Goal: Information Seeking & Learning: Learn about a topic

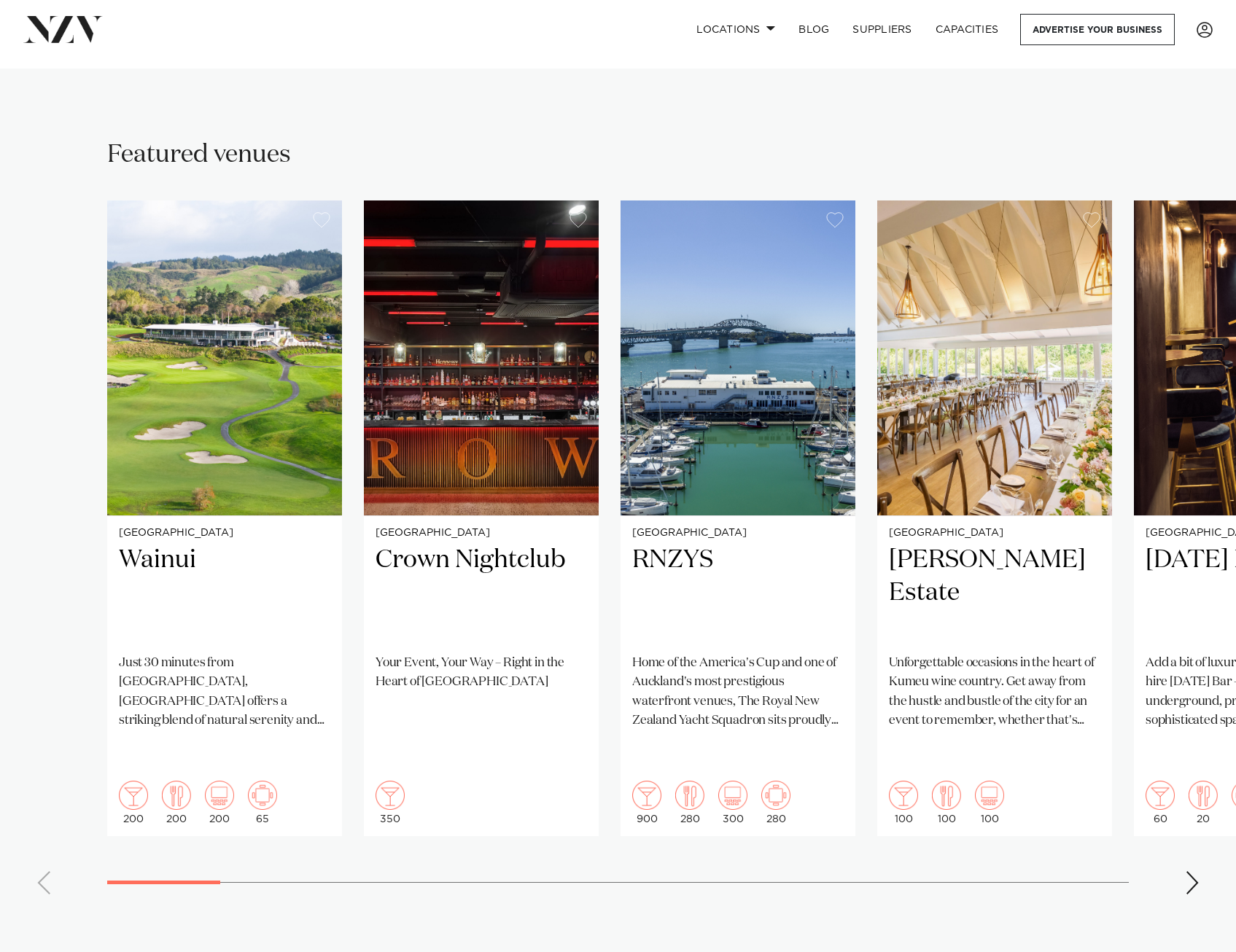
scroll to position [948, 0]
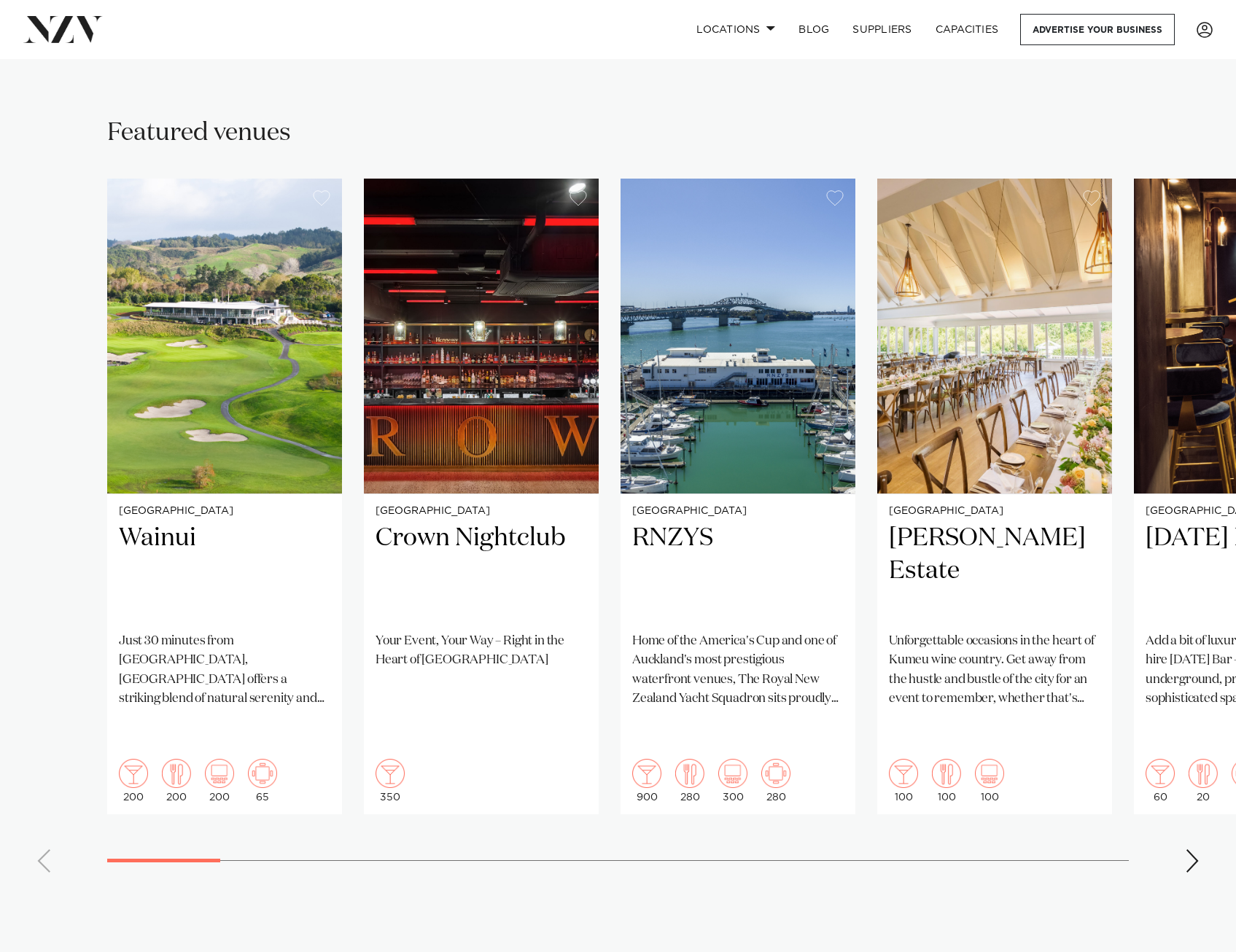
click at [1189, 850] on div "Next slide" at bounding box center [1192, 861] width 15 height 24
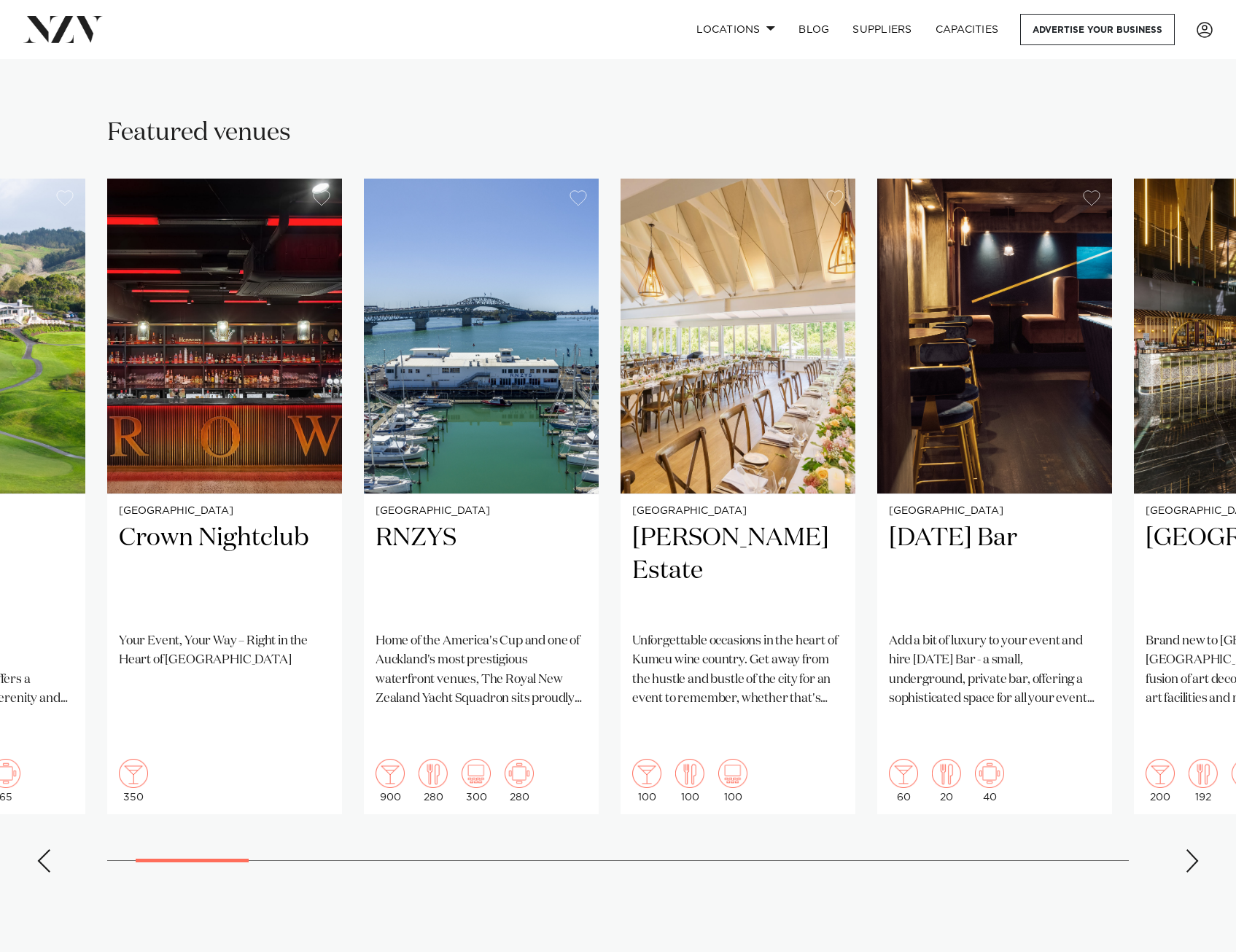
click at [1187, 850] on div "Next slide" at bounding box center [1192, 861] width 15 height 24
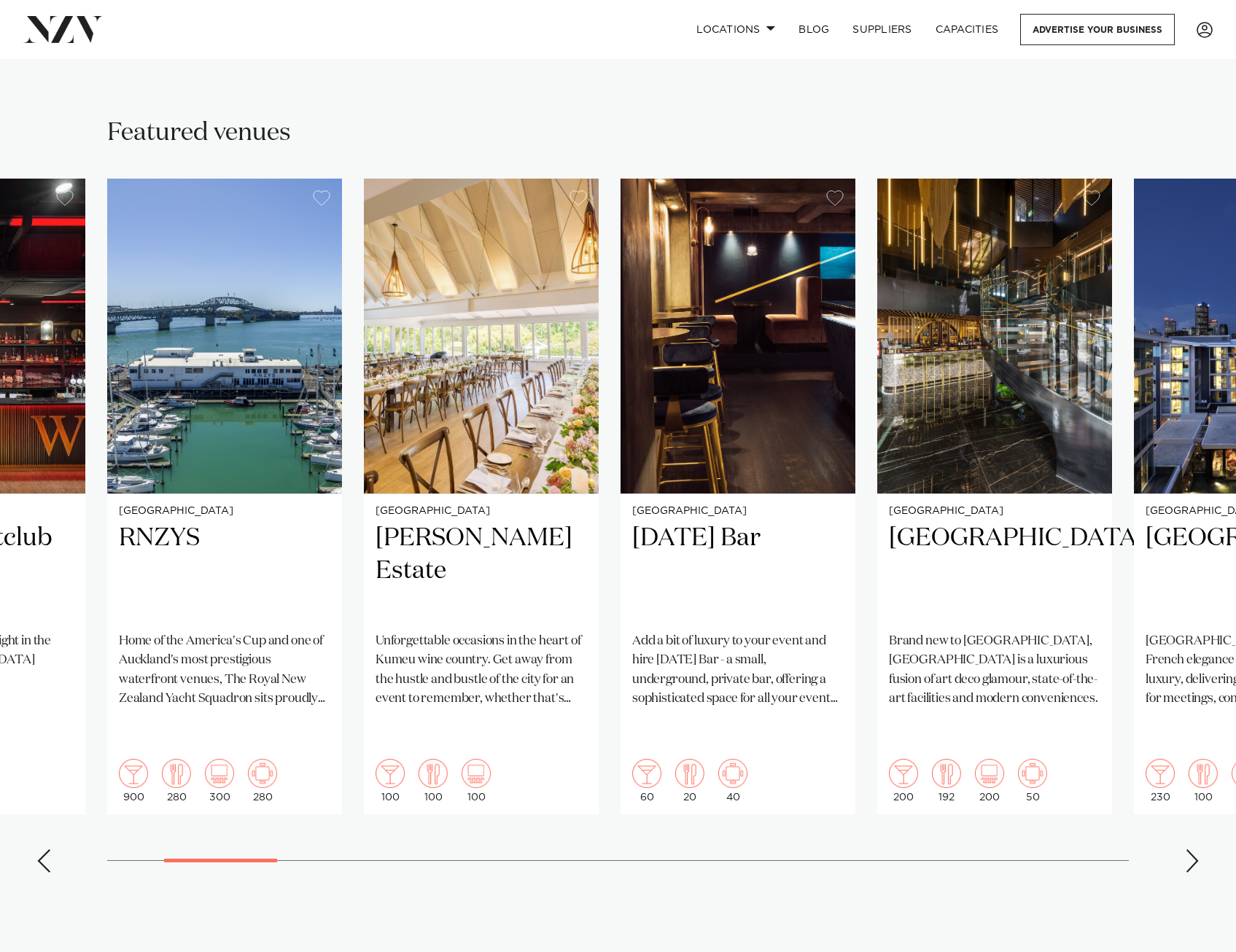
click at [1187, 850] on div "Next slide" at bounding box center [1192, 861] width 15 height 24
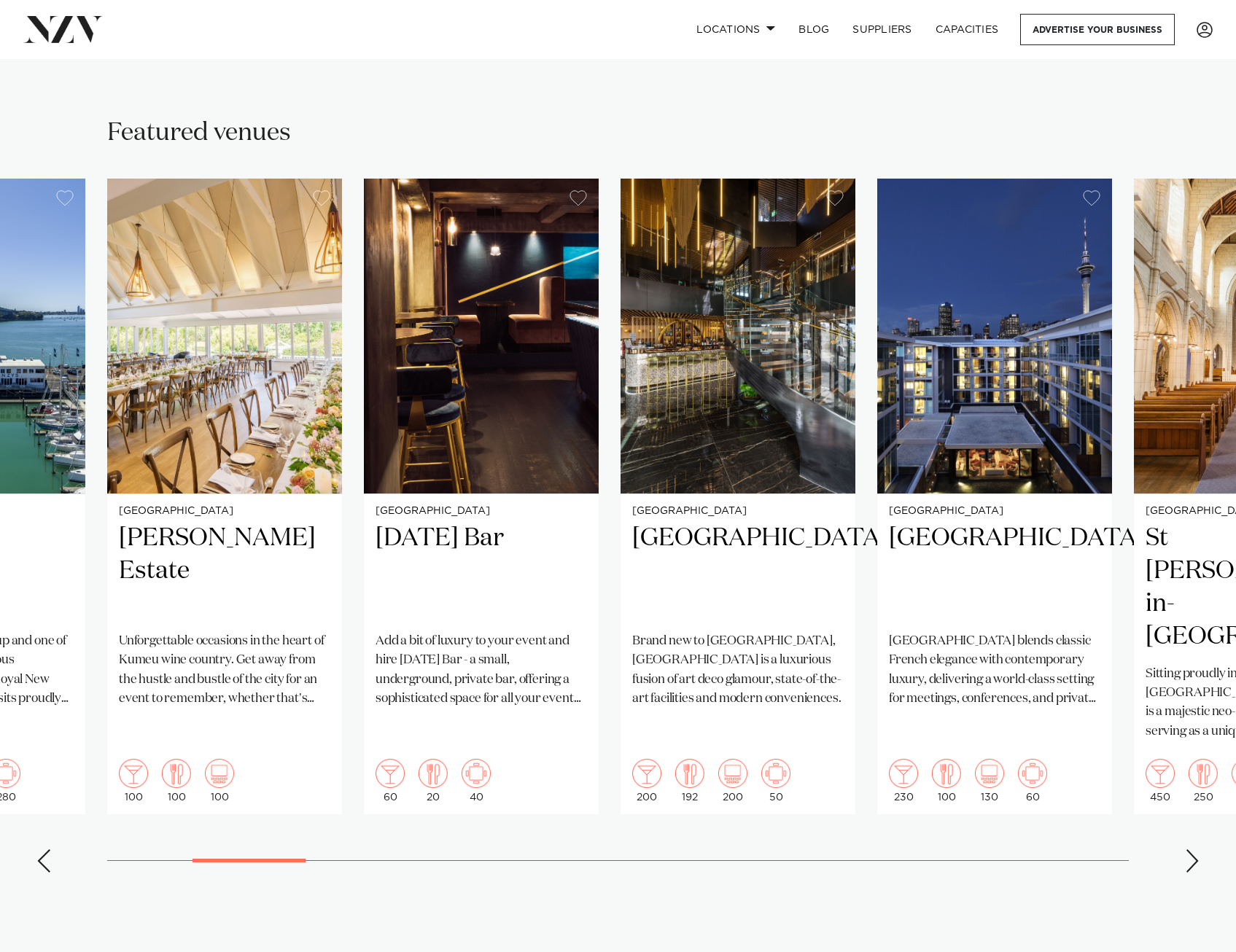
click at [1187, 850] on div "Next slide" at bounding box center [1192, 861] width 15 height 24
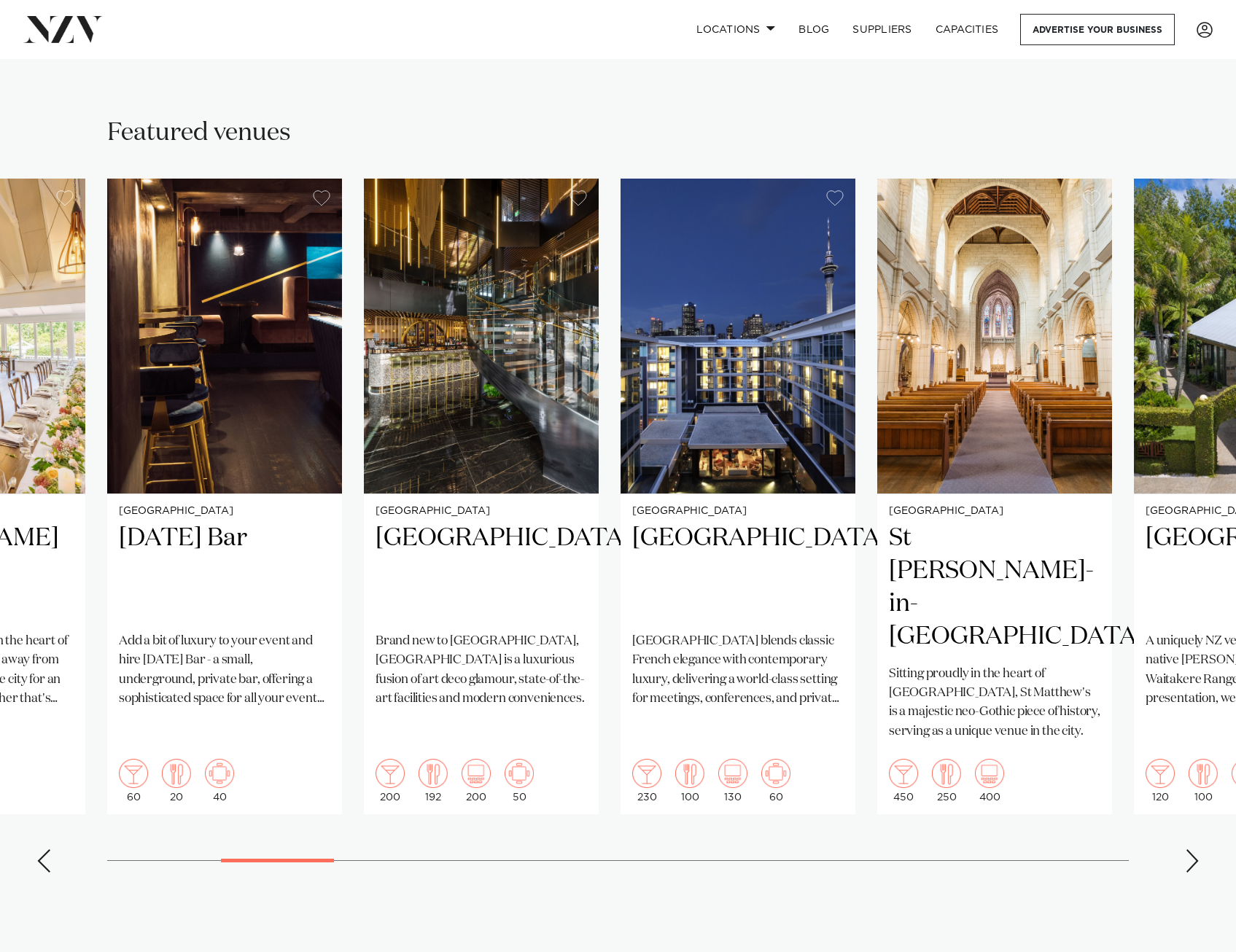
click at [1187, 850] on div "Next slide" at bounding box center [1192, 861] width 15 height 24
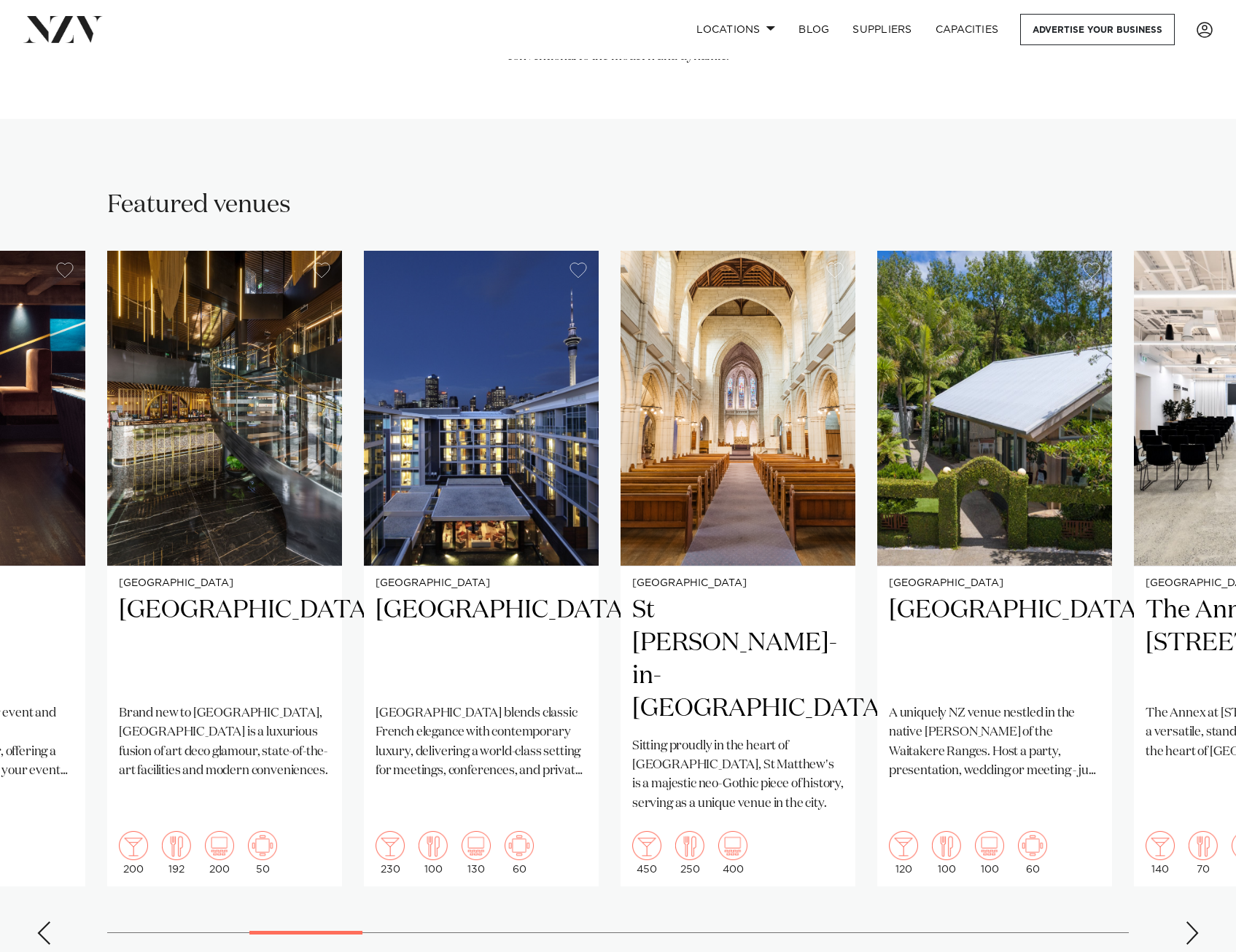
scroll to position [875, 0]
click at [1177, 892] on swiper-container "Auckland Wainui Just 30 minutes from [GEOGRAPHIC_DATA], [GEOGRAPHIC_DATA] offer…" at bounding box center [618, 604] width 1236 height 706
click at [1196, 922] on div "Next slide" at bounding box center [1192, 934] width 15 height 24
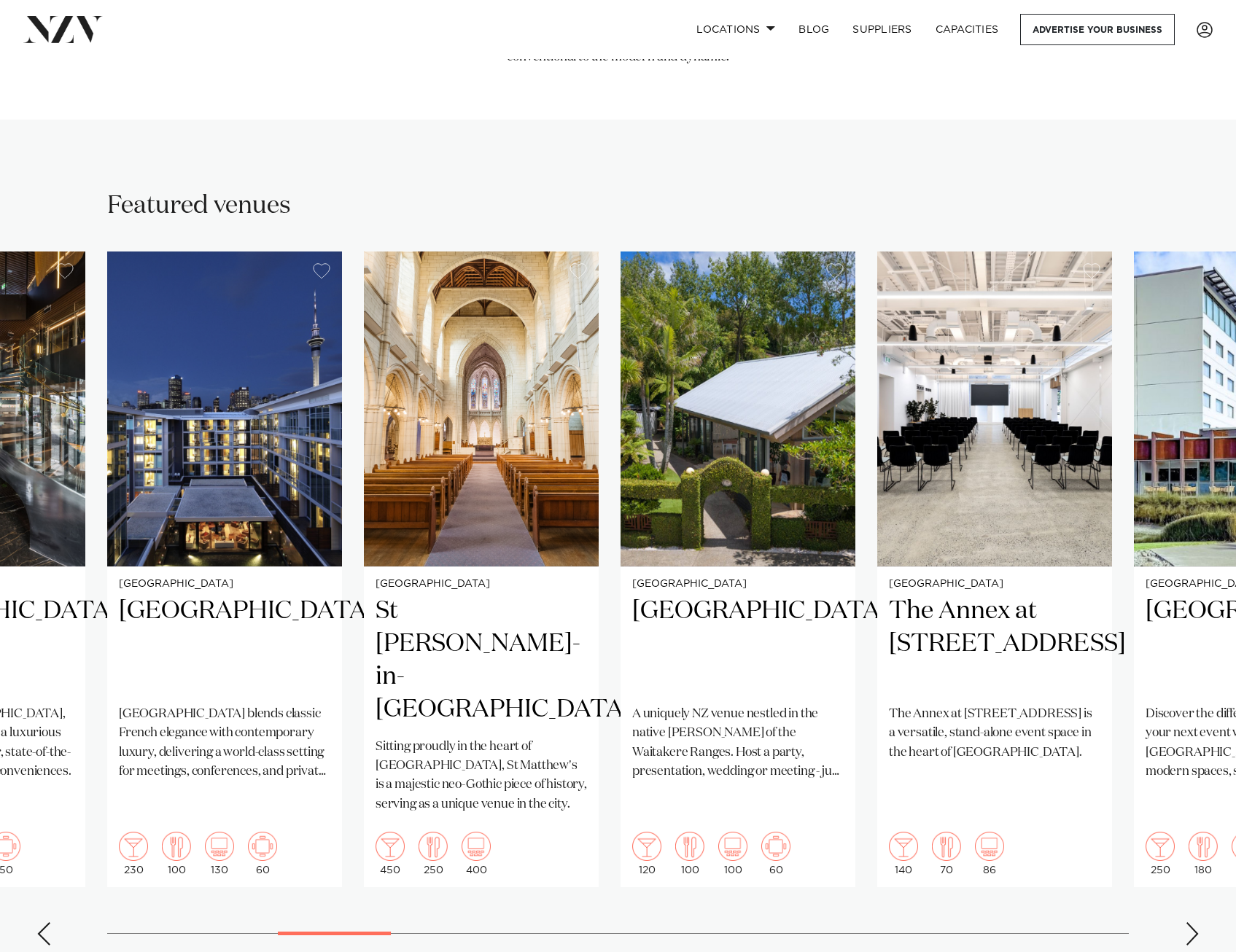
click at [1196, 922] on div "Next slide" at bounding box center [1192, 934] width 15 height 24
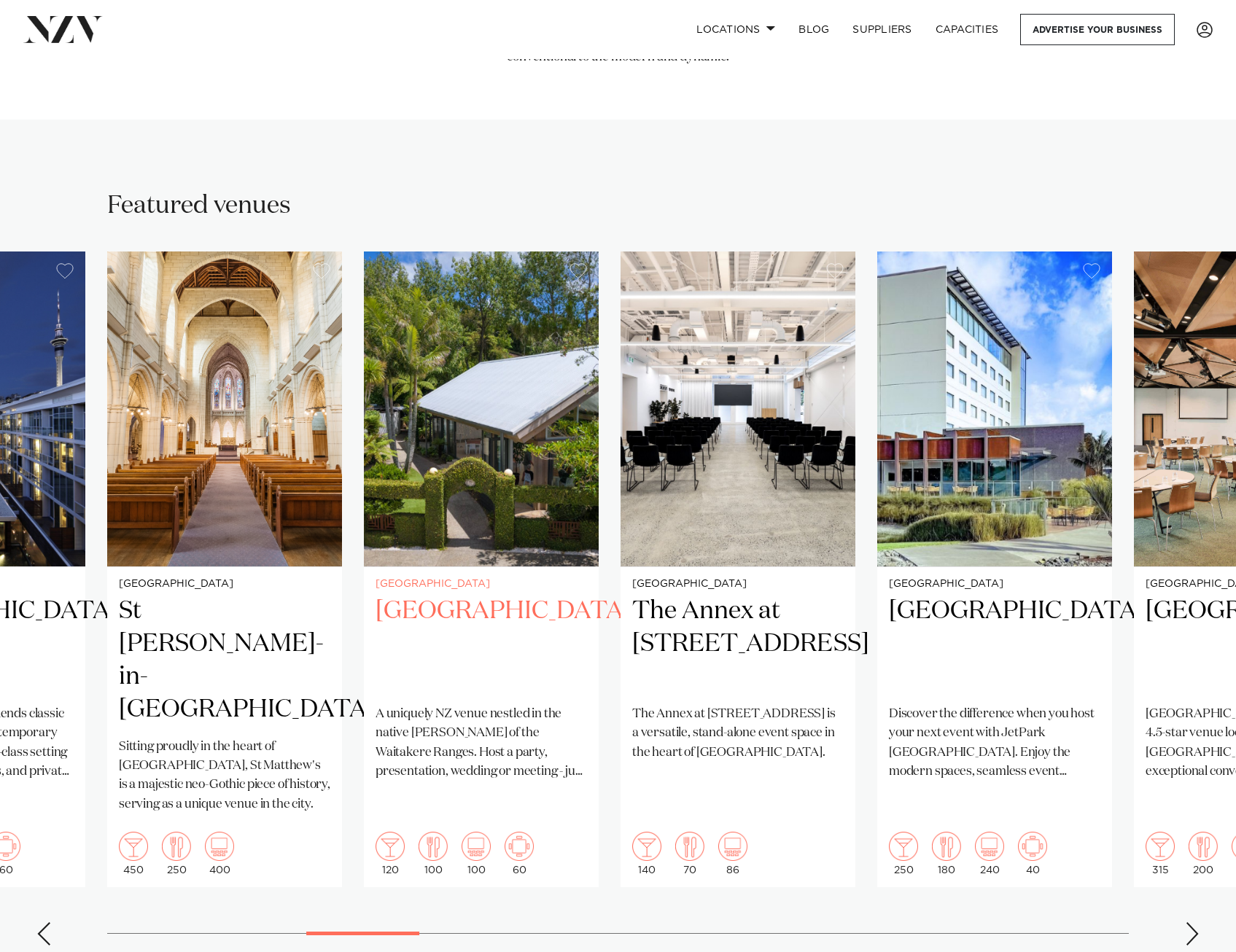
click at [432, 595] on h2 "[GEOGRAPHIC_DATA]" at bounding box center [481, 644] width 212 height 99
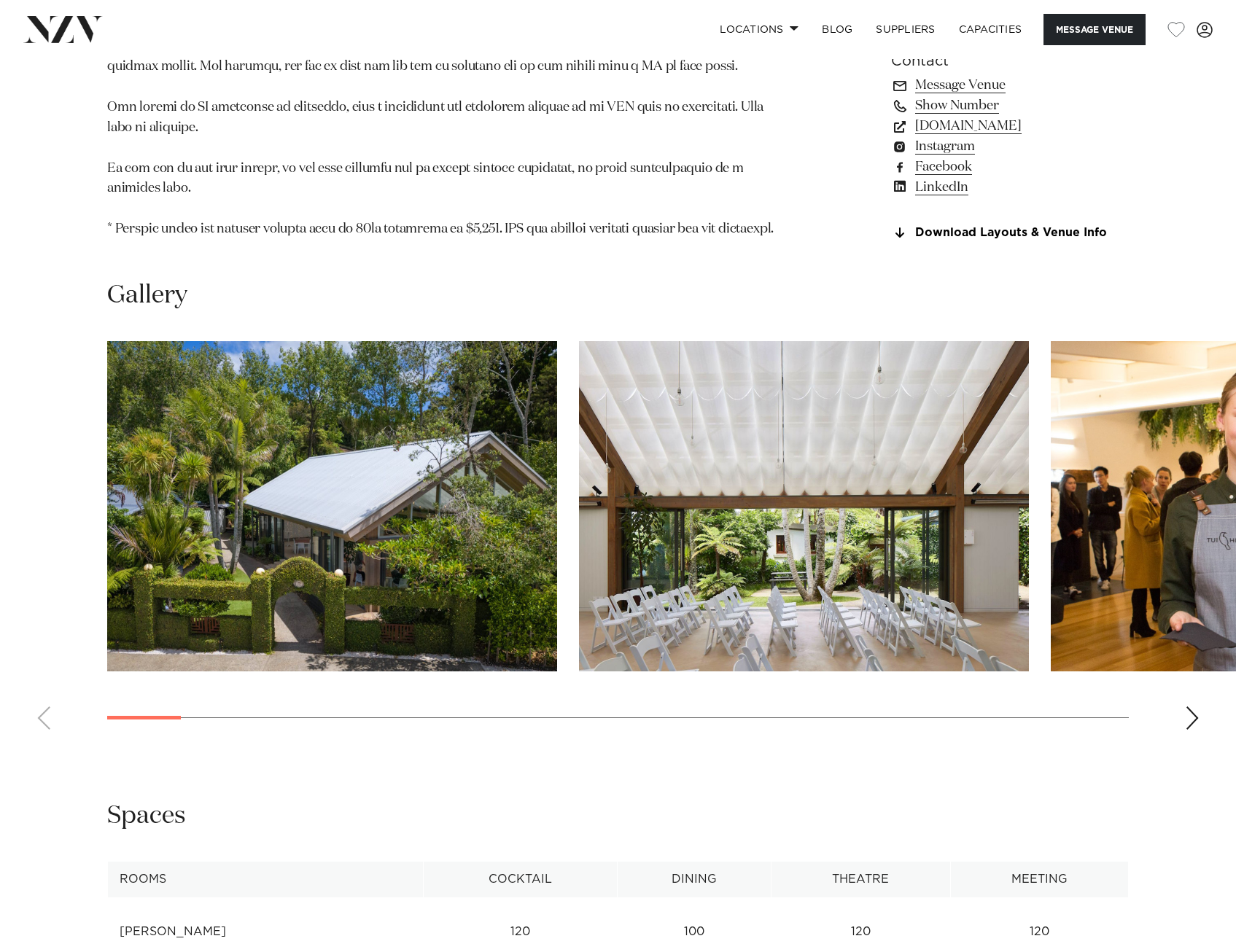
scroll to position [1386, 0]
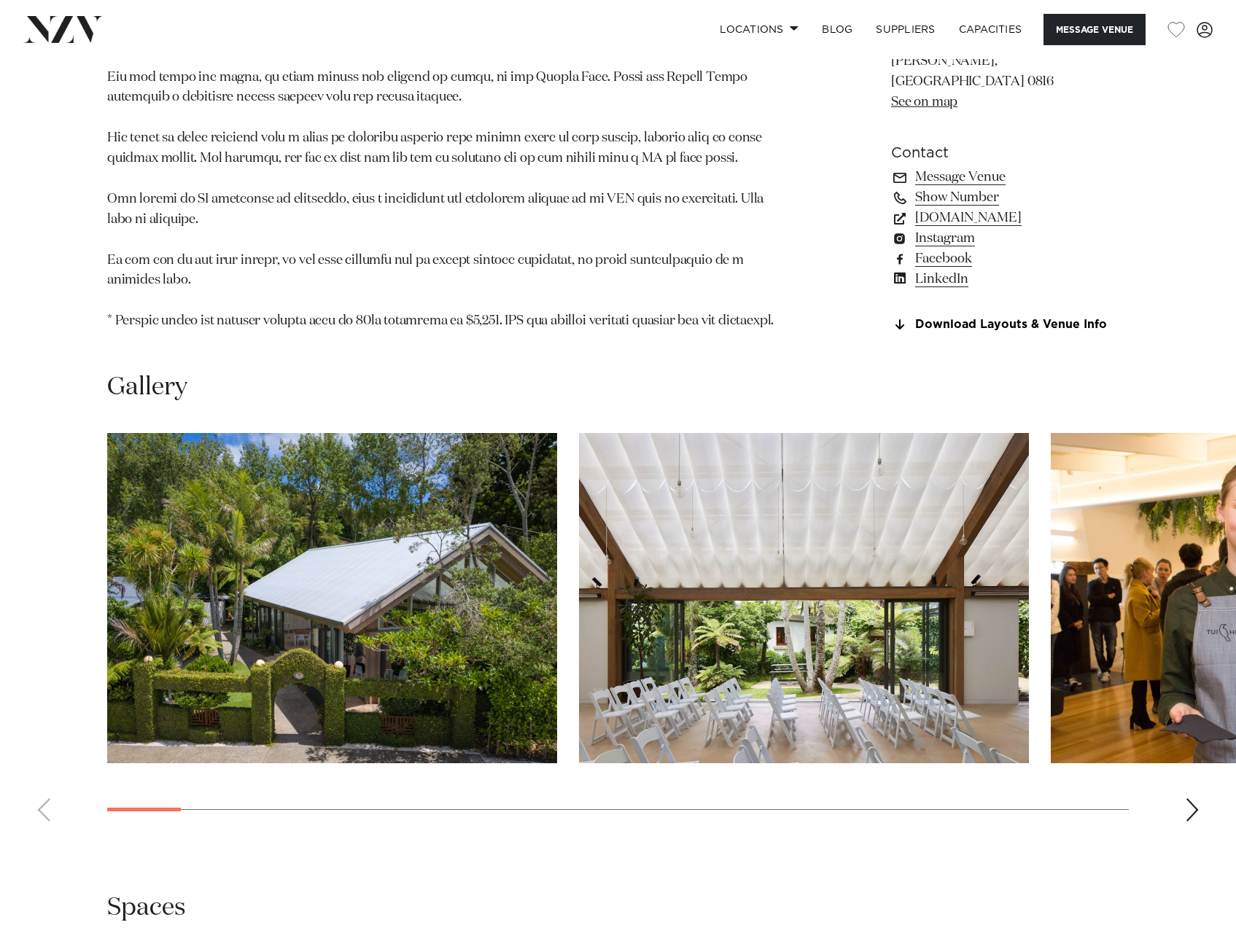
click at [1190, 798] on div "Next slide" at bounding box center [1192, 810] width 15 height 24
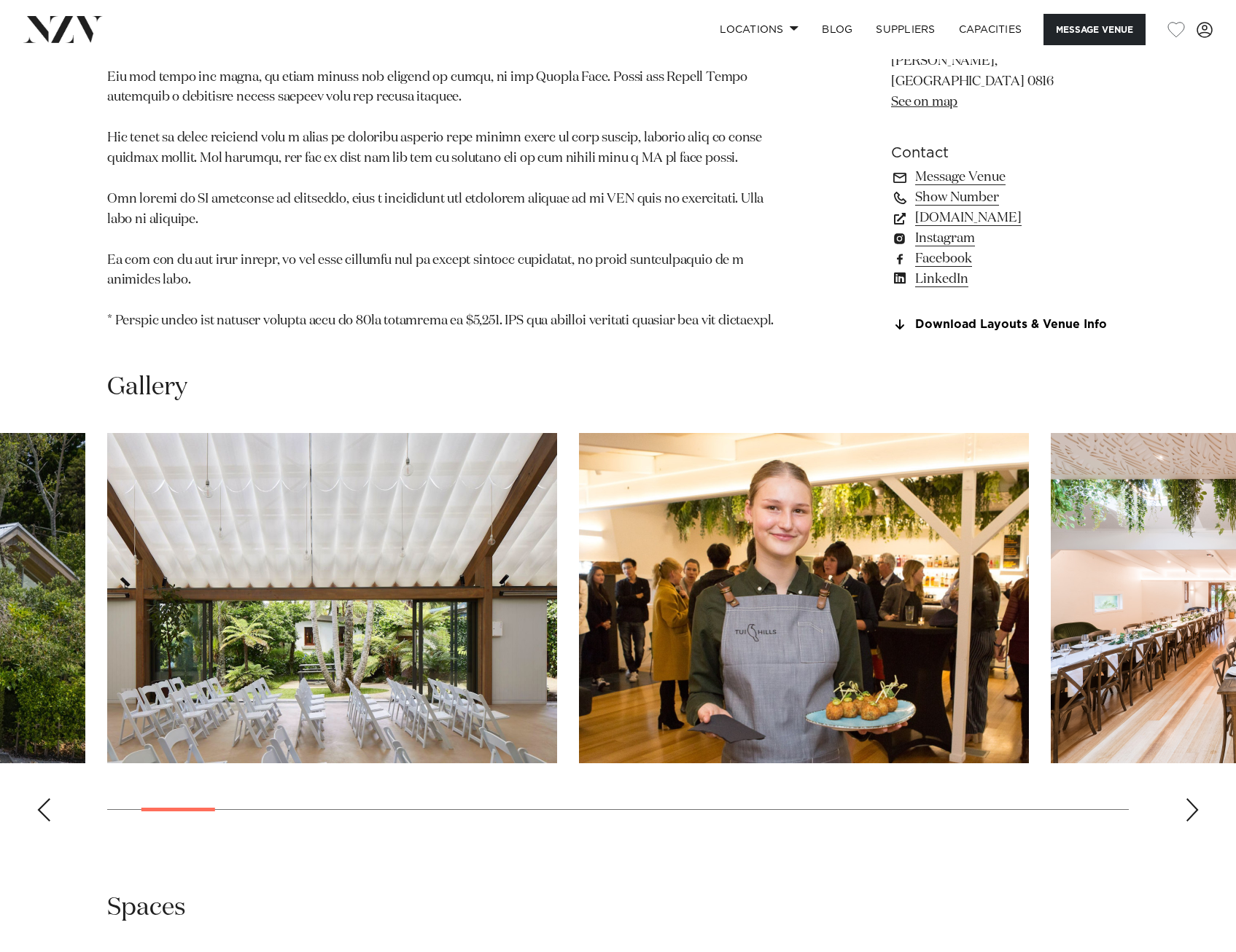
click at [1189, 798] on div "Next slide" at bounding box center [1192, 810] width 15 height 24
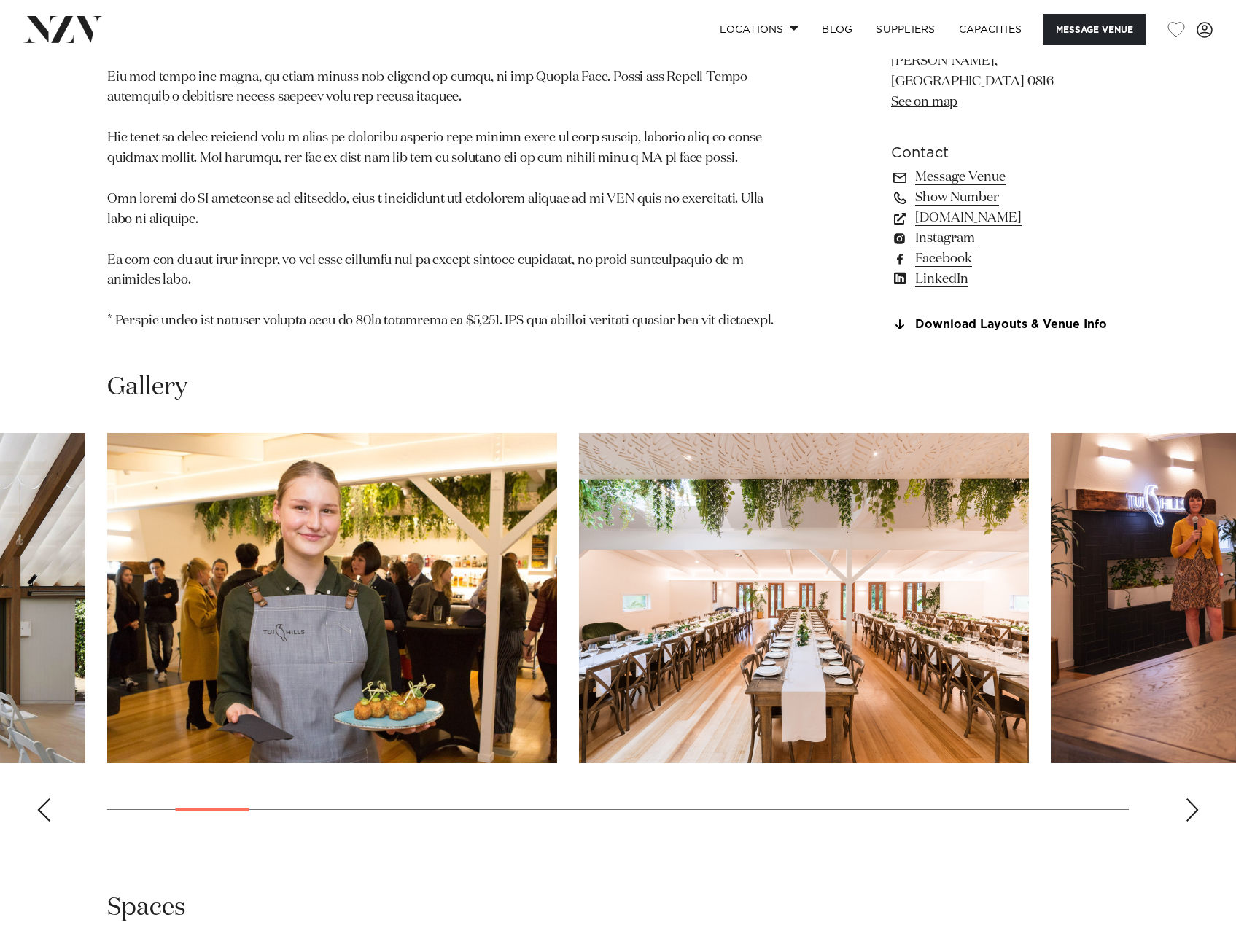
click at [1189, 798] on div "Next slide" at bounding box center [1192, 810] width 15 height 24
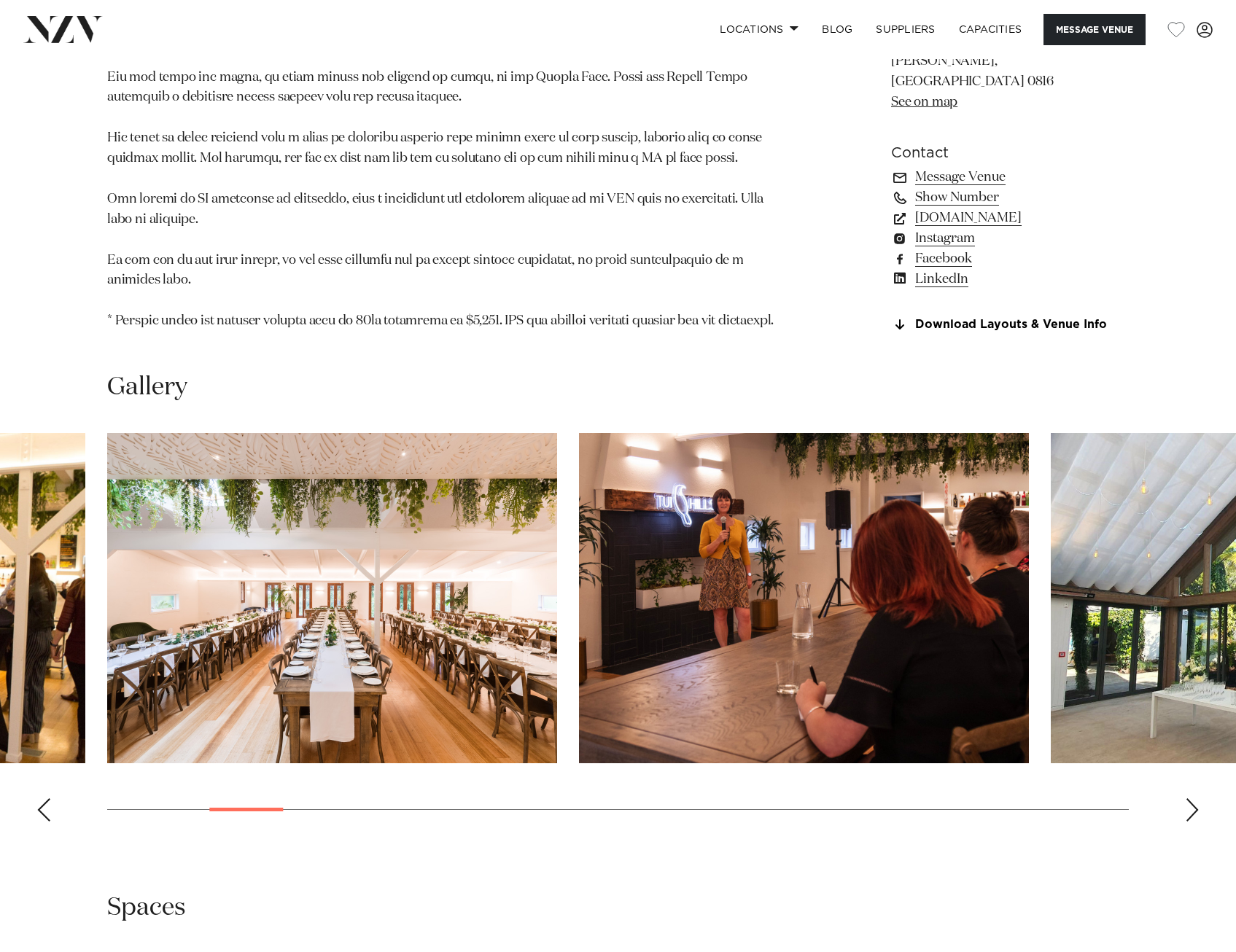
click at [1189, 798] on div "Next slide" at bounding box center [1192, 810] width 15 height 24
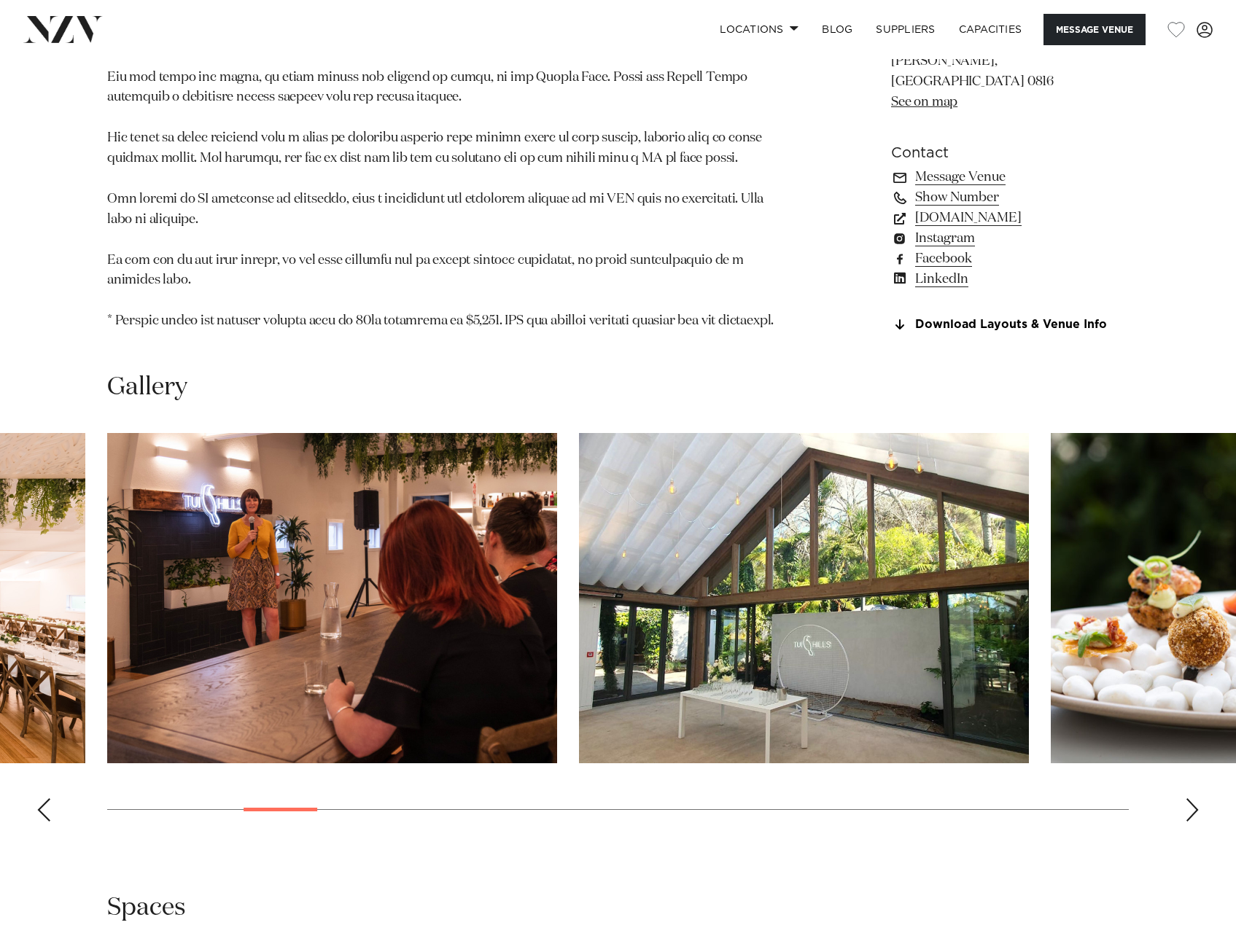
click at [1189, 798] on div "Next slide" at bounding box center [1192, 810] width 15 height 24
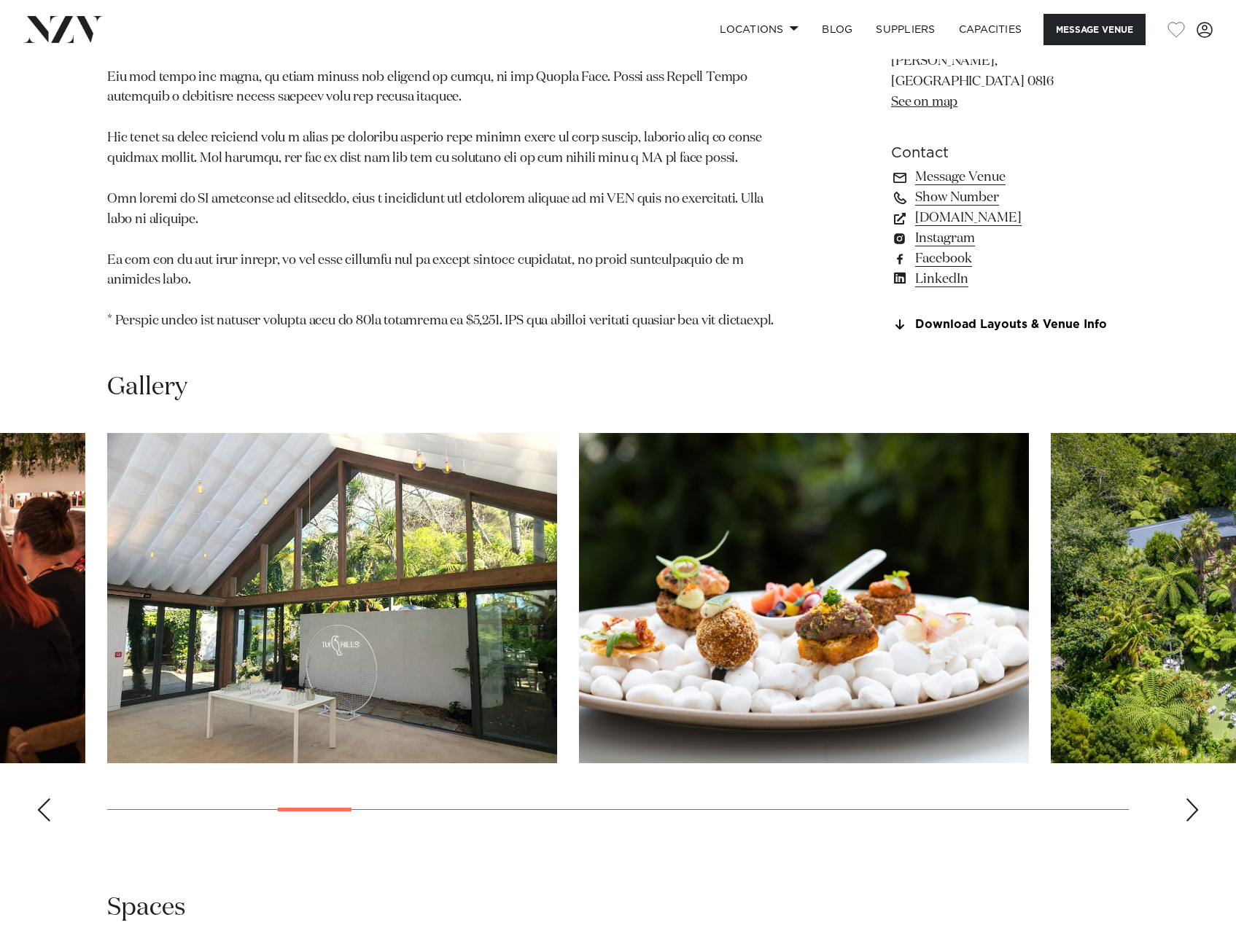
click at [1189, 798] on div "Next slide" at bounding box center [1192, 810] width 15 height 24
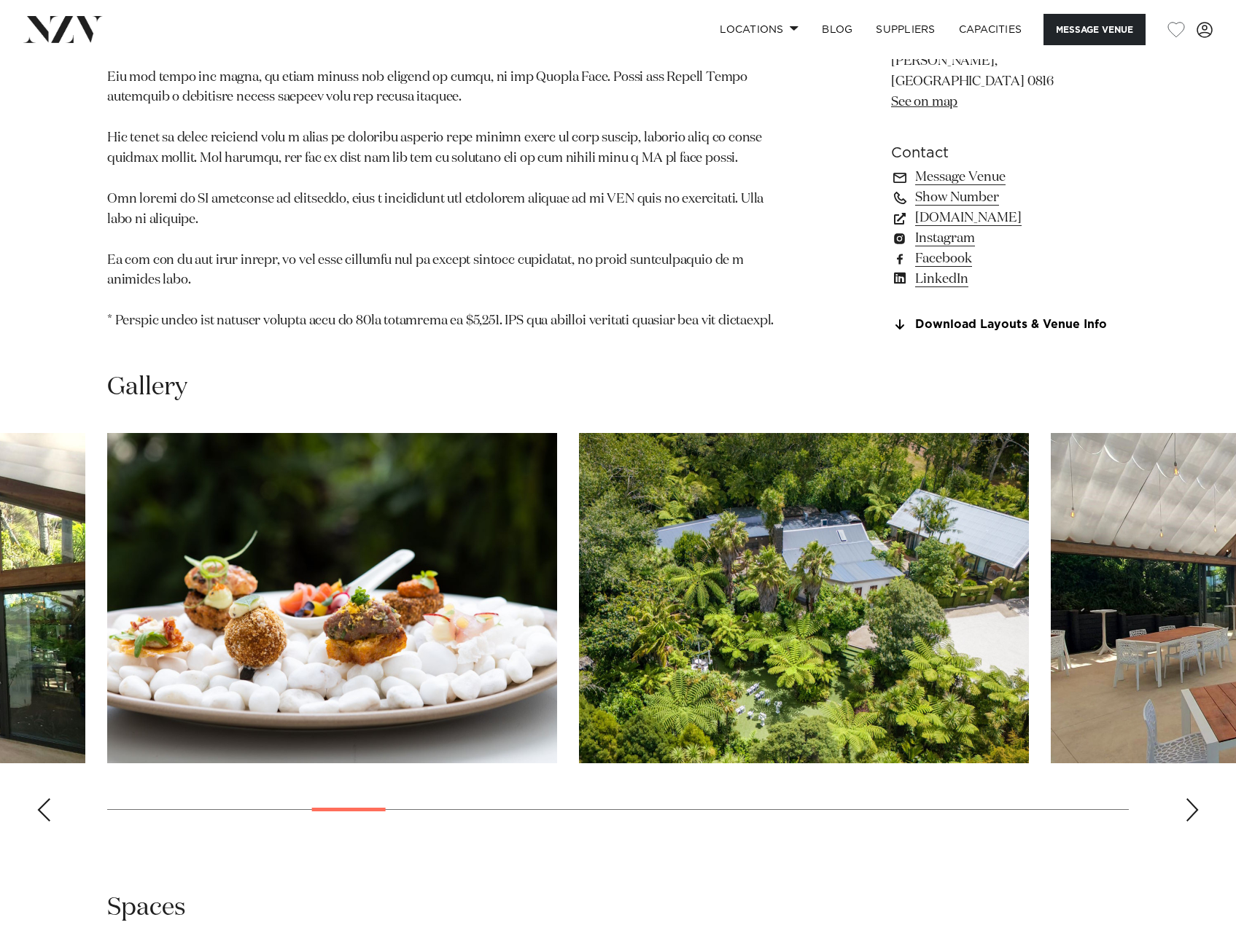
click at [1189, 798] on div "Next slide" at bounding box center [1192, 810] width 15 height 24
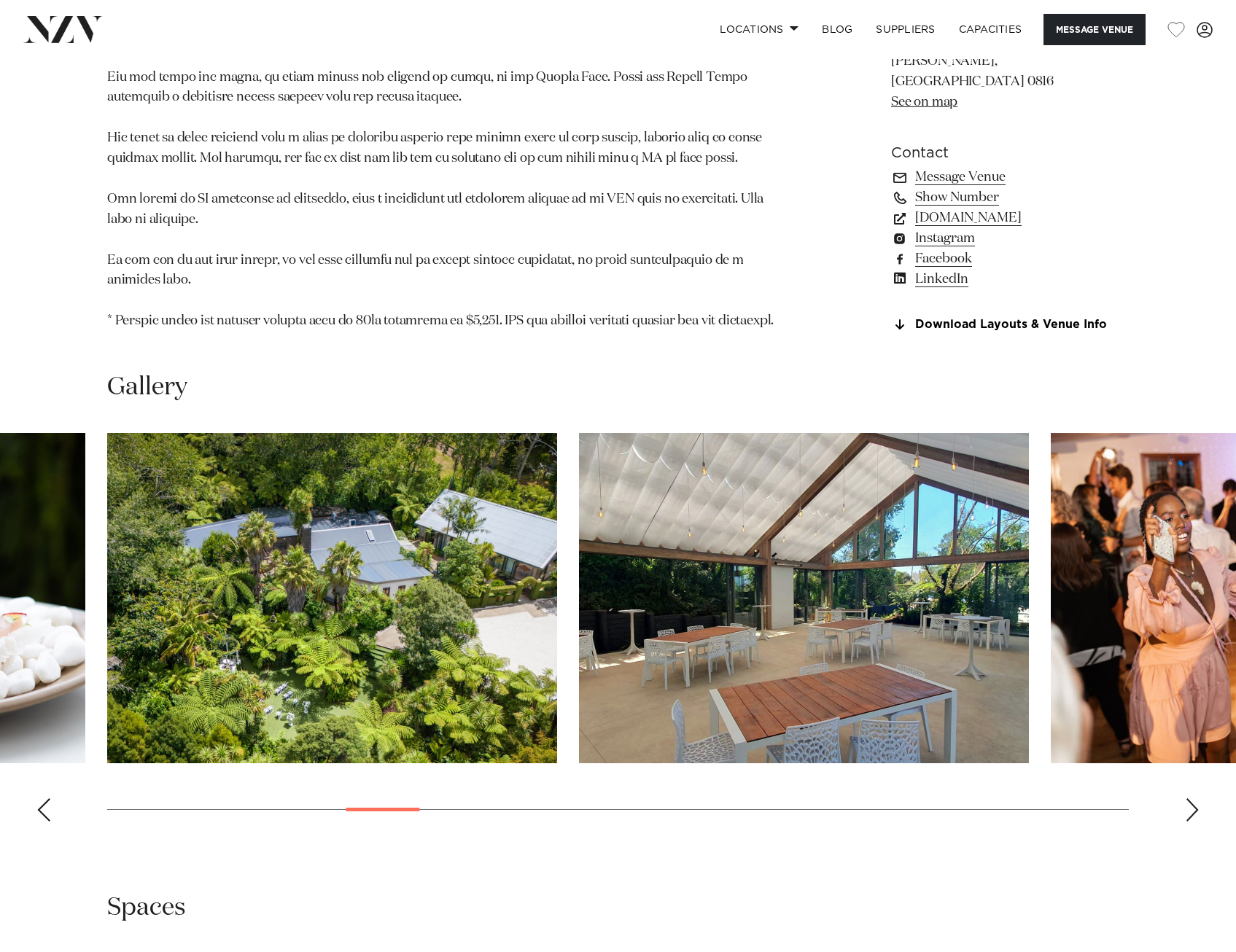
click at [1189, 798] on div "Next slide" at bounding box center [1192, 810] width 15 height 24
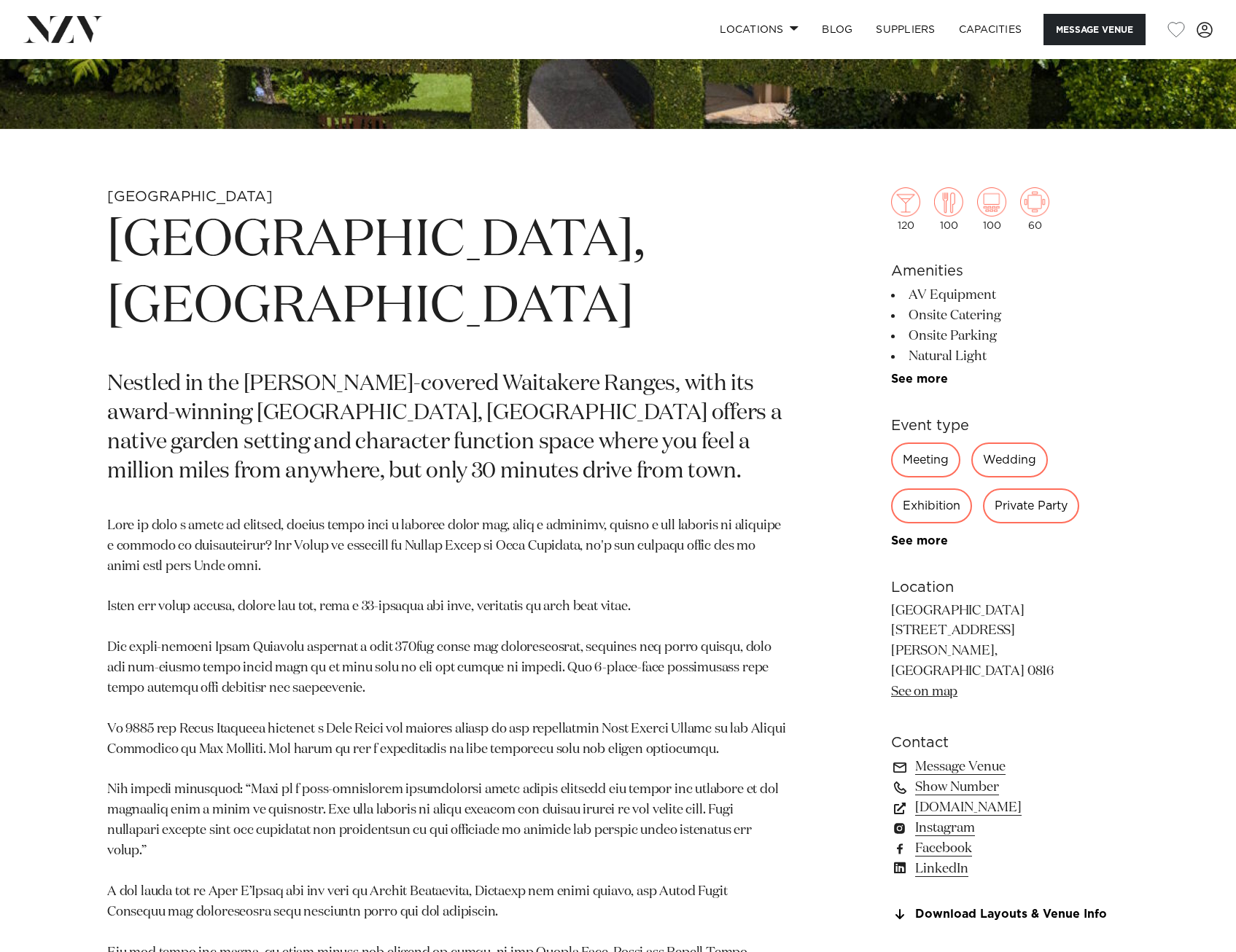
scroll to position [510, 0]
click at [952, 797] on link "simplyevents.co.nz" at bounding box center [1010, 807] width 238 height 21
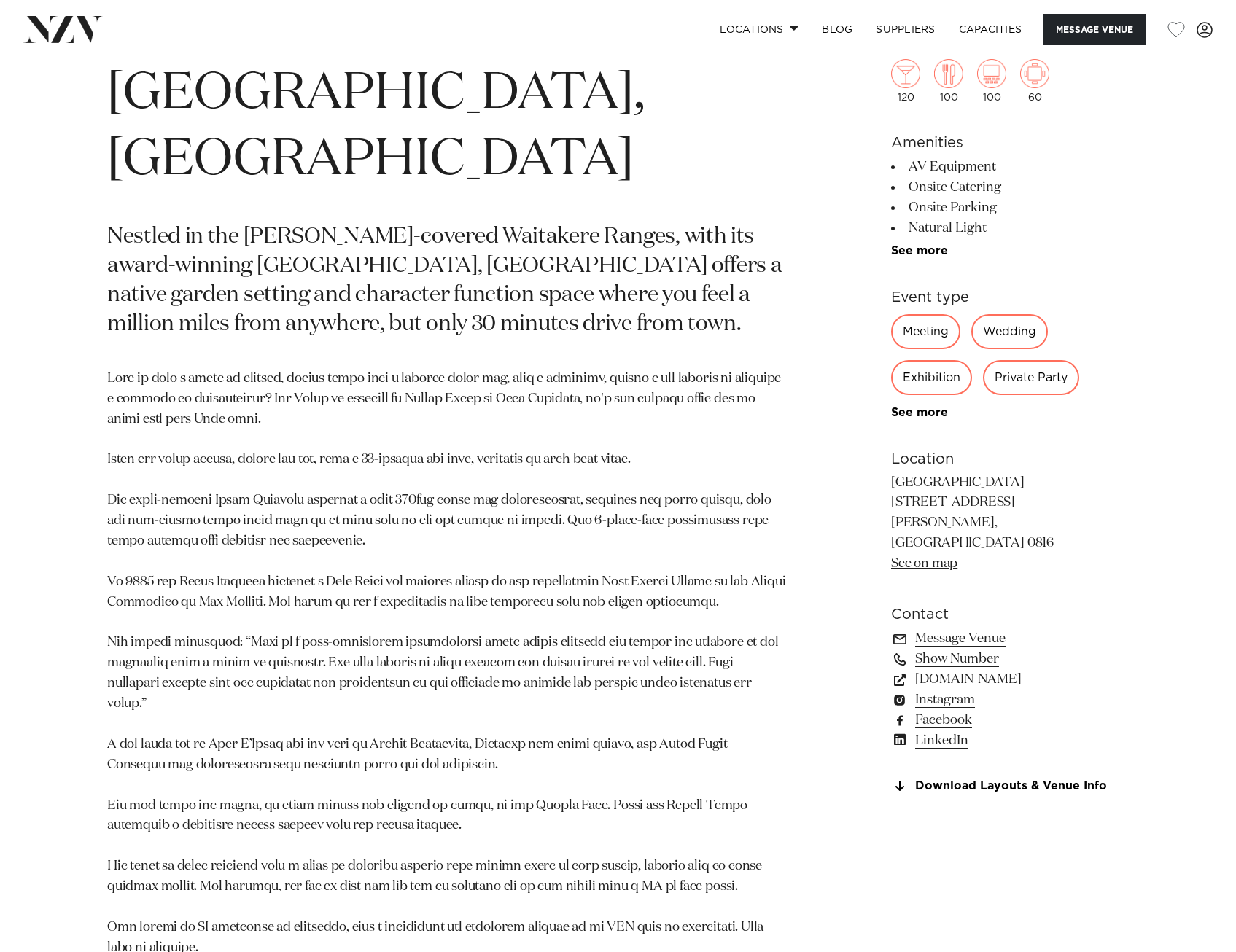
scroll to position [802, 0]
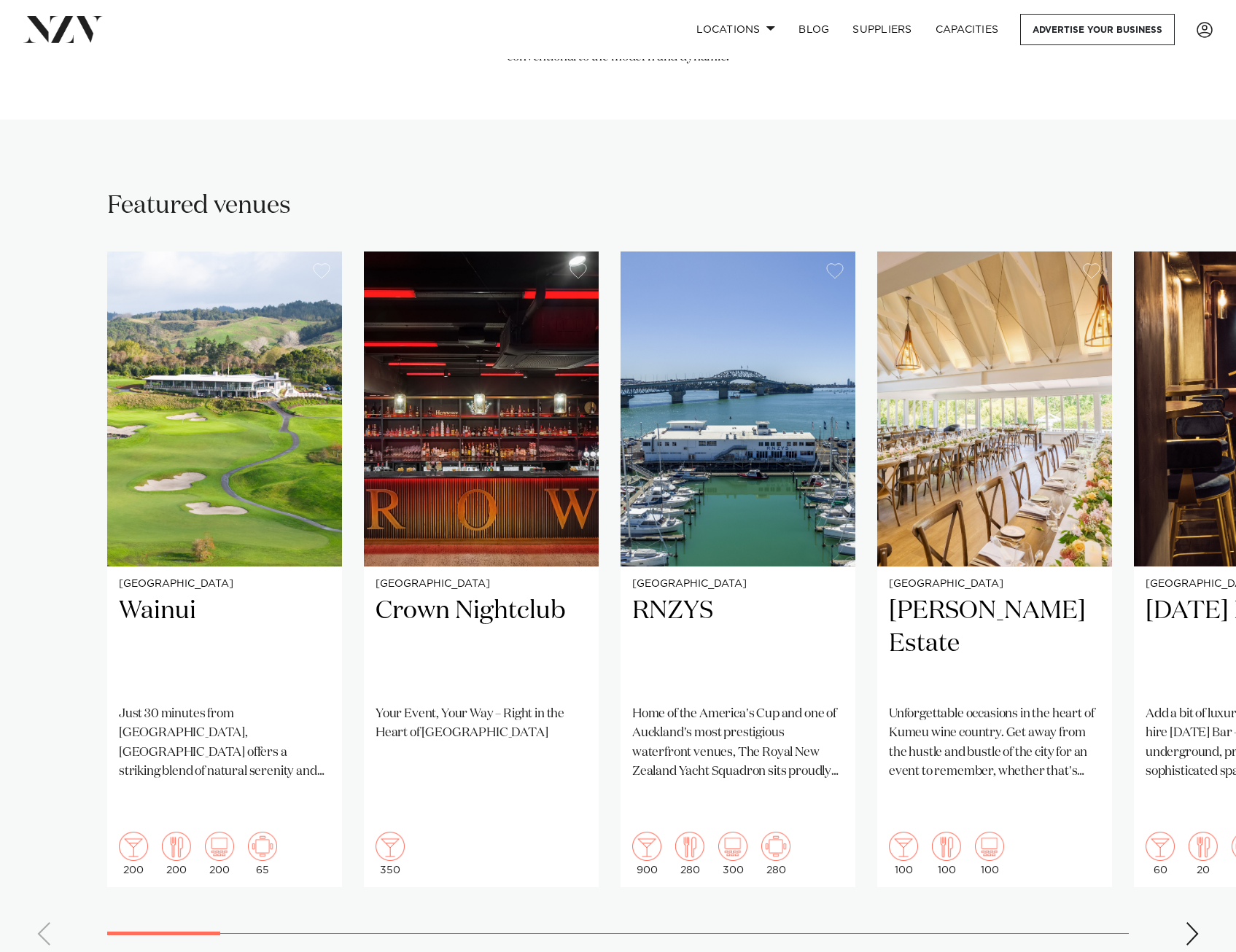
click at [1182, 889] on swiper-container "Auckland Wainui Just 30 minutes from [GEOGRAPHIC_DATA], [GEOGRAPHIC_DATA] offer…" at bounding box center [618, 604] width 1236 height 706
click at [1187, 922] on div "Next slide" at bounding box center [1192, 934] width 15 height 24
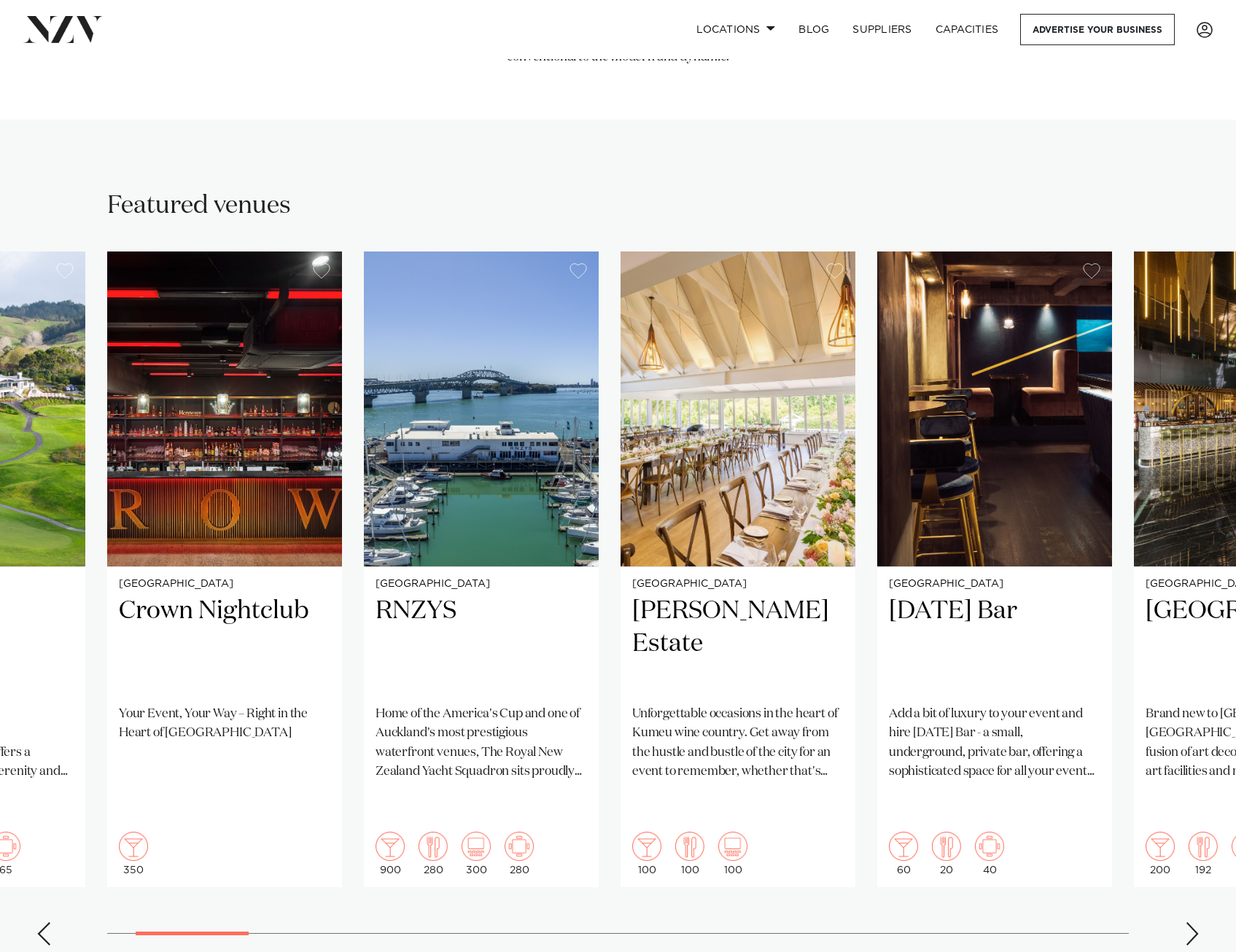
click at [1187, 922] on div "Next slide" at bounding box center [1192, 934] width 15 height 24
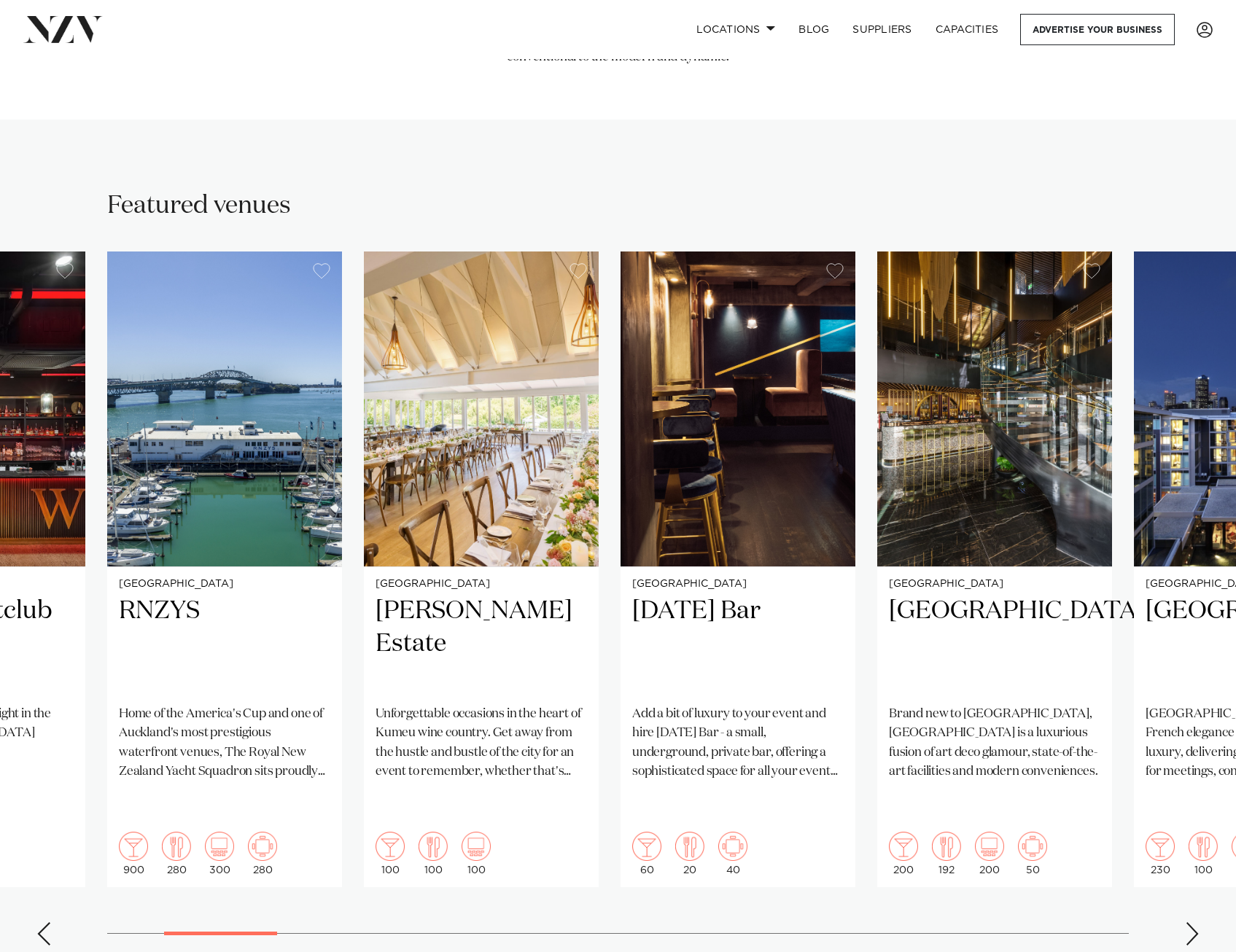
click at [1187, 922] on div "Next slide" at bounding box center [1192, 934] width 15 height 24
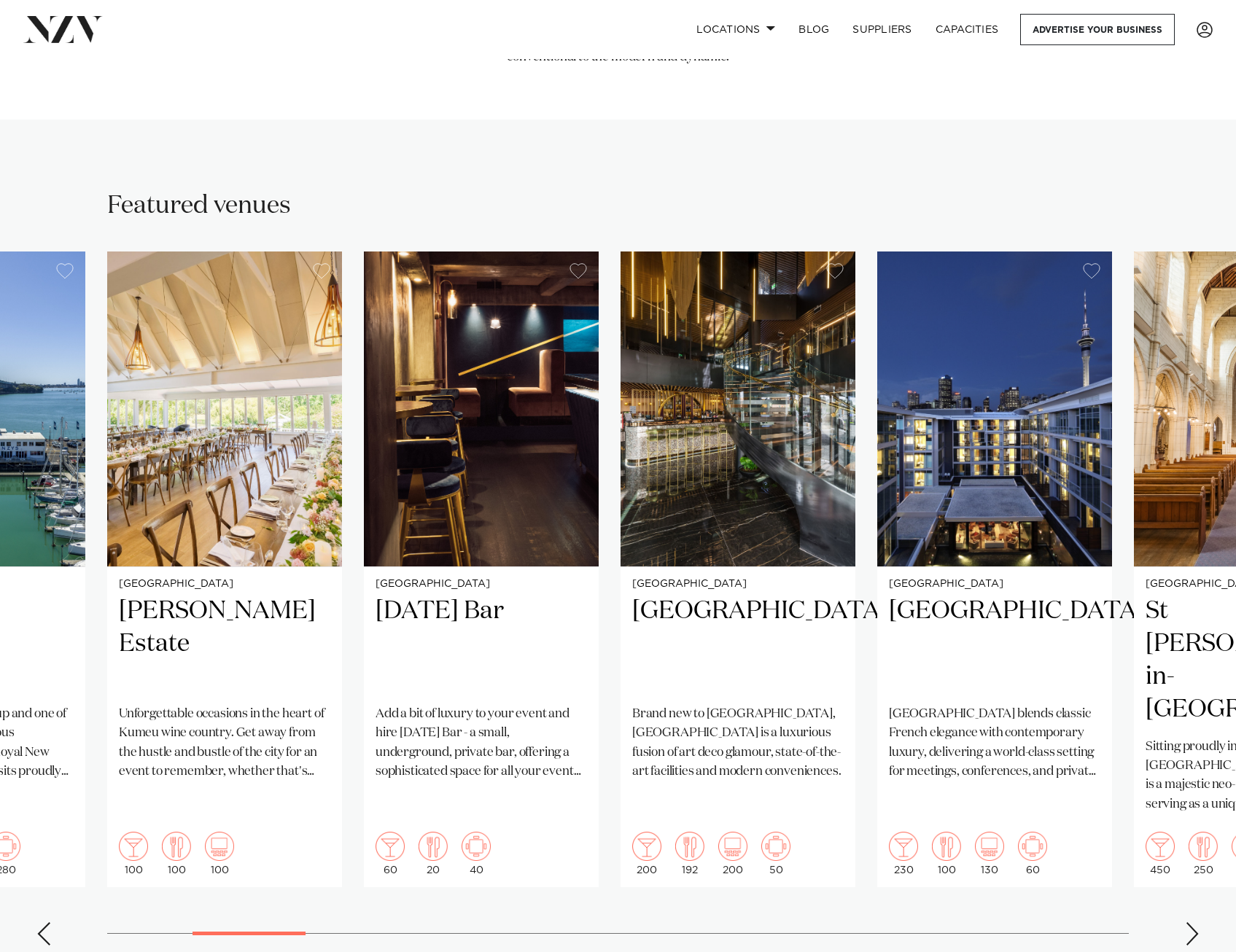
click at [1187, 922] on div "Next slide" at bounding box center [1192, 934] width 15 height 24
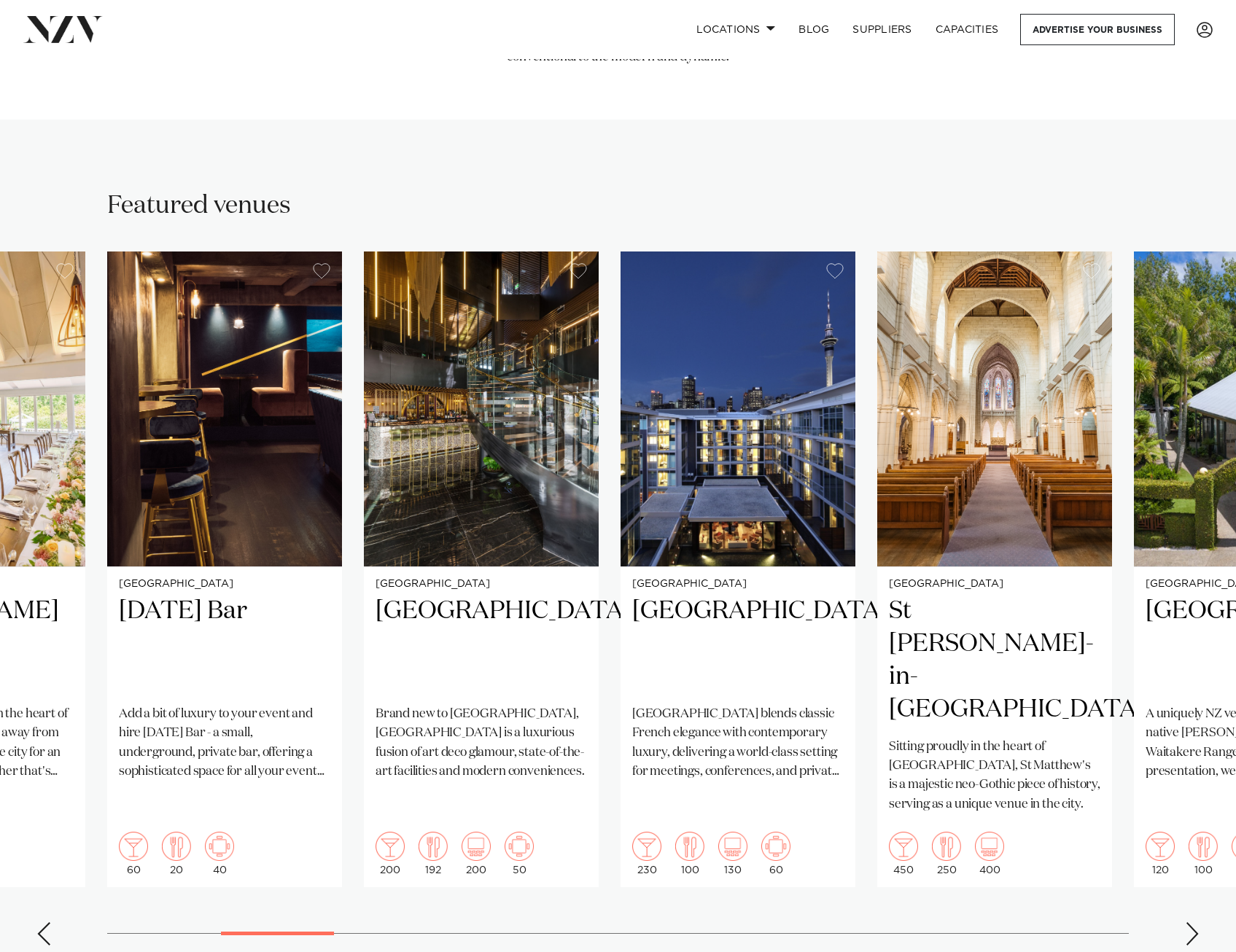
click at [1187, 922] on div "Next slide" at bounding box center [1192, 934] width 15 height 24
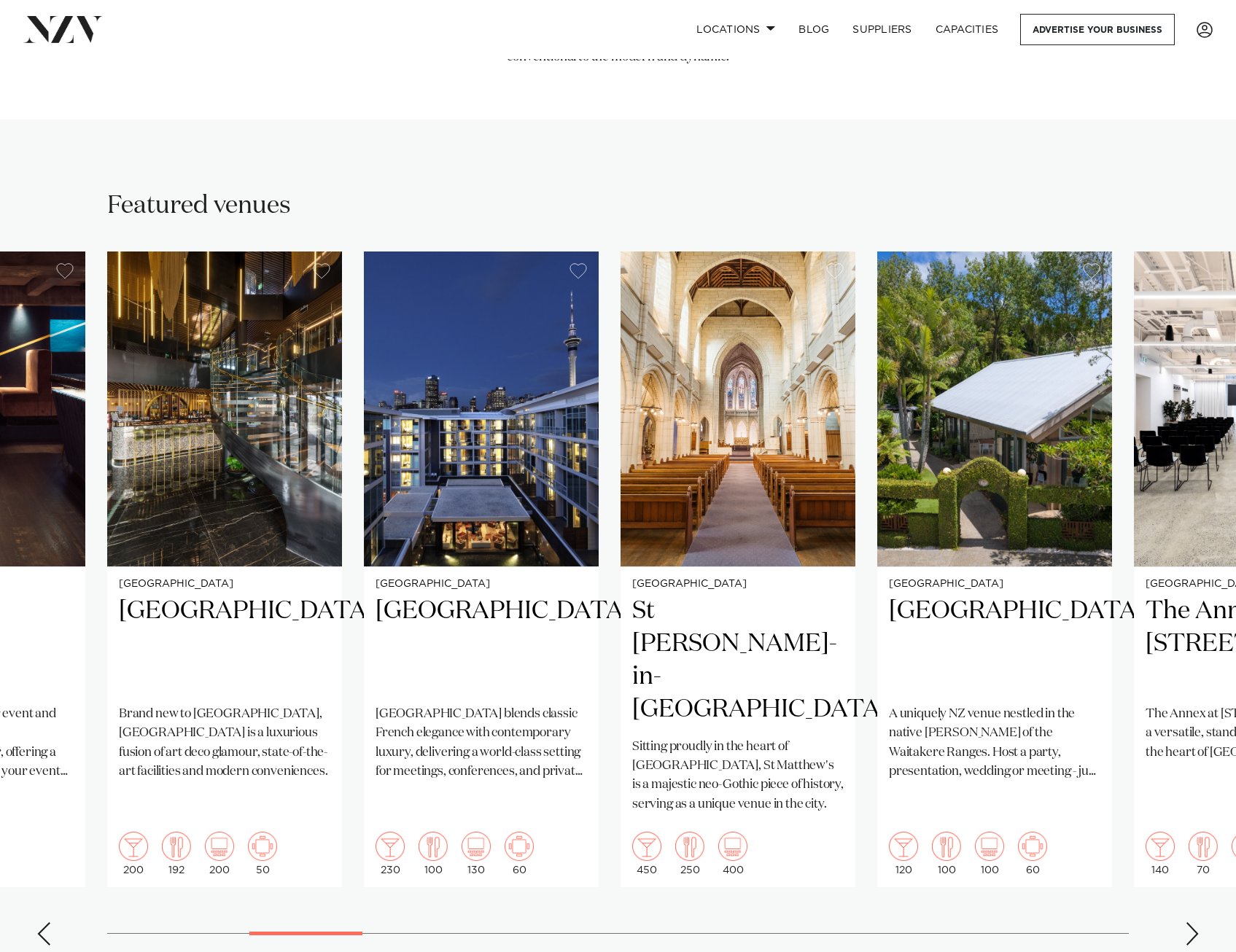
click at [1187, 922] on div "Next slide" at bounding box center [1192, 934] width 15 height 24
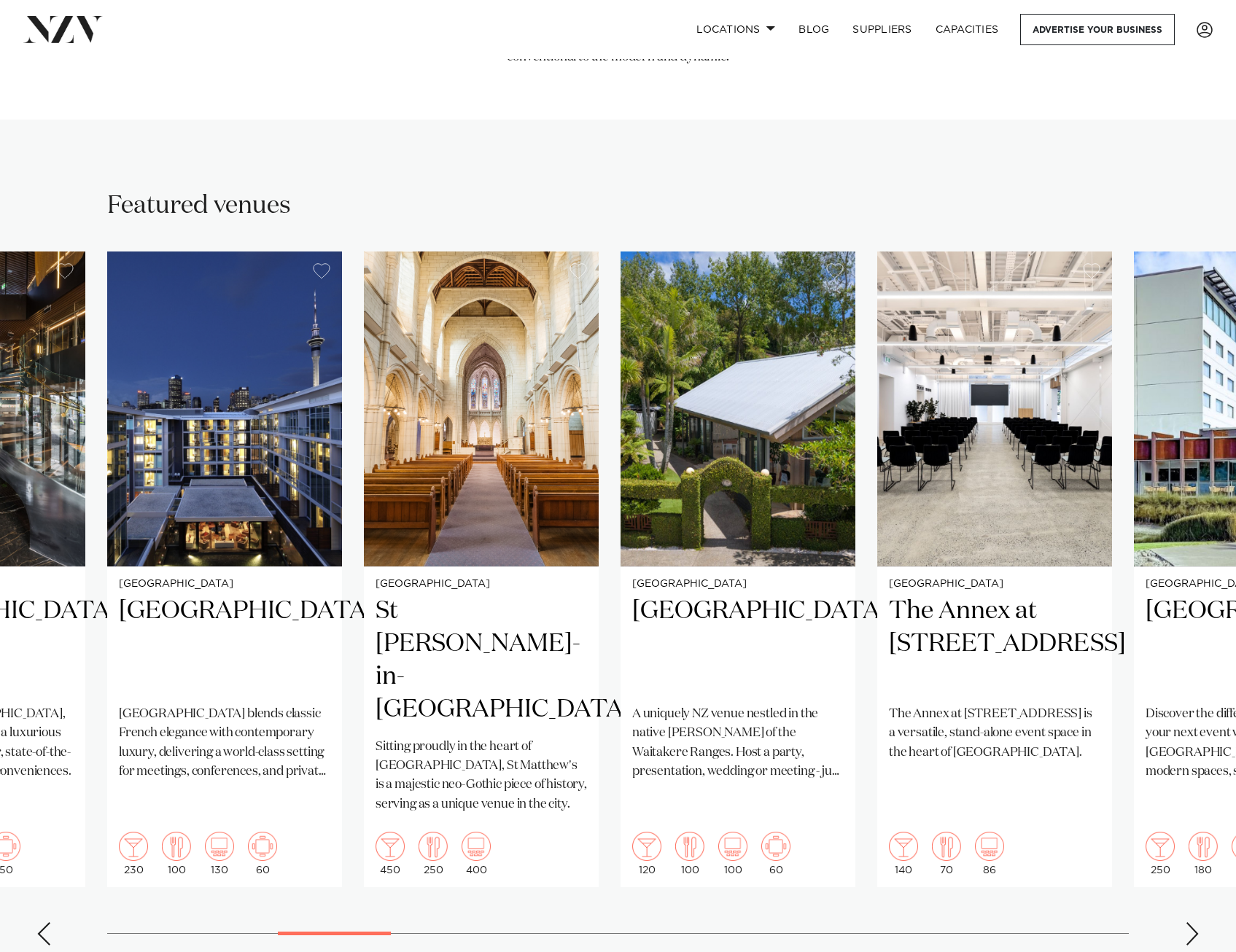
click at [1187, 922] on div "Next slide" at bounding box center [1192, 934] width 15 height 24
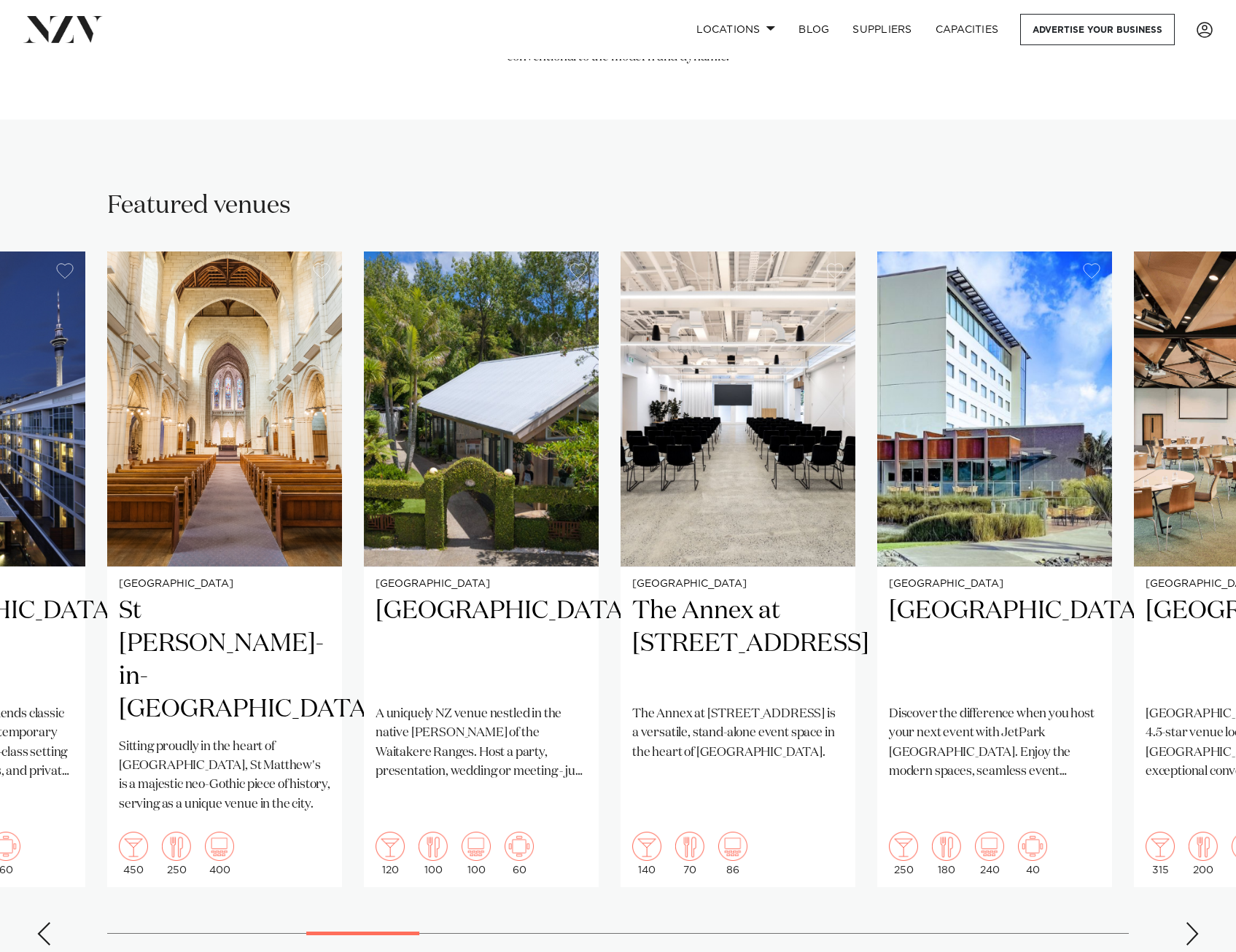
click at [1187, 922] on div "Next slide" at bounding box center [1192, 934] width 15 height 24
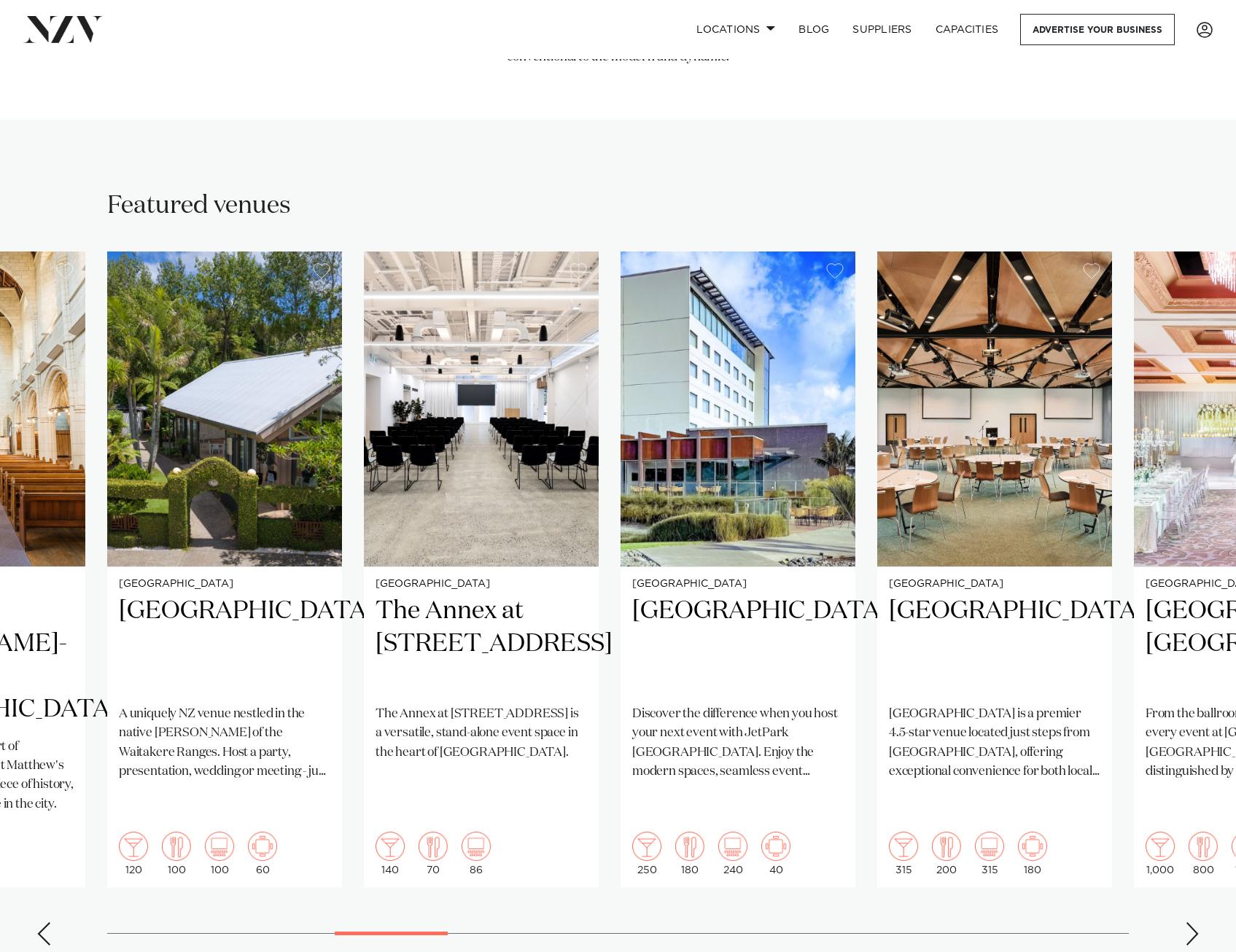
click at [1187, 922] on div "Next slide" at bounding box center [1192, 934] width 15 height 24
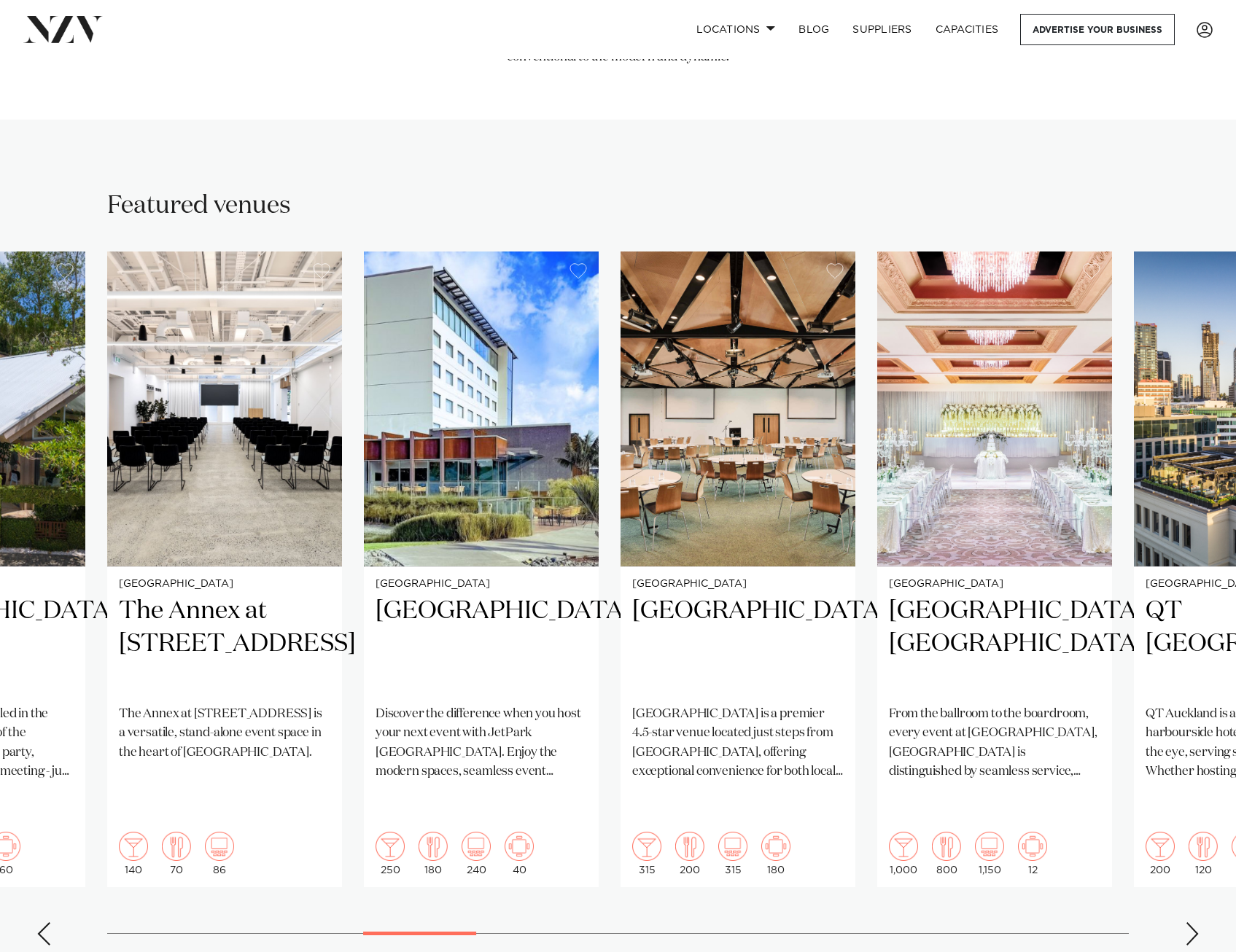
click at [1187, 922] on div "Next slide" at bounding box center [1192, 934] width 15 height 24
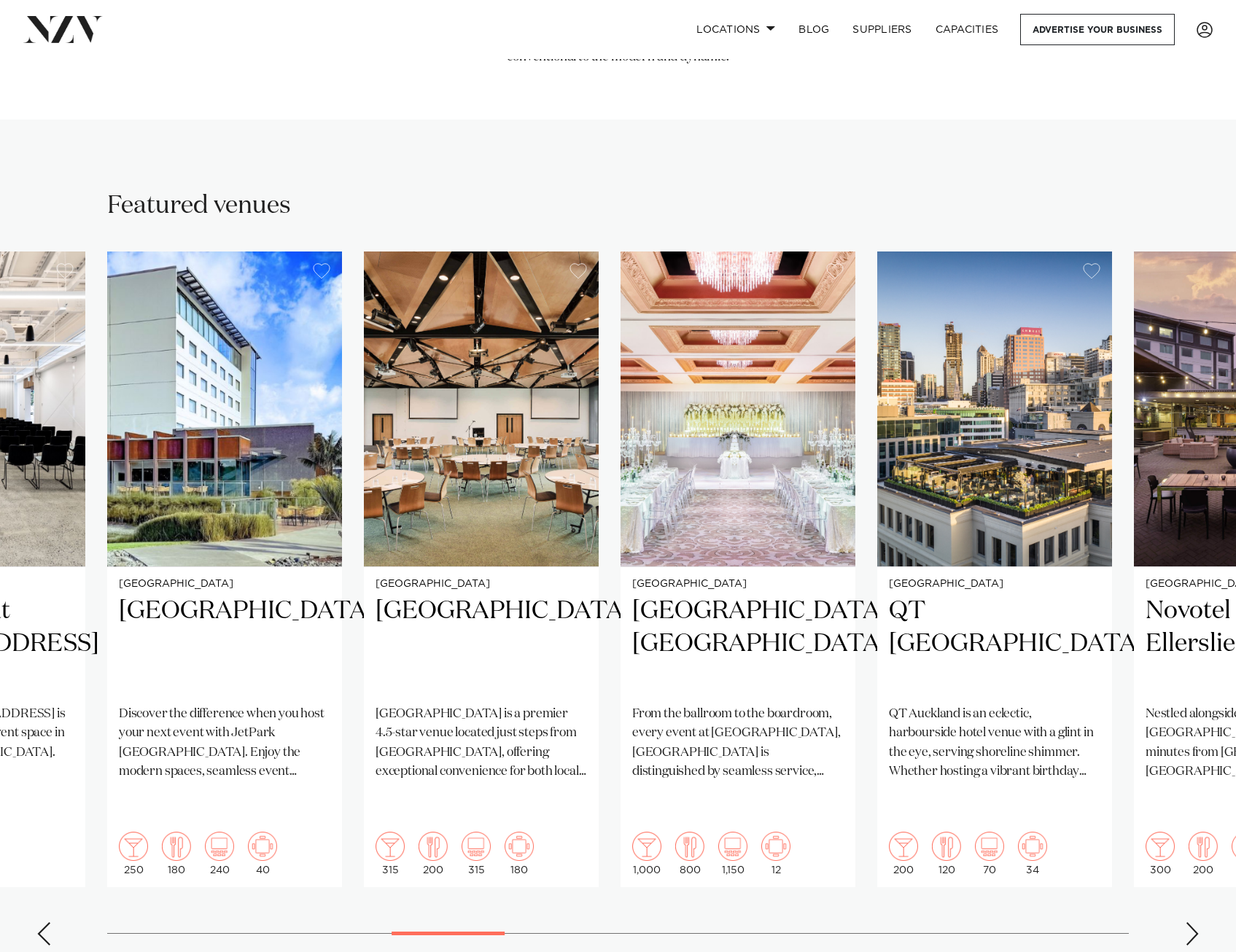
click at [1187, 922] on div "Next slide" at bounding box center [1192, 934] width 15 height 24
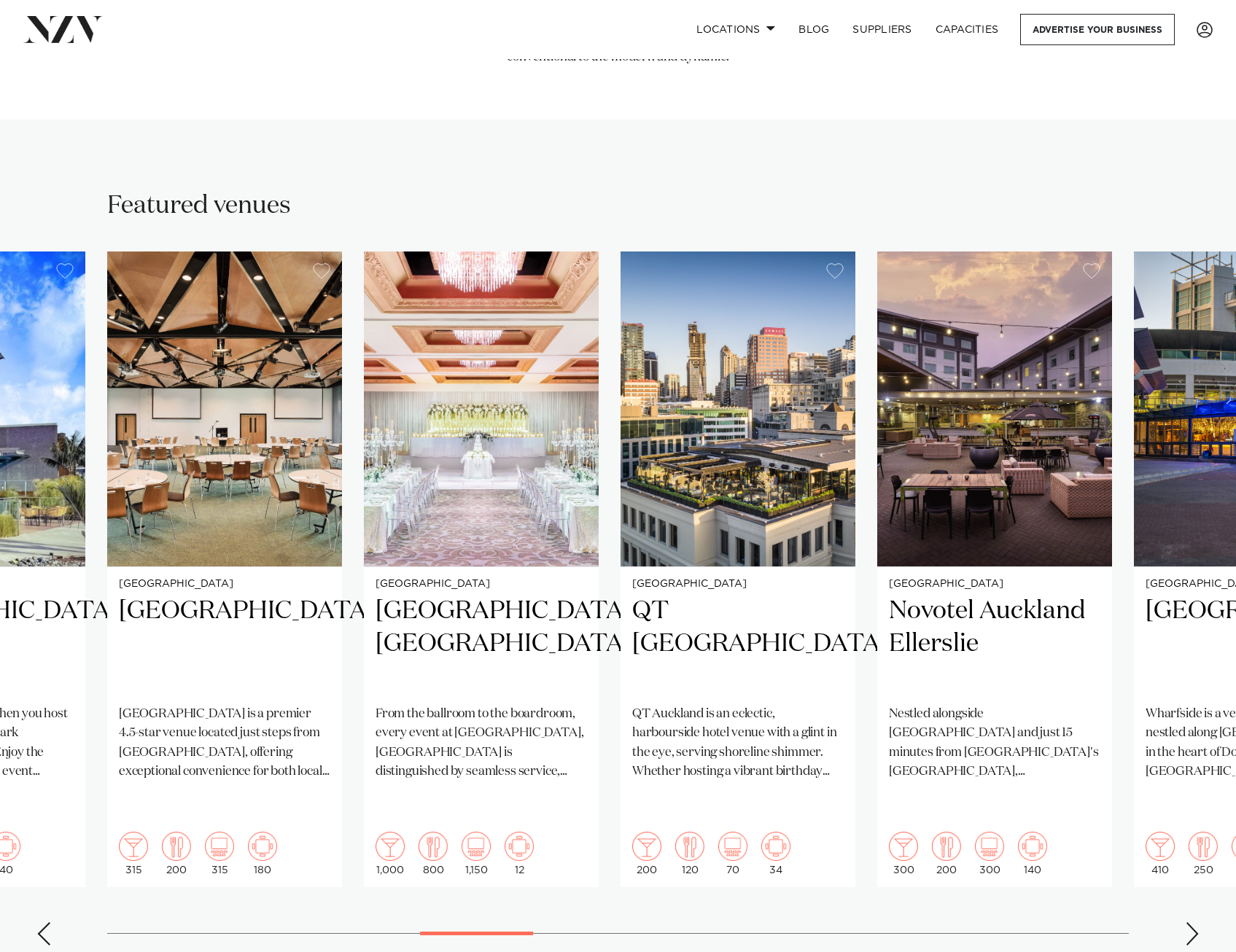
click at [1187, 922] on div "Next slide" at bounding box center [1192, 934] width 15 height 24
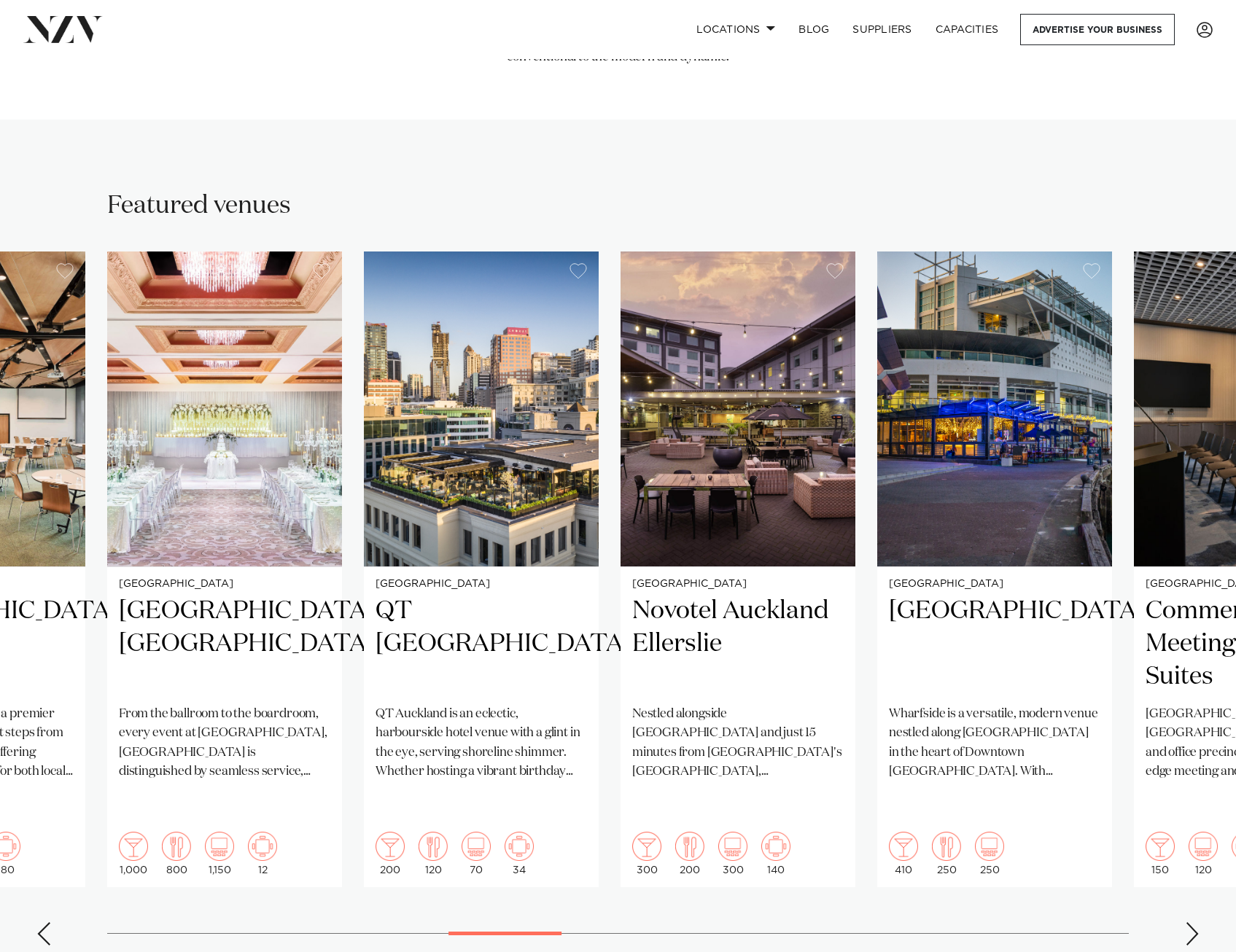
click at [1187, 922] on div "Next slide" at bounding box center [1192, 934] width 15 height 24
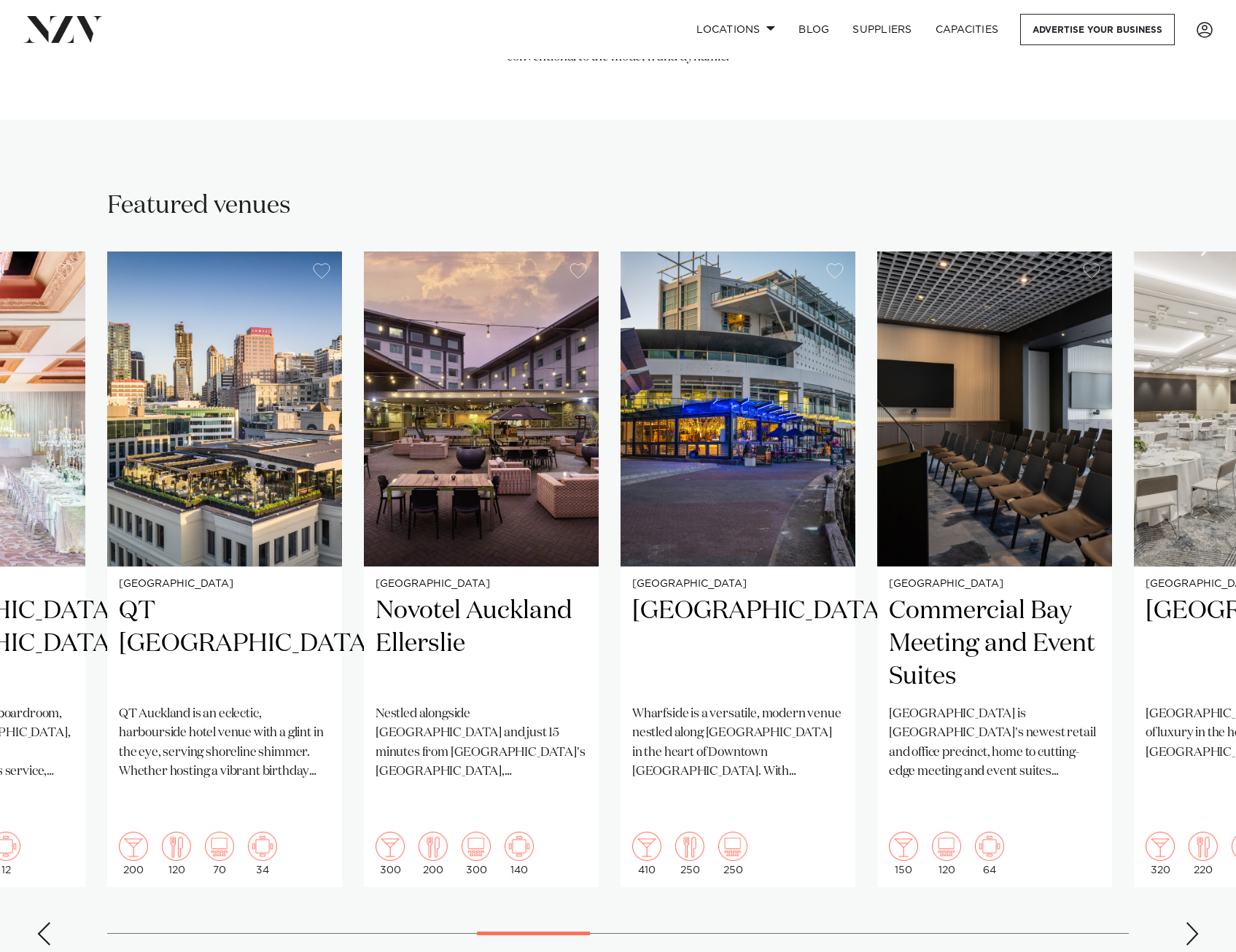
click at [1187, 922] on div "Next slide" at bounding box center [1192, 934] width 15 height 24
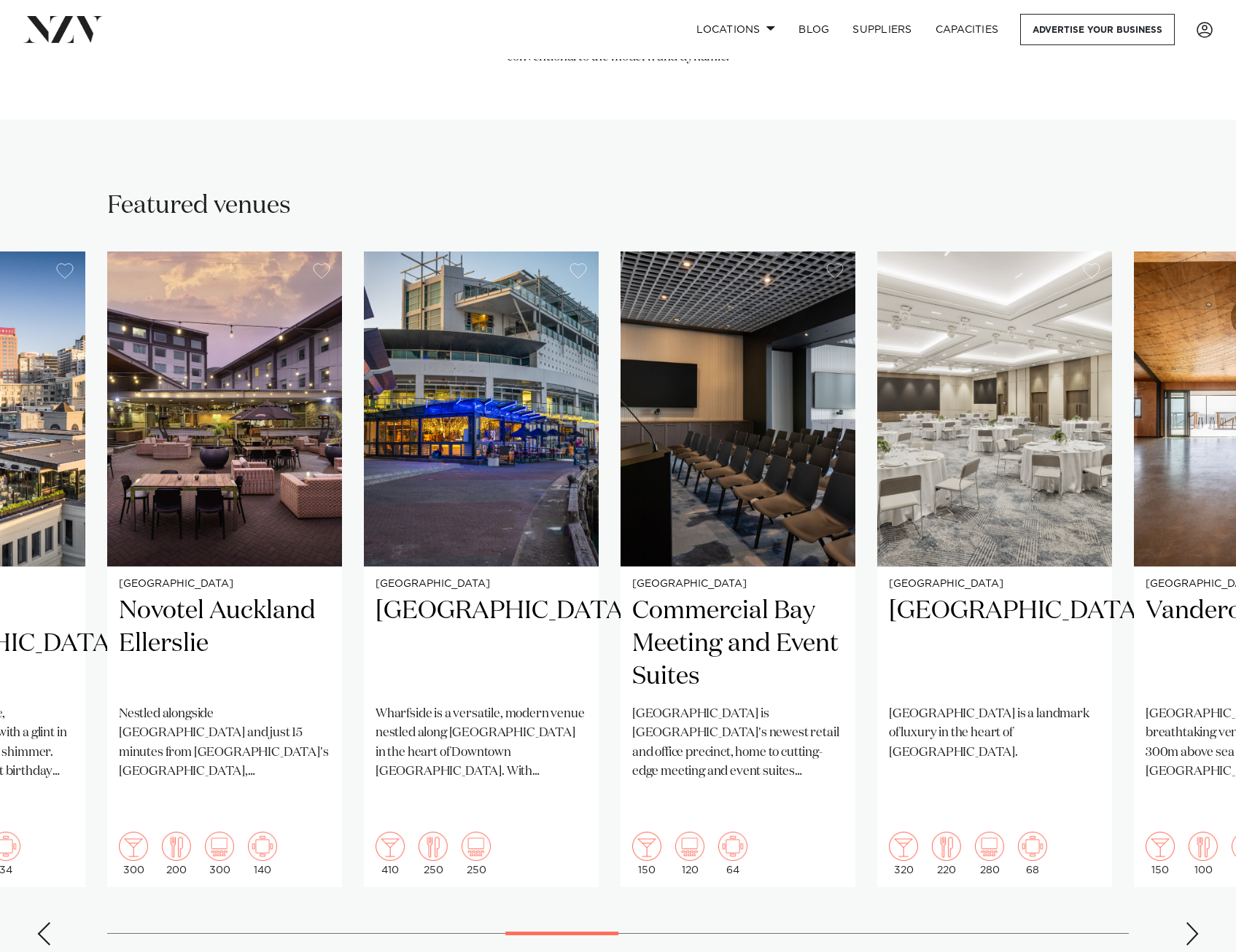
click at [1187, 922] on div "Next slide" at bounding box center [1192, 934] width 15 height 24
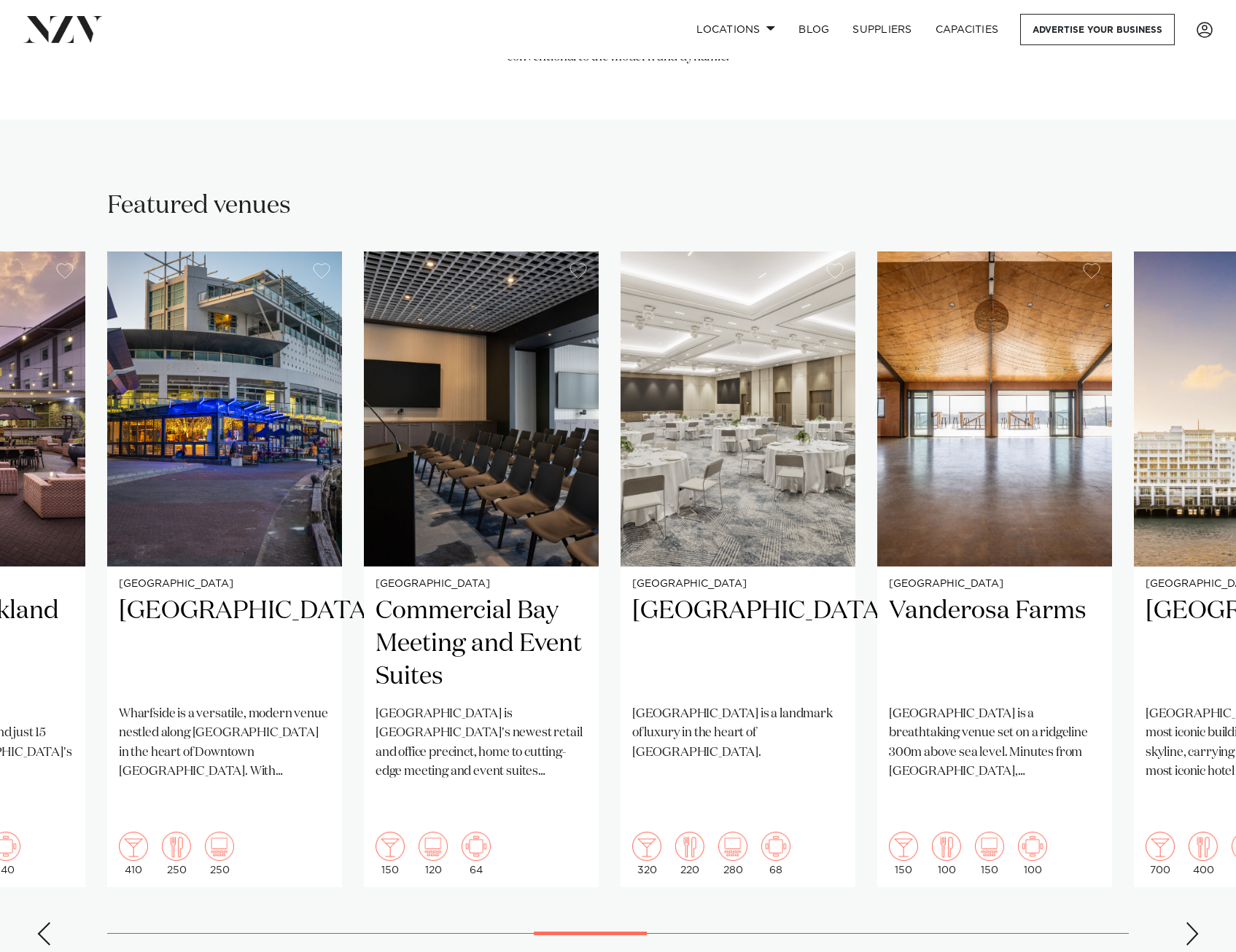
click at [1187, 922] on div "Next slide" at bounding box center [1192, 934] width 15 height 24
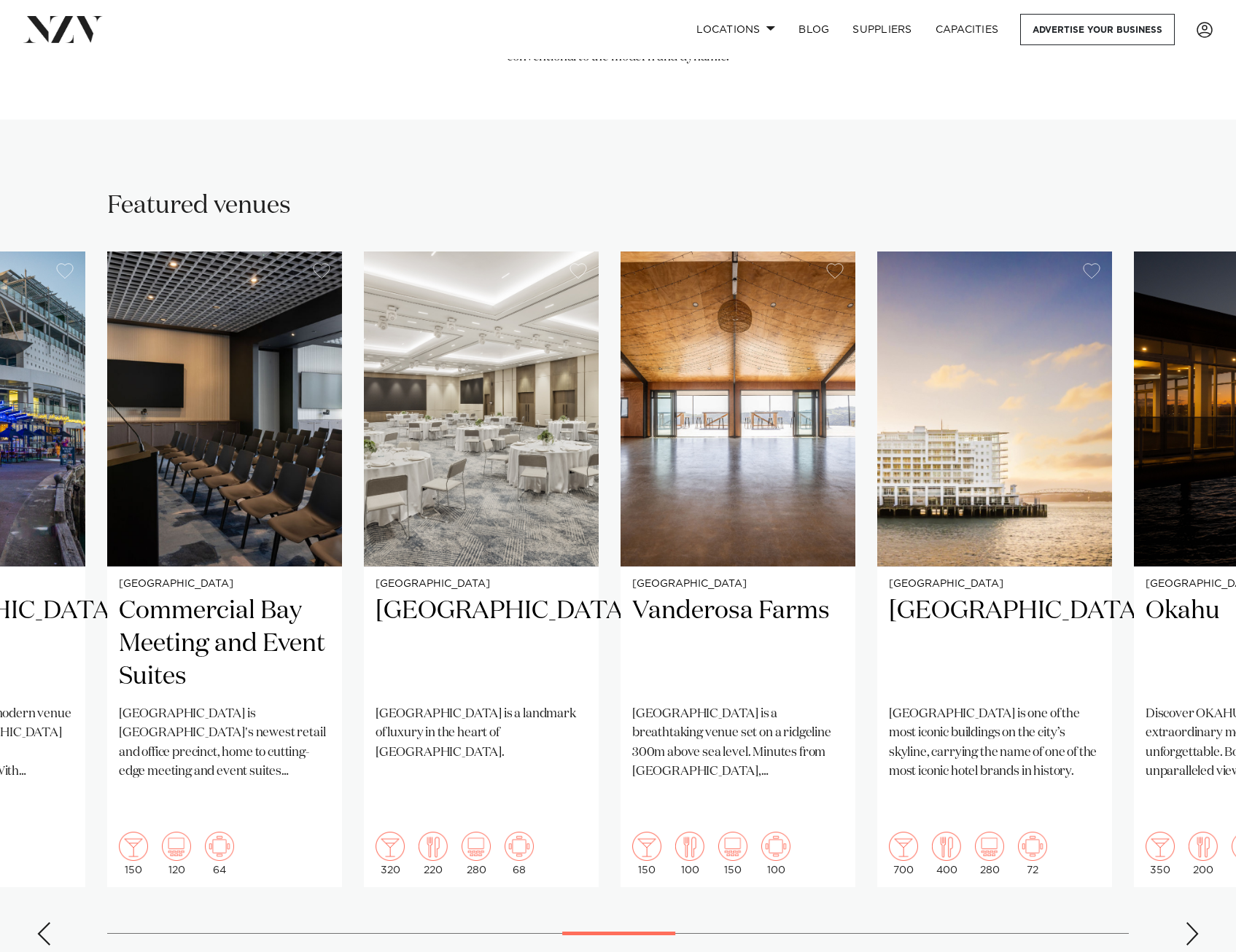
click at [1187, 922] on div "Next slide" at bounding box center [1192, 934] width 15 height 24
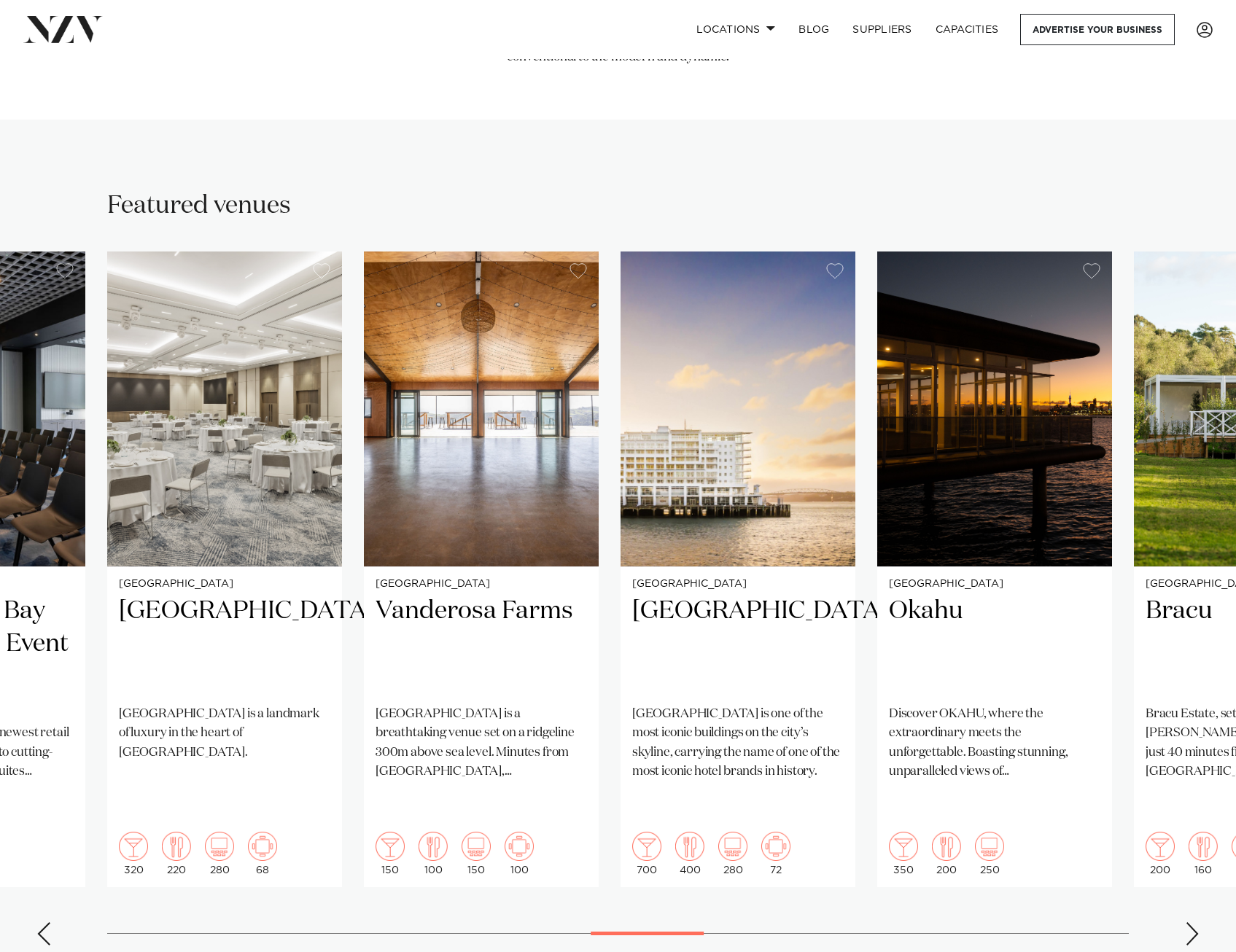
click at [1187, 922] on div "Next slide" at bounding box center [1192, 934] width 15 height 24
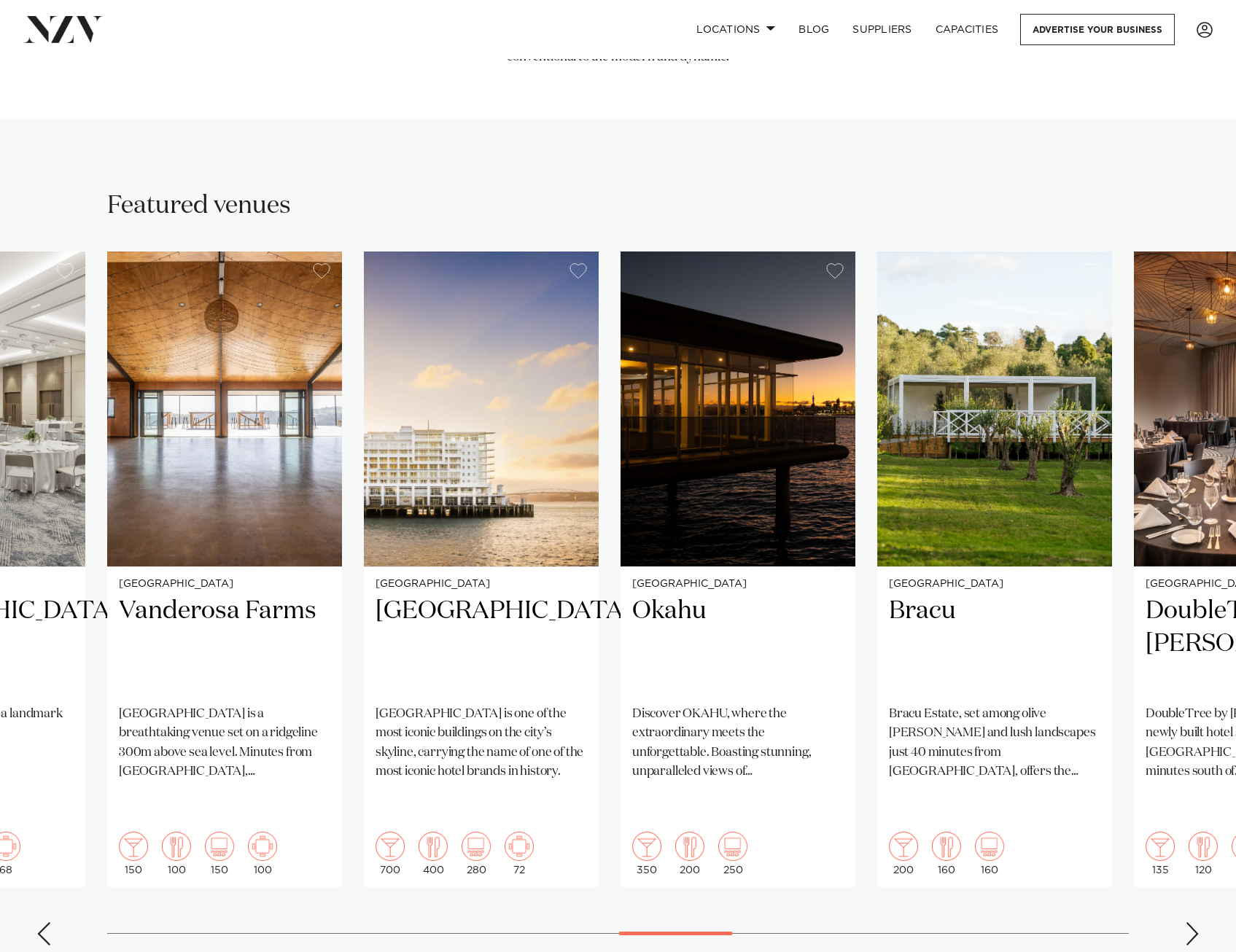
click at [1187, 922] on div "Next slide" at bounding box center [1192, 934] width 15 height 24
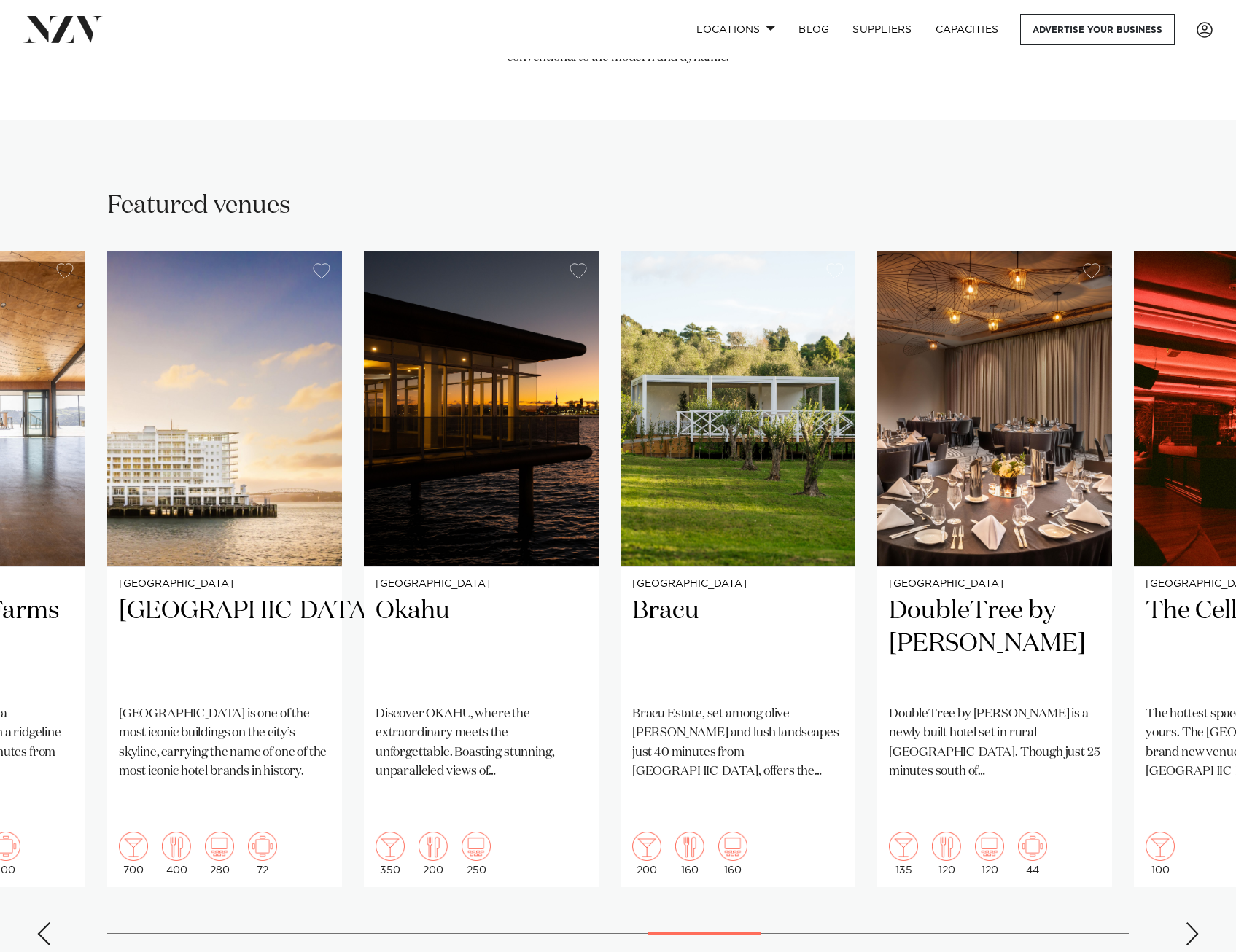
click at [1187, 922] on div "Next slide" at bounding box center [1192, 934] width 15 height 24
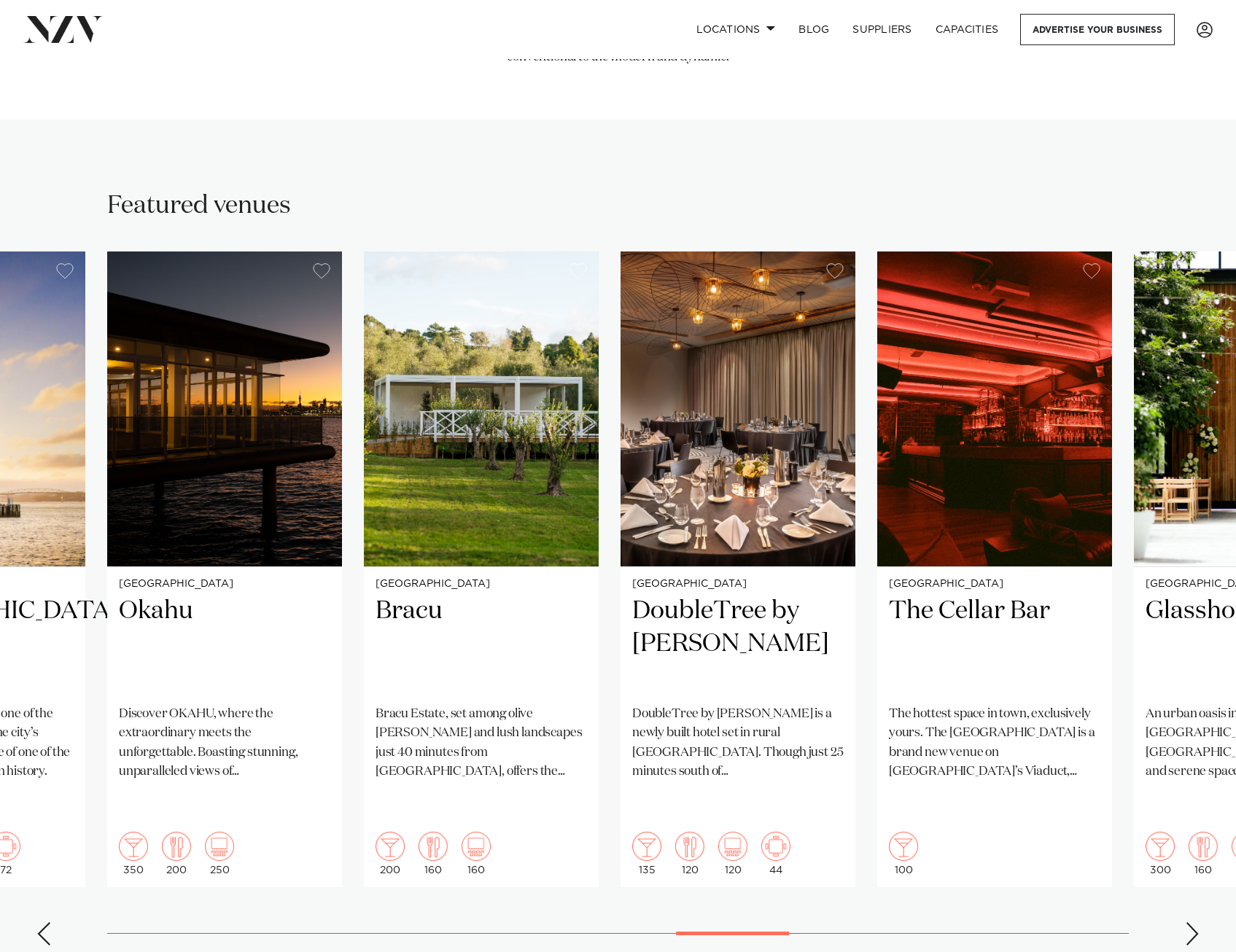
click at [1187, 922] on div "Next slide" at bounding box center [1192, 934] width 15 height 24
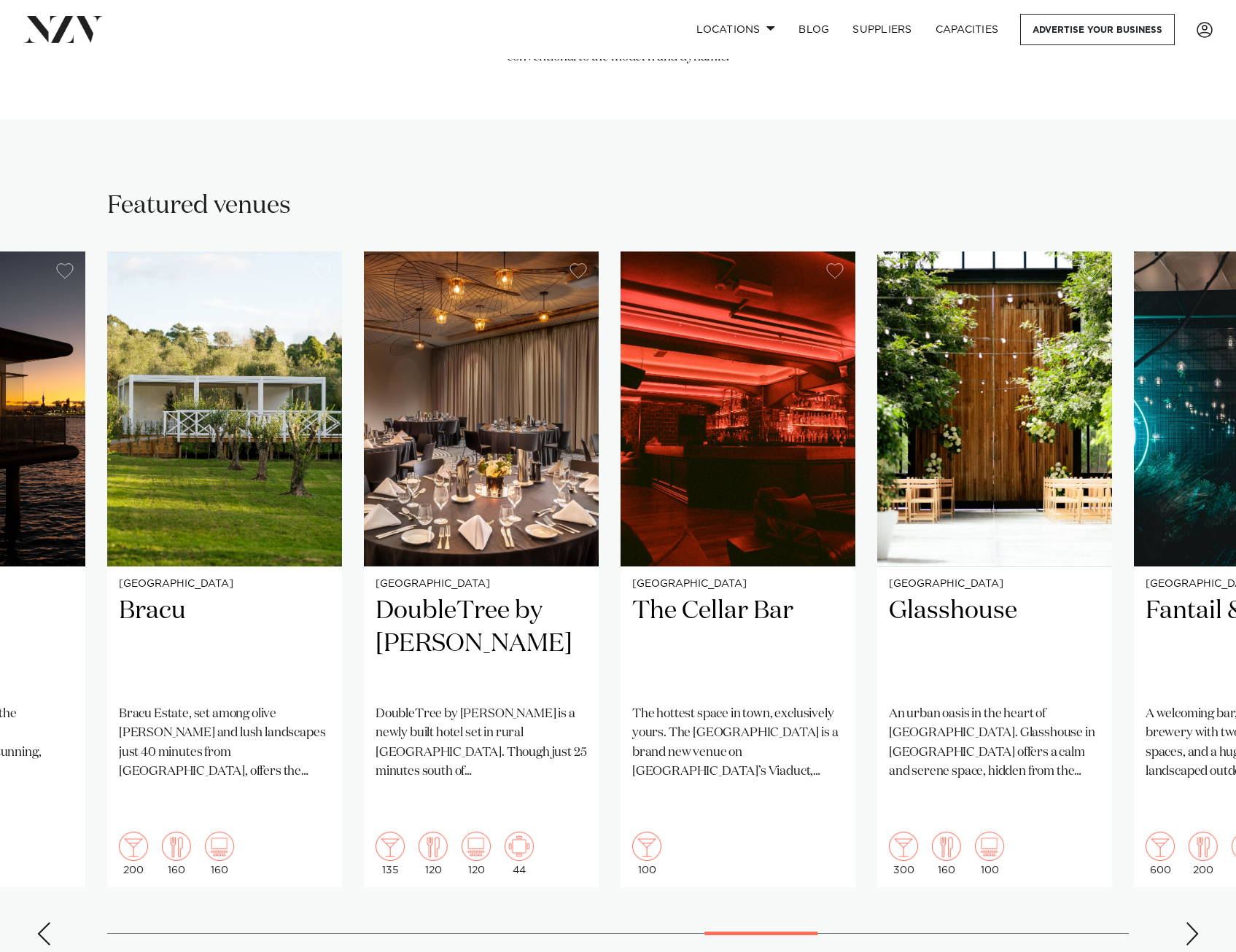
click at [1187, 922] on div "Next slide" at bounding box center [1192, 934] width 15 height 24
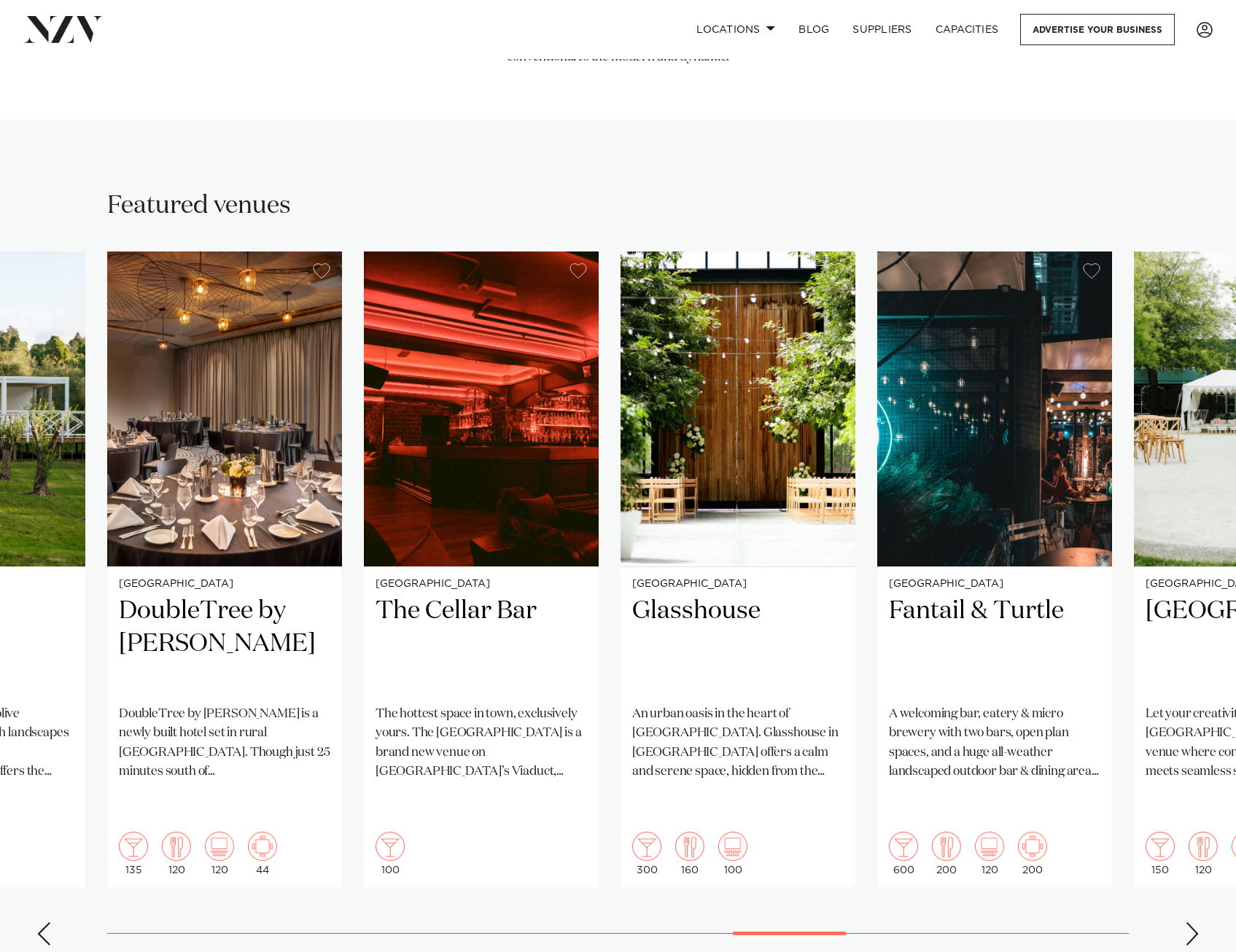
click at [1187, 922] on div "Next slide" at bounding box center [1192, 934] width 15 height 24
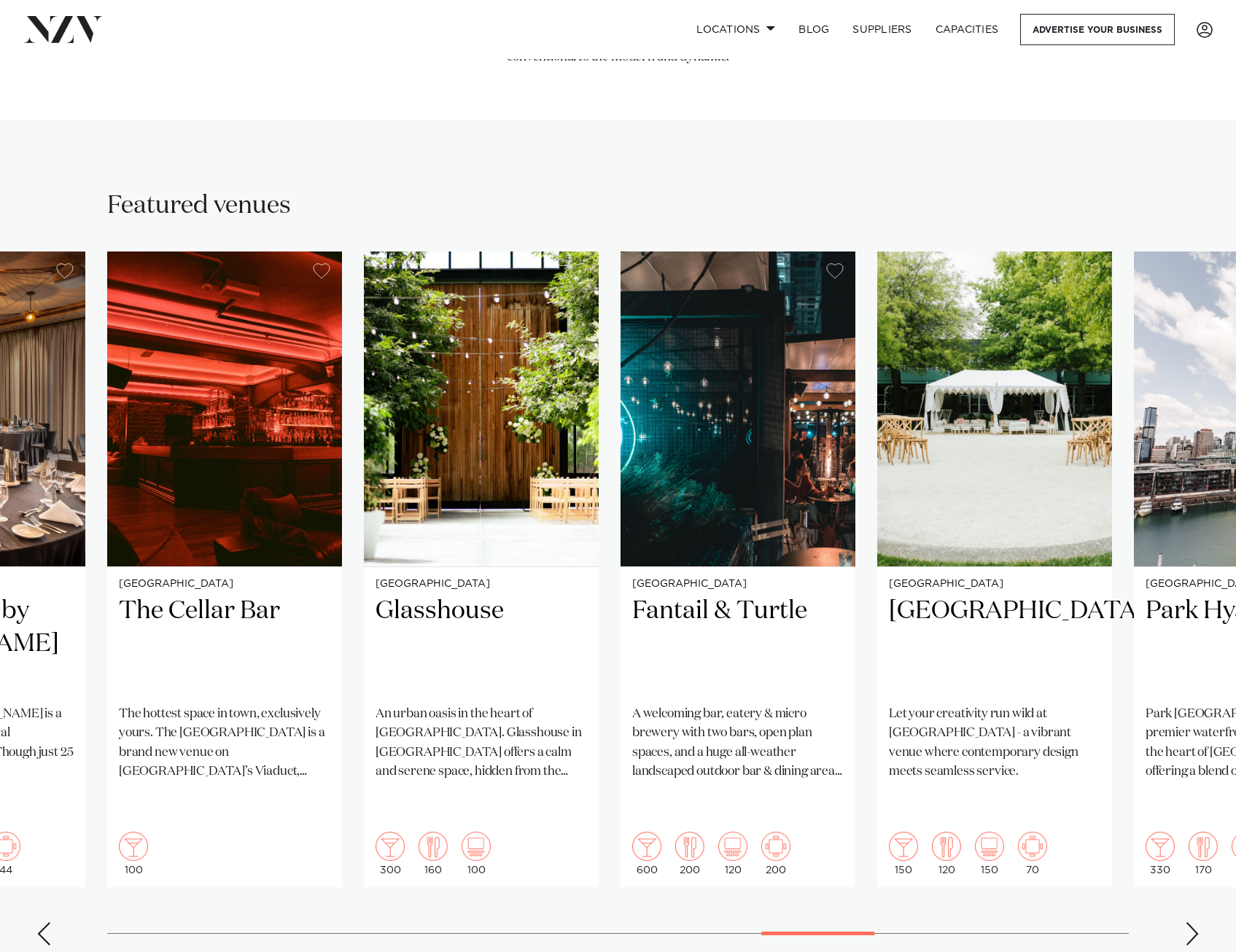
click at [1197, 922] on div "Next slide" at bounding box center [1192, 934] width 15 height 24
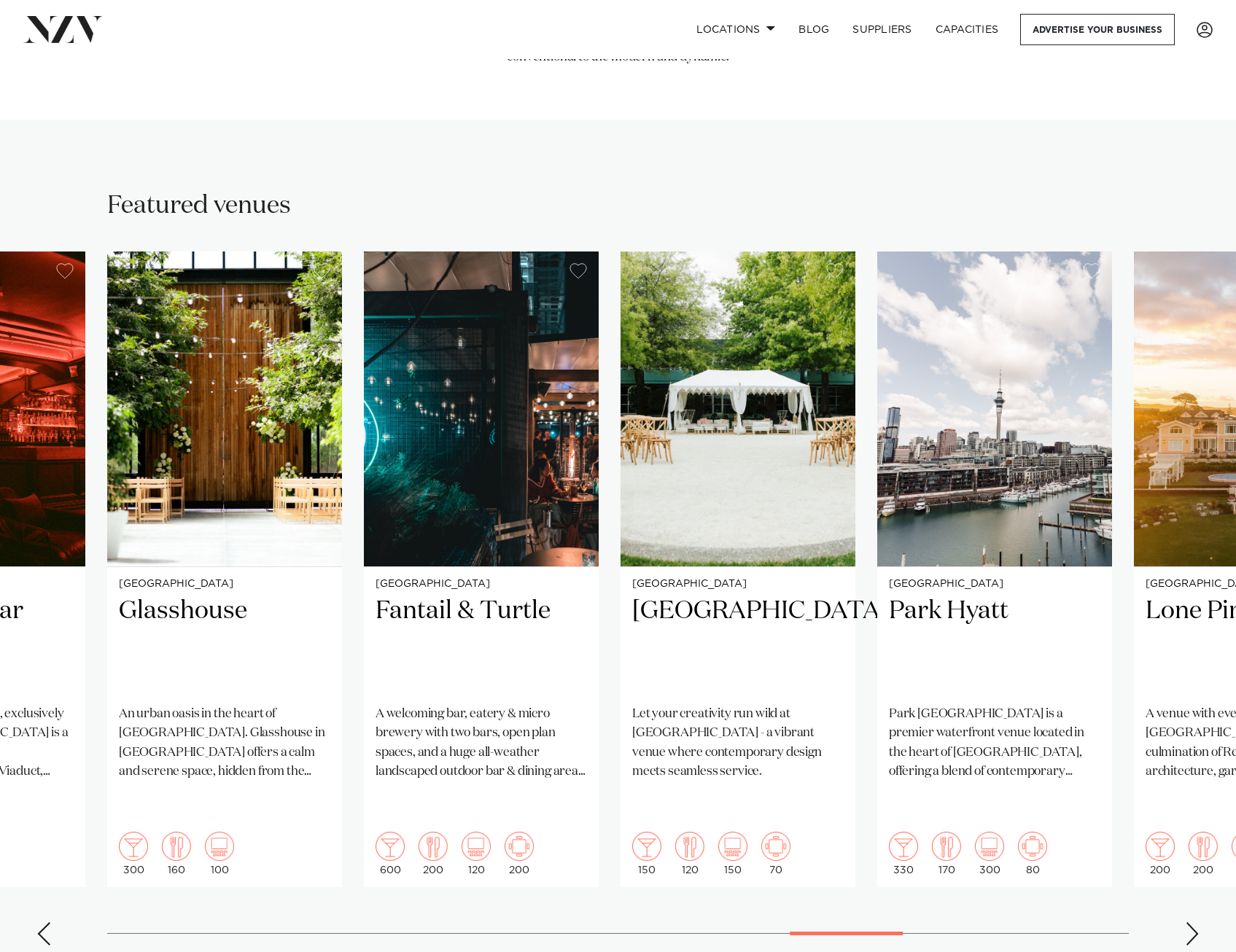
click at [1197, 922] on div "Next slide" at bounding box center [1192, 934] width 15 height 24
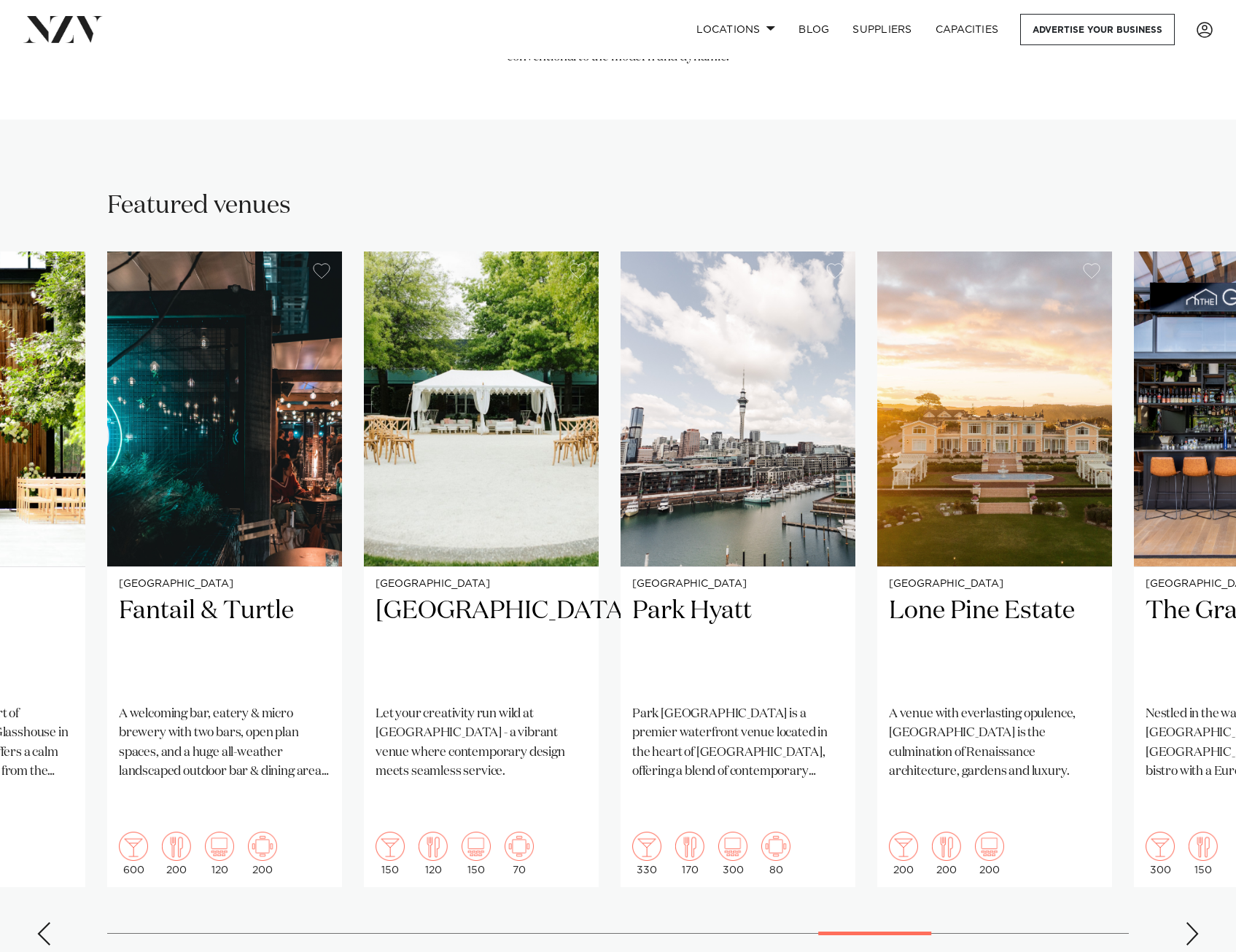
click at [1197, 922] on div "Next slide" at bounding box center [1192, 934] width 15 height 24
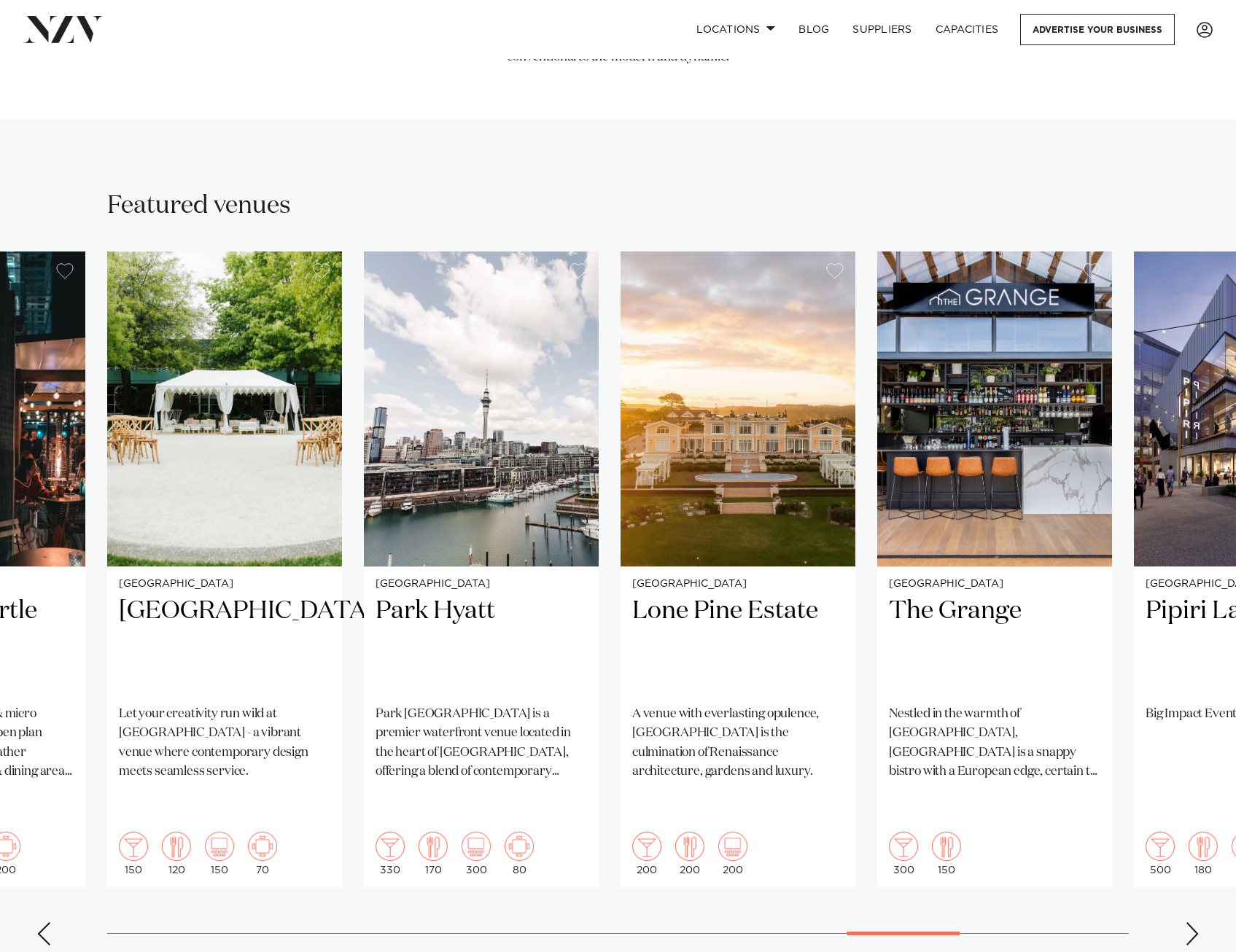
click at [1197, 922] on div "Next slide" at bounding box center [1192, 934] width 15 height 24
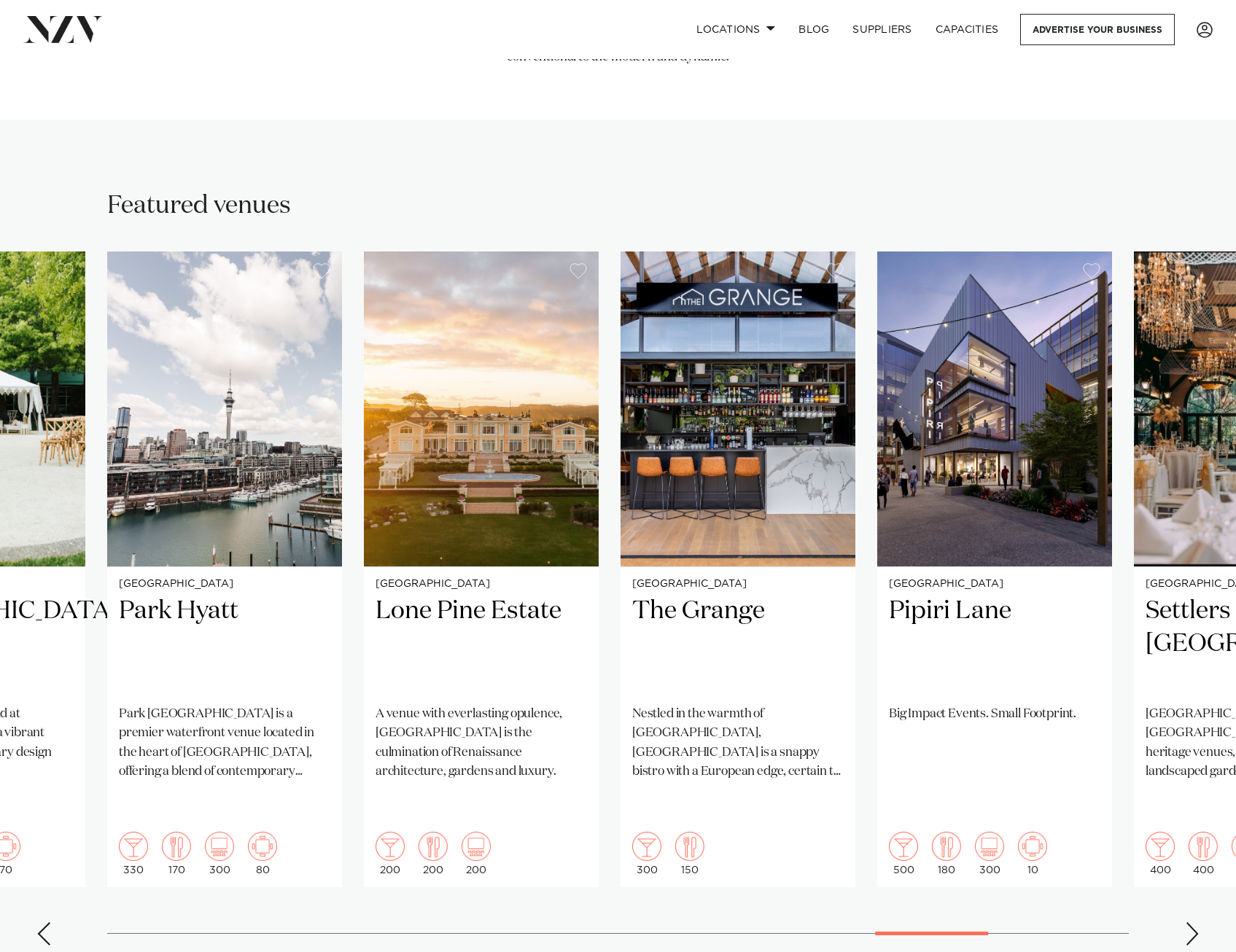
click at [1197, 922] on div "Next slide" at bounding box center [1192, 934] width 15 height 24
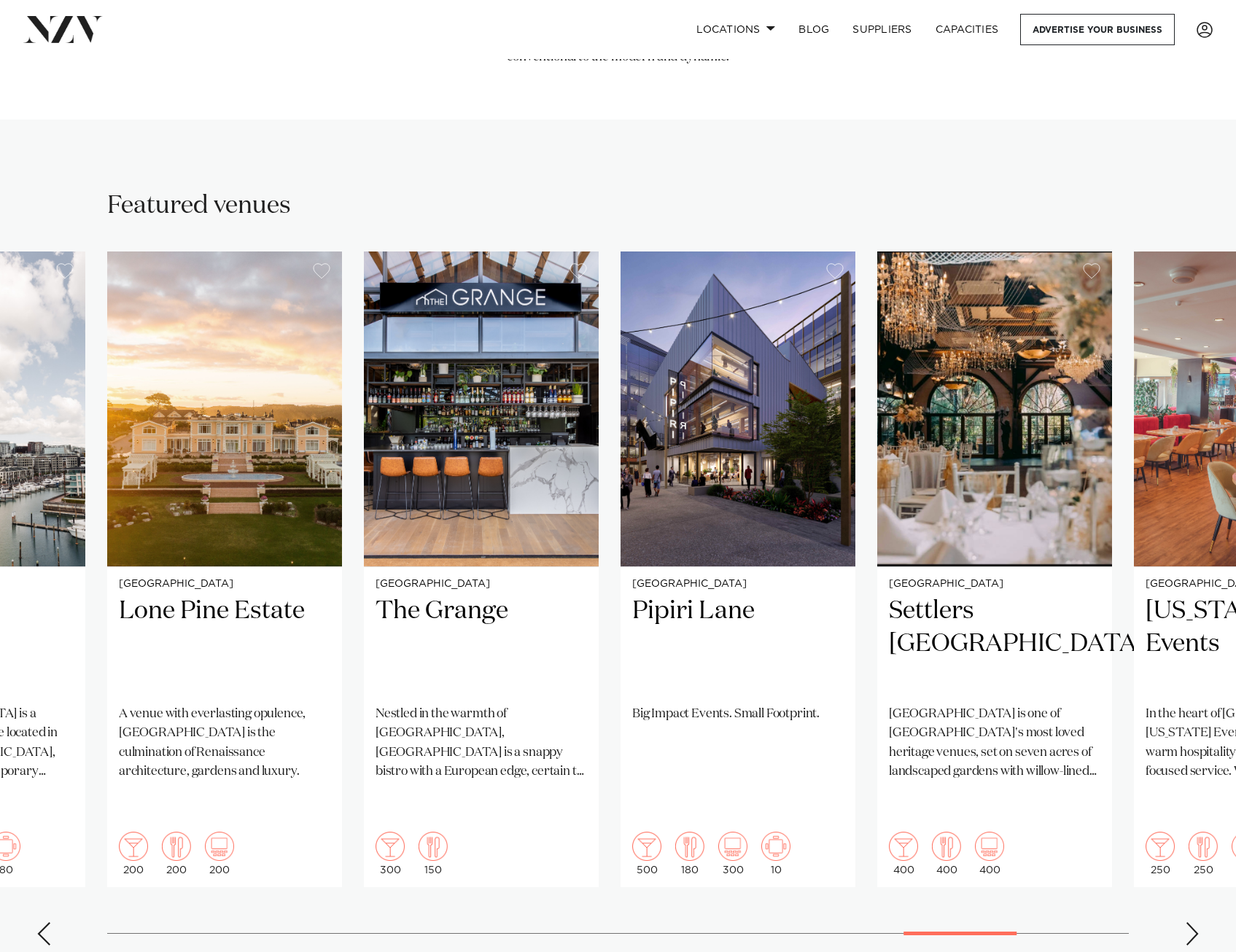
click at [1197, 922] on div "Next slide" at bounding box center [1192, 934] width 15 height 24
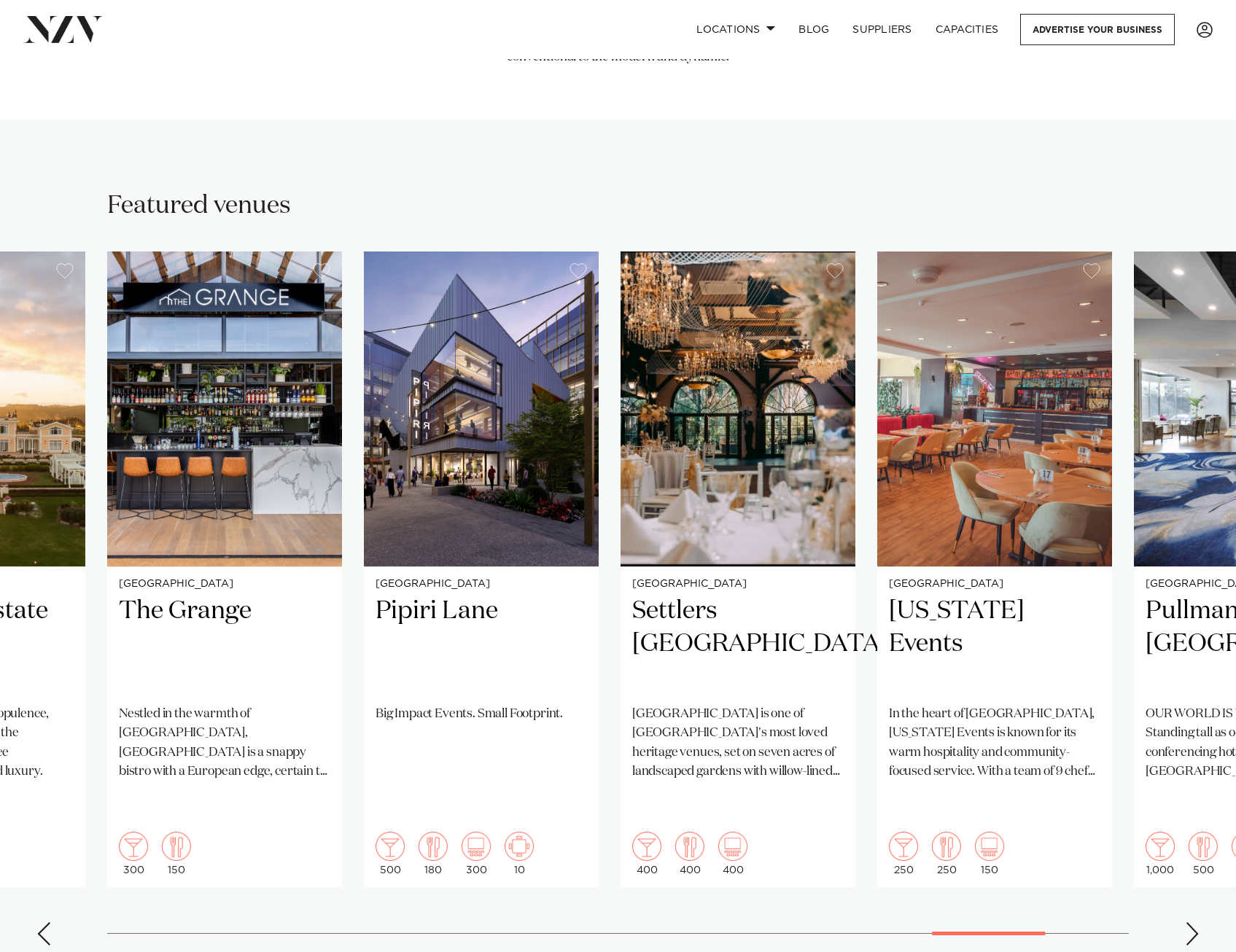
click at [1197, 922] on div "Next slide" at bounding box center [1192, 934] width 15 height 24
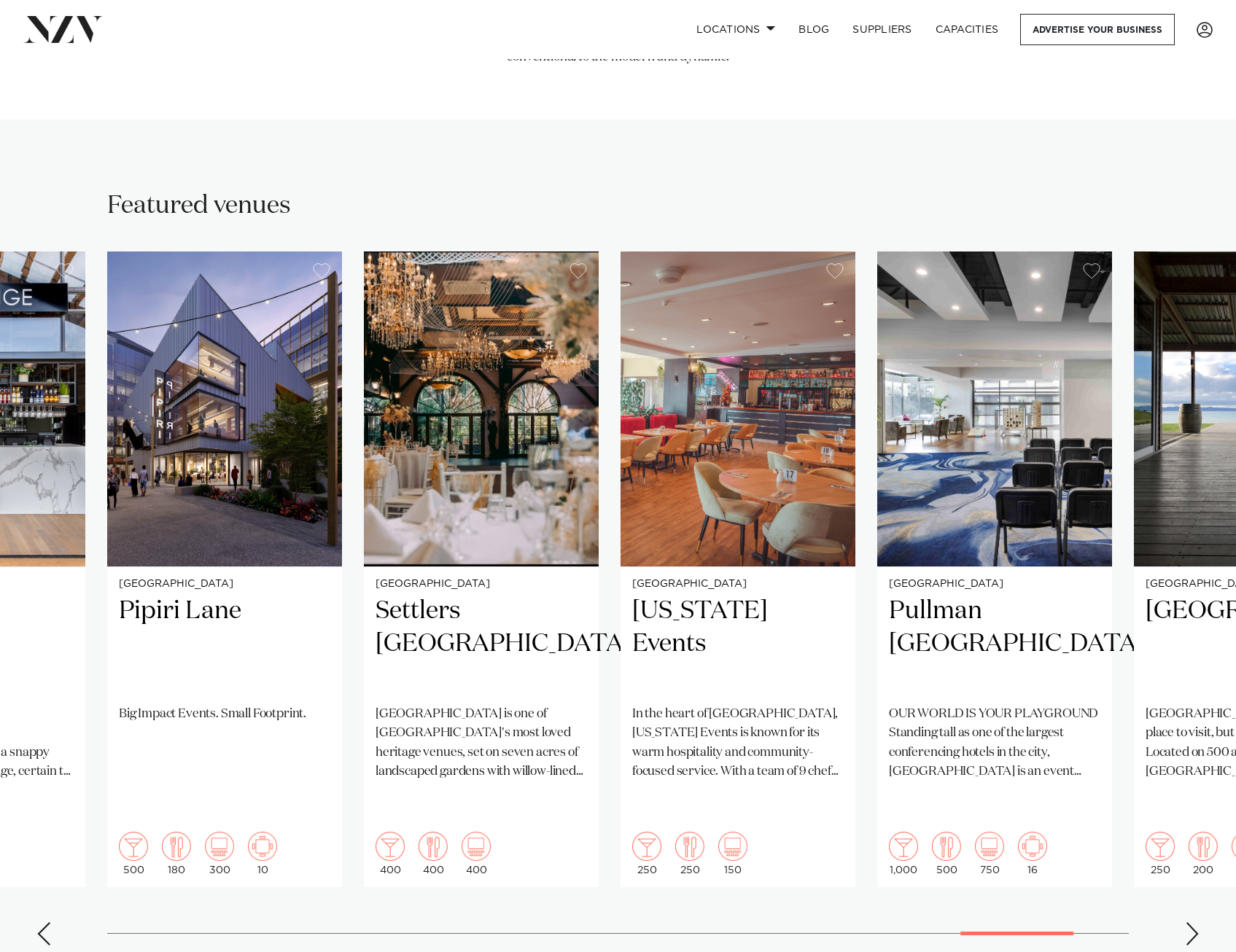
click at [1197, 922] on div "Next slide" at bounding box center [1192, 934] width 15 height 24
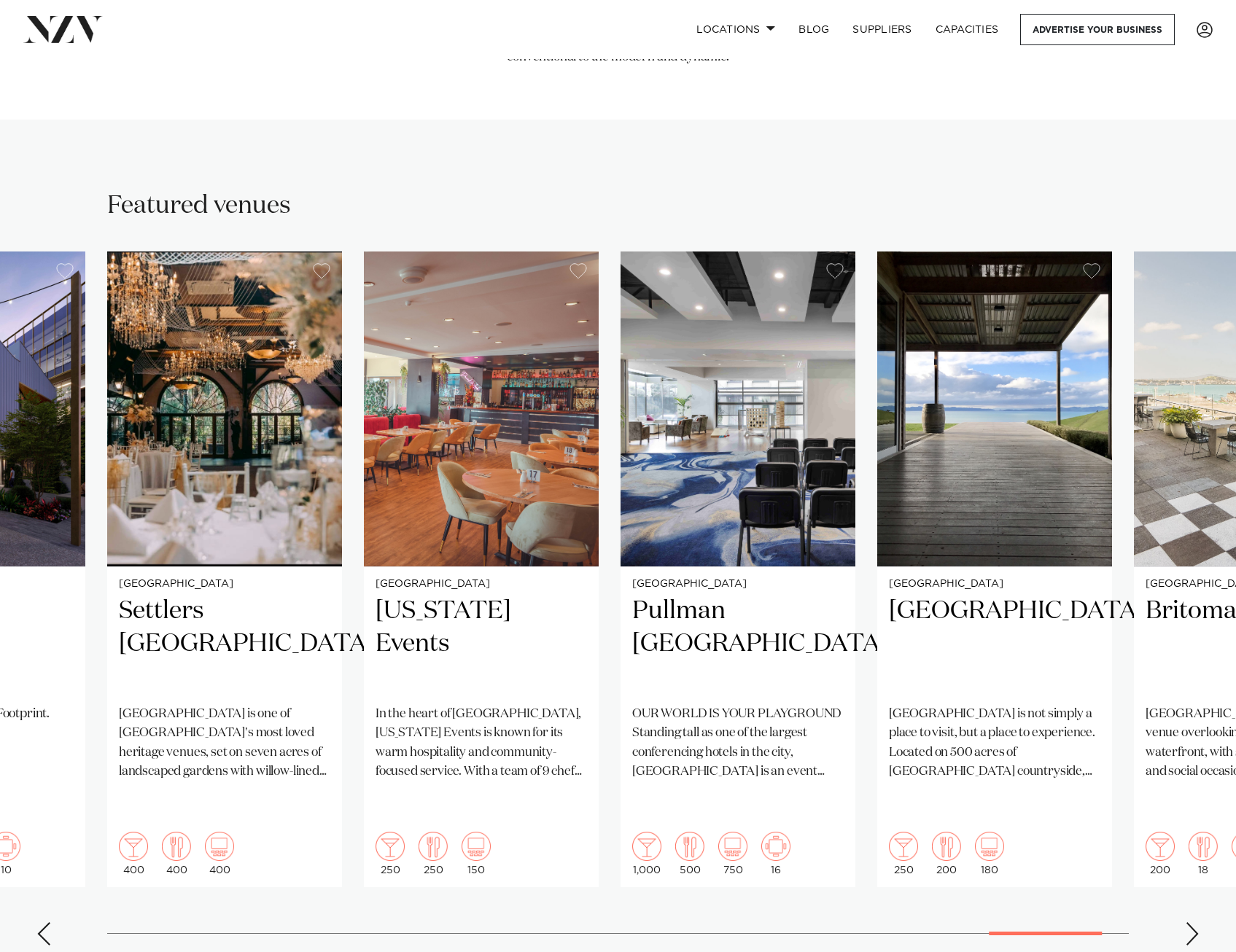
click at [1197, 922] on div "Next slide" at bounding box center [1192, 934] width 15 height 24
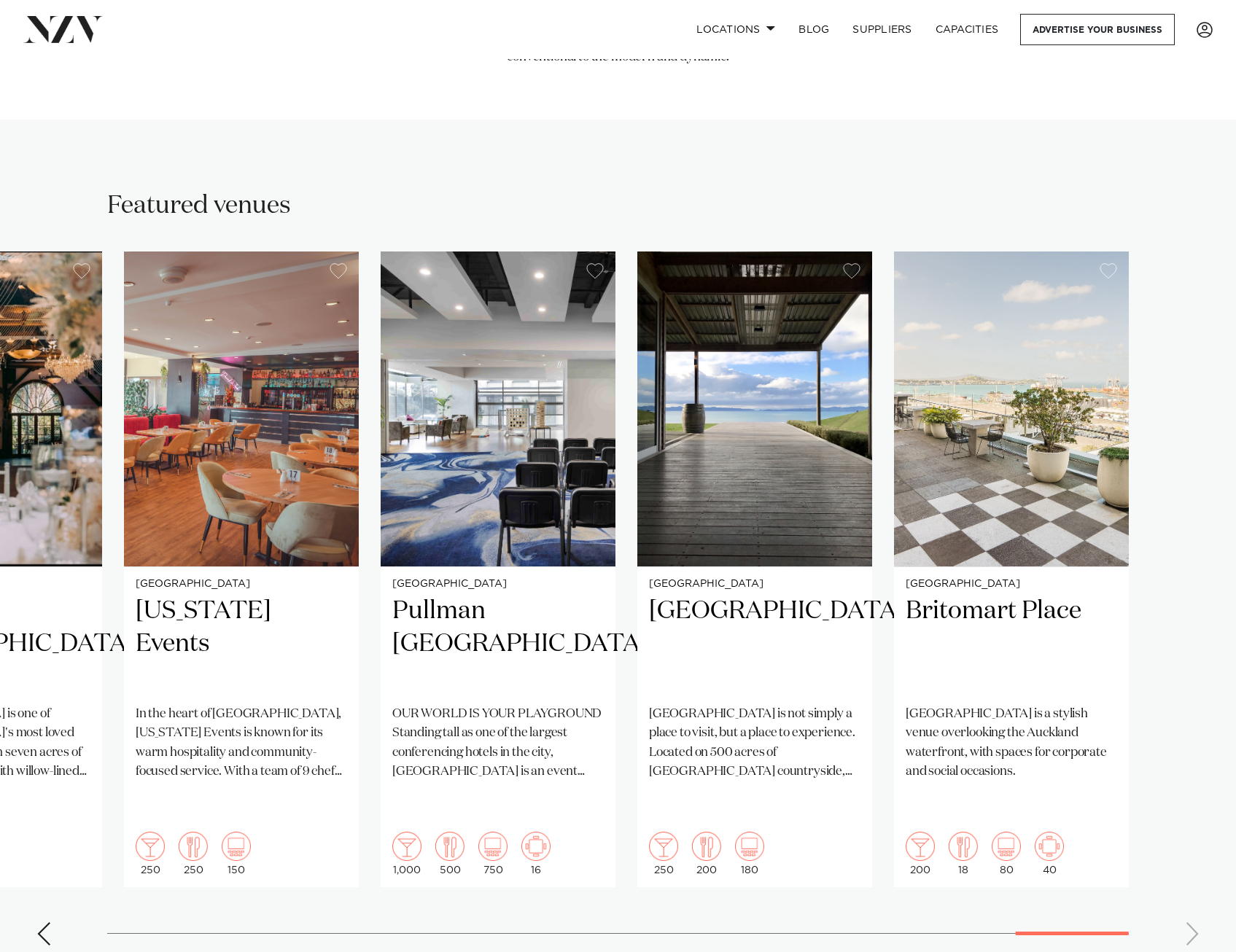
click at [1197, 887] on swiper-container "Auckland Wainui Just 30 minutes from [GEOGRAPHIC_DATA], [GEOGRAPHIC_DATA] offer…" at bounding box center [618, 604] width 1236 height 706
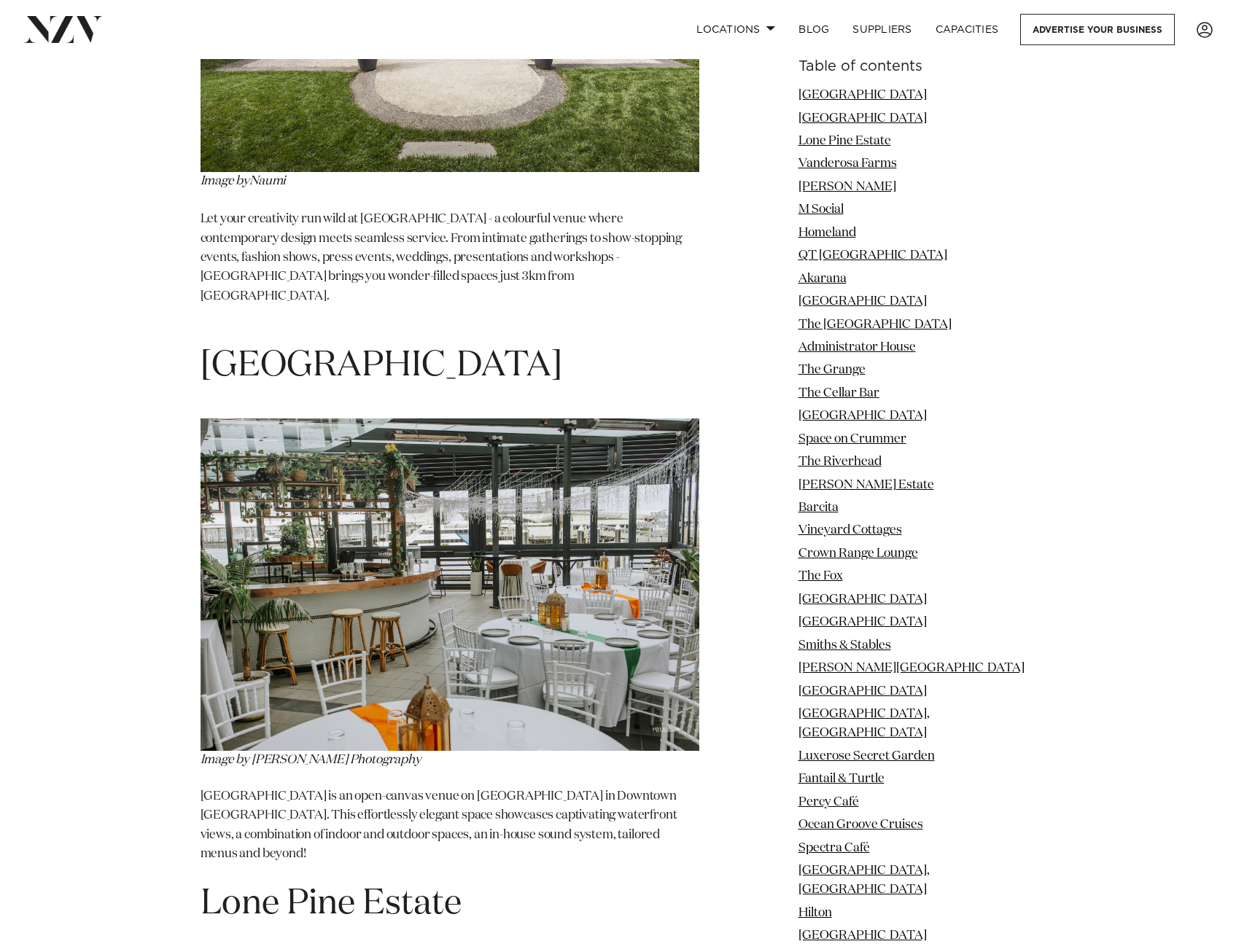
scroll to position [2188, 0]
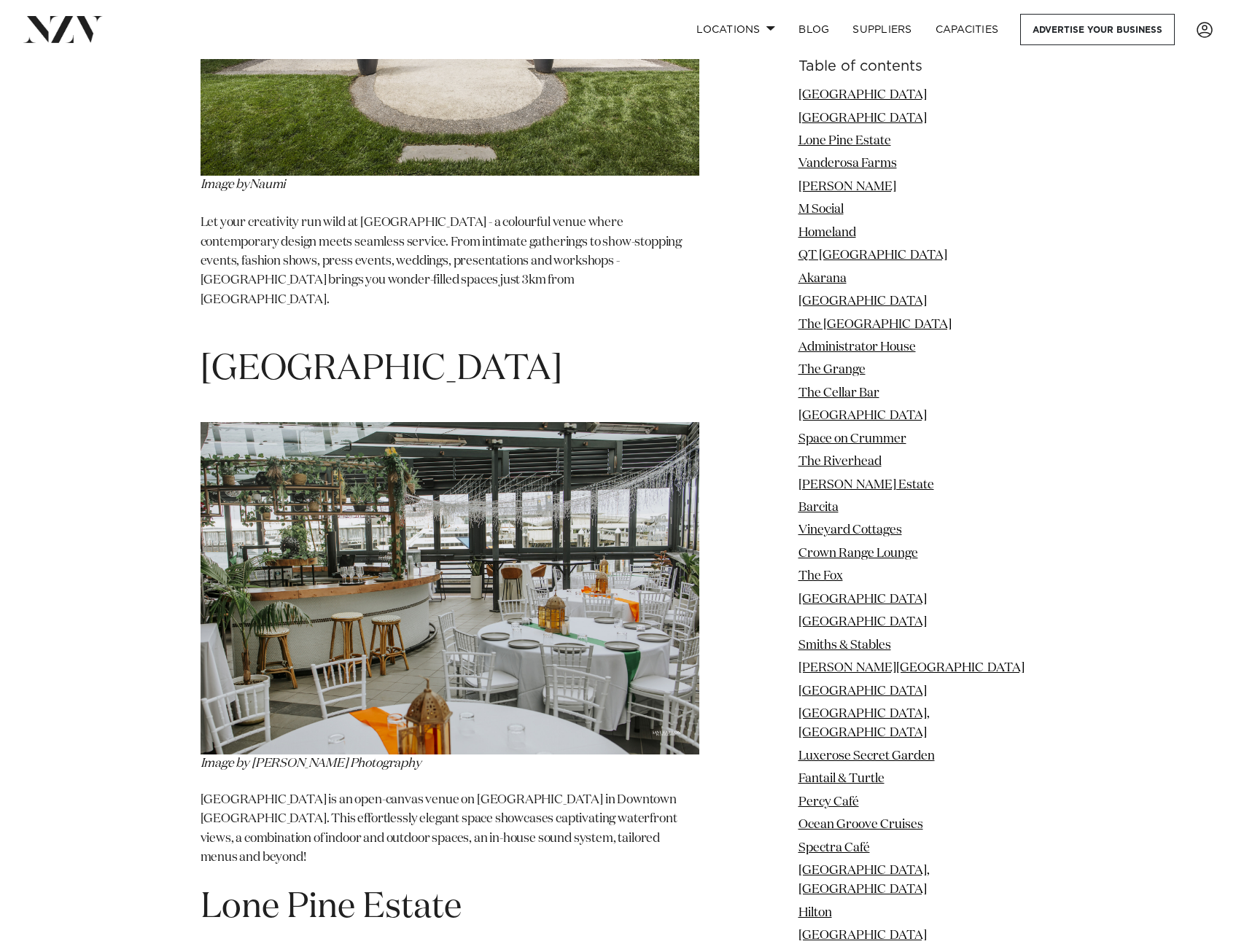
click at [381, 353] on span "[GEOGRAPHIC_DATA]" at bounding box center [381, 370] width 362 height 35
click at [382, 353] on span "[GEOGRAPHIC_DATA]" at bounding box center [381, 370] width 362 height 35
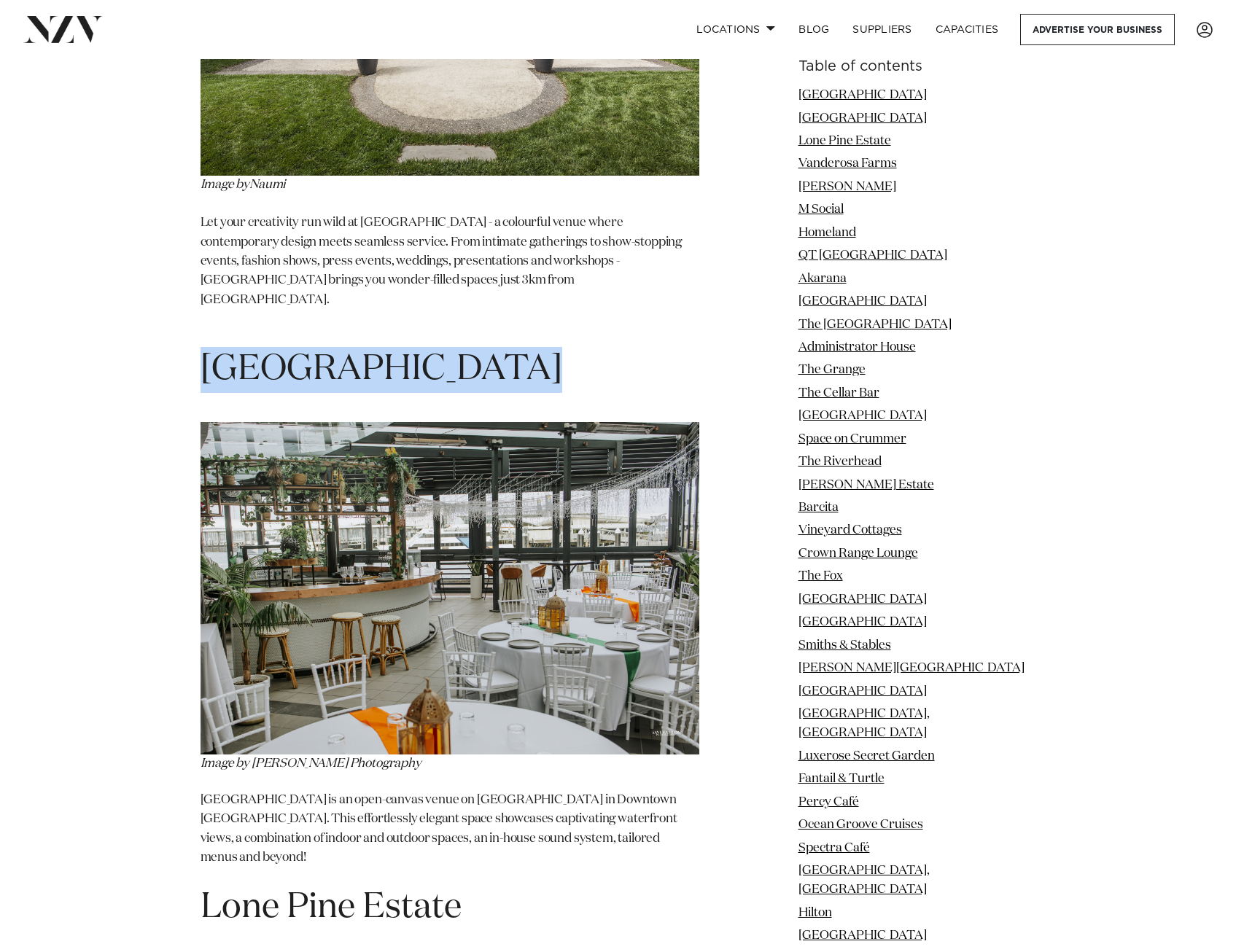
click at [382, 353] on span "[GEOGRAPHIC_DATA]" at bounding box center [381, 370] width 362 height 35
copy section "[GEOGRAPHIC_DATA]"
click at [920, 121] on link "[GEOGRAPHIC_DATA]" at bounding box center [863, 118] width 128 height 12
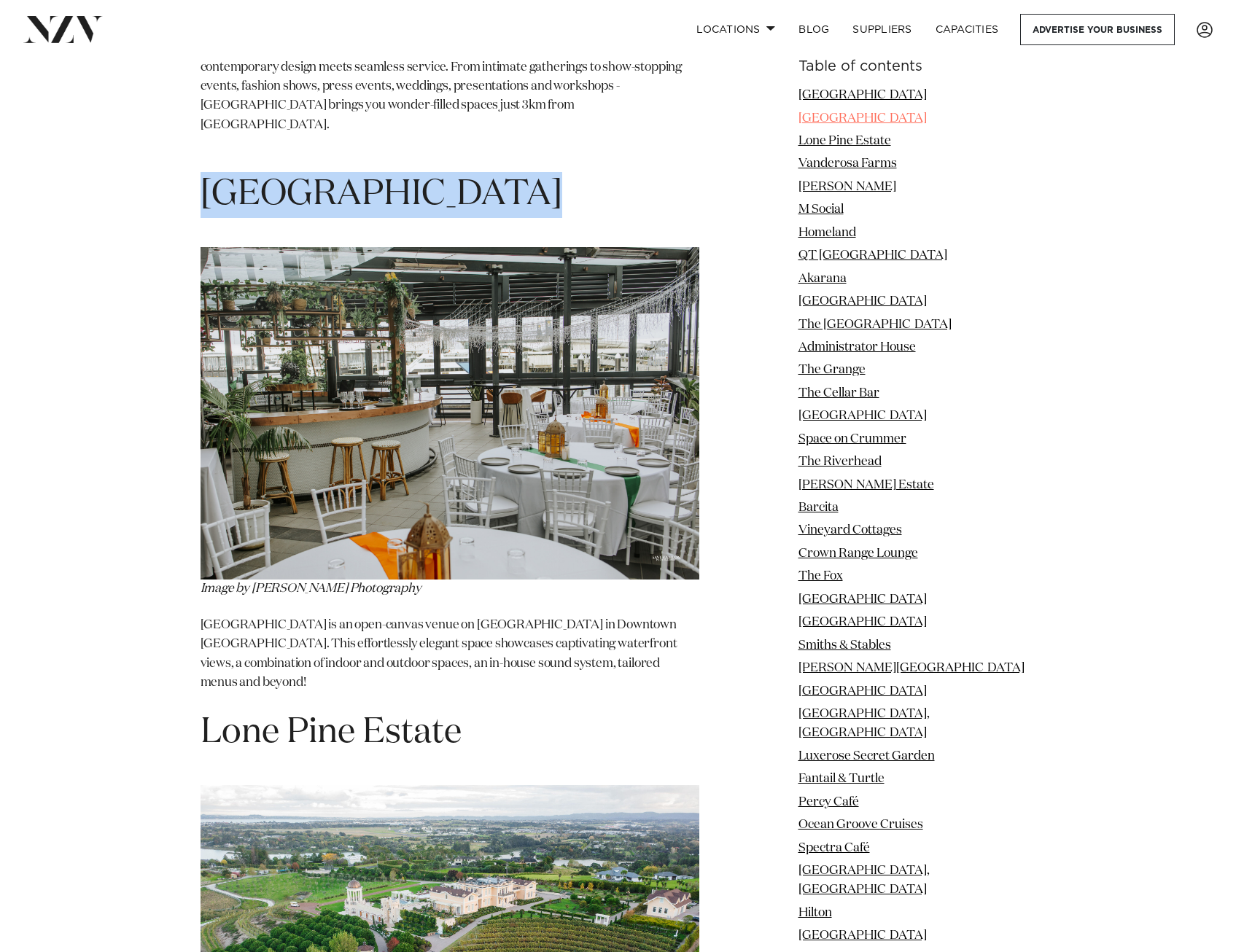
scroll to position [2404, 0]
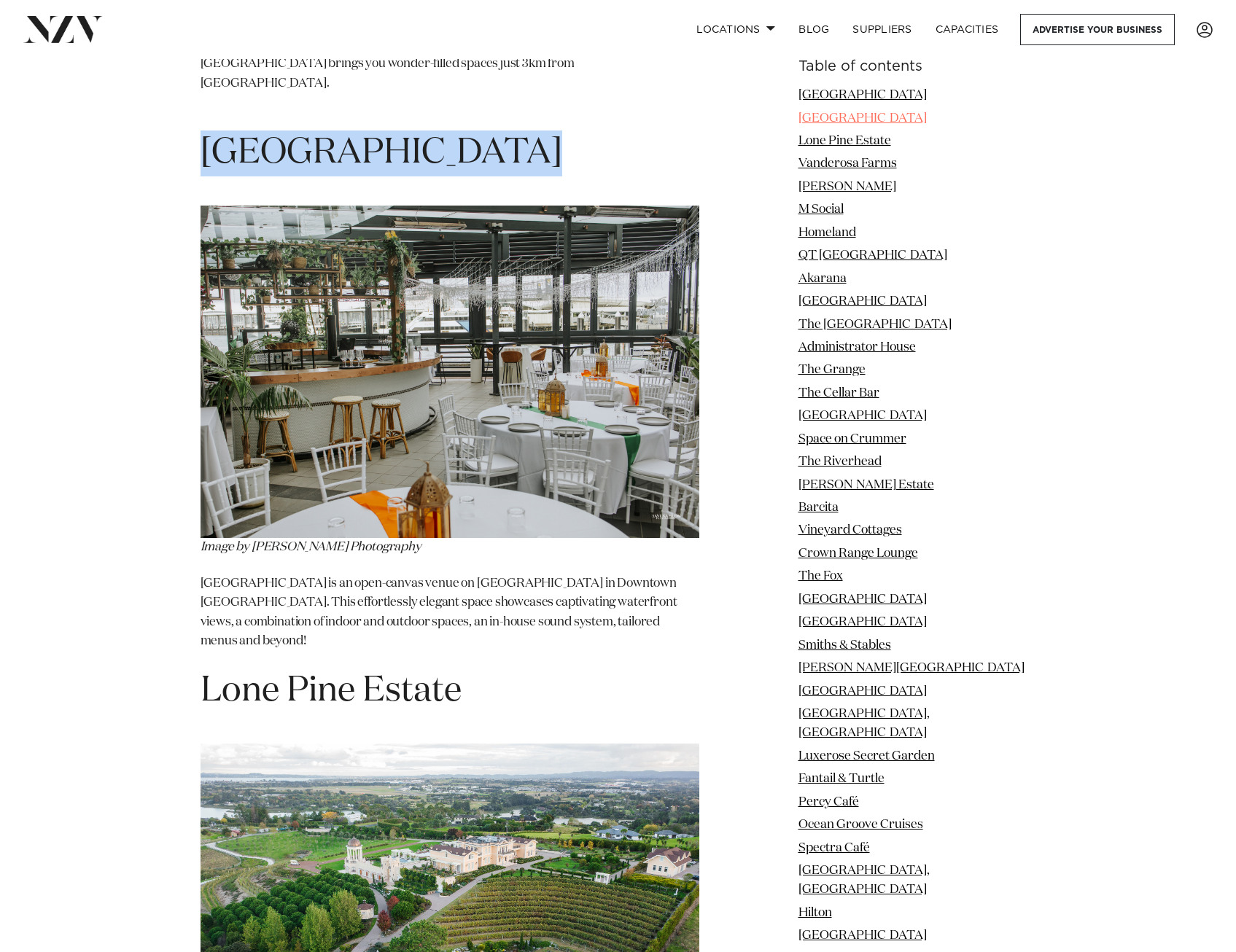
click at [920, 121] on link "[GEOGRAPHIC_DATA]" at bounding box center [863, 118] width 128 height 12
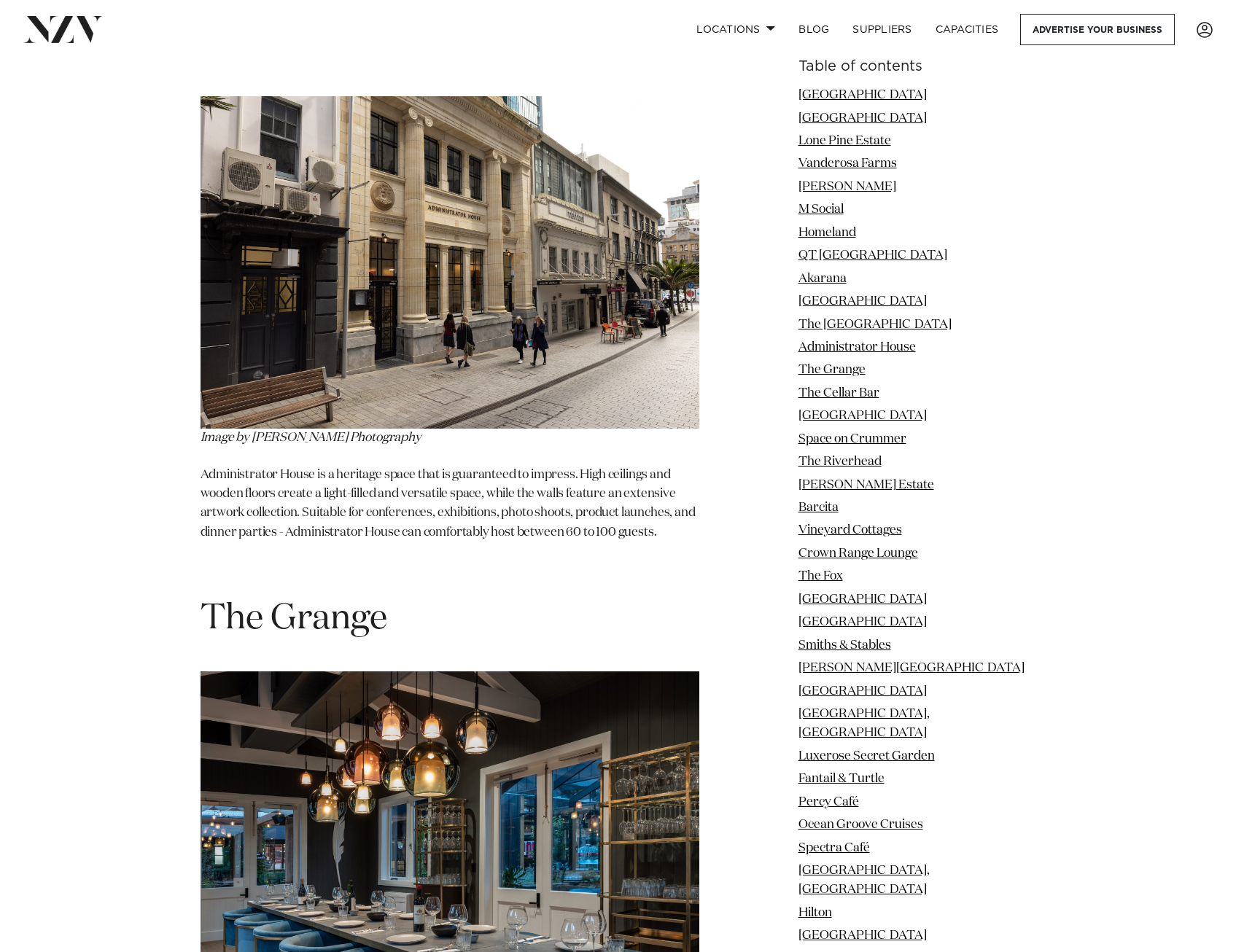
scroll to position [8018, 0]
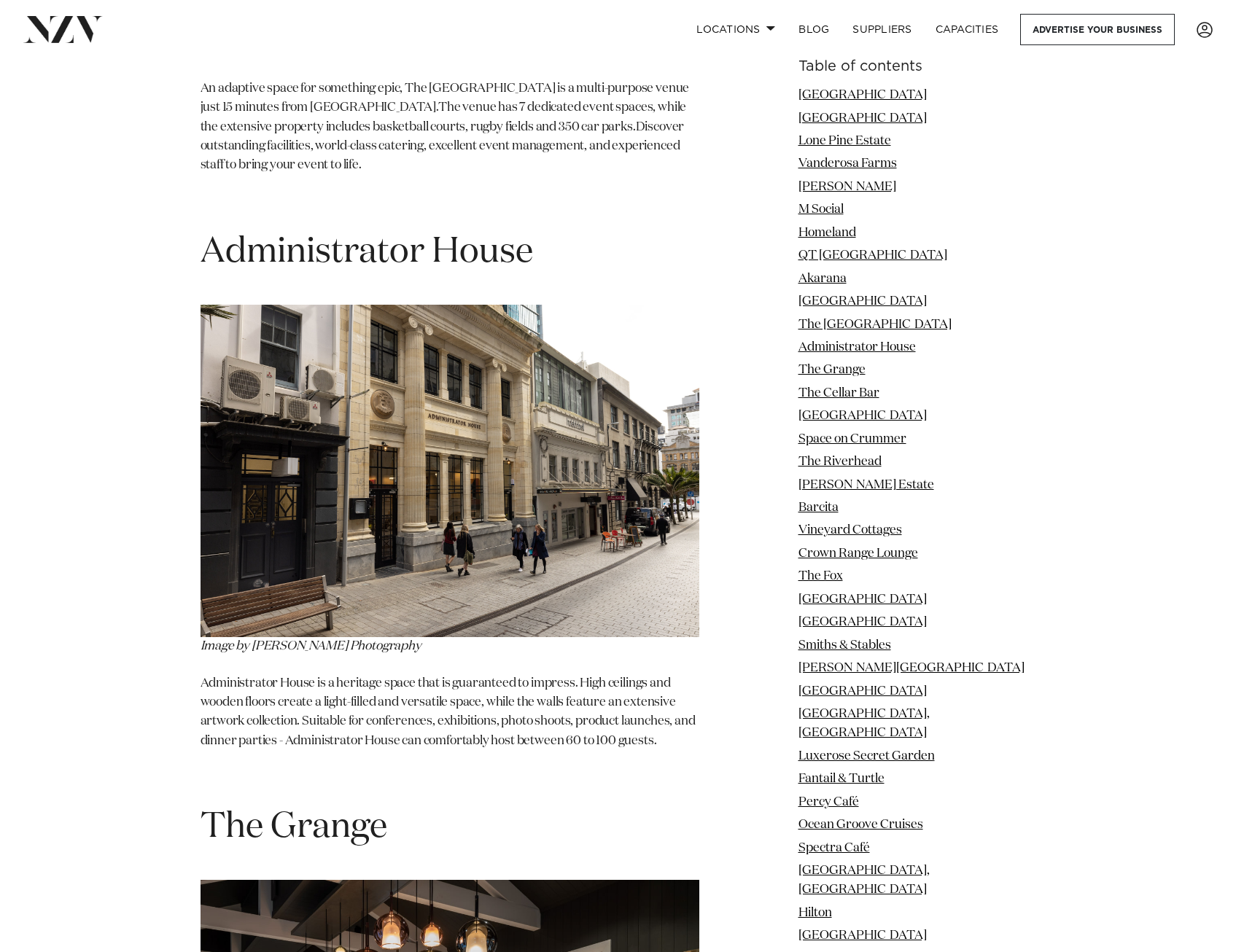
click at [355, 229] on h1 "Administrator House" at bounding box center [450, 252] width 499 height 46
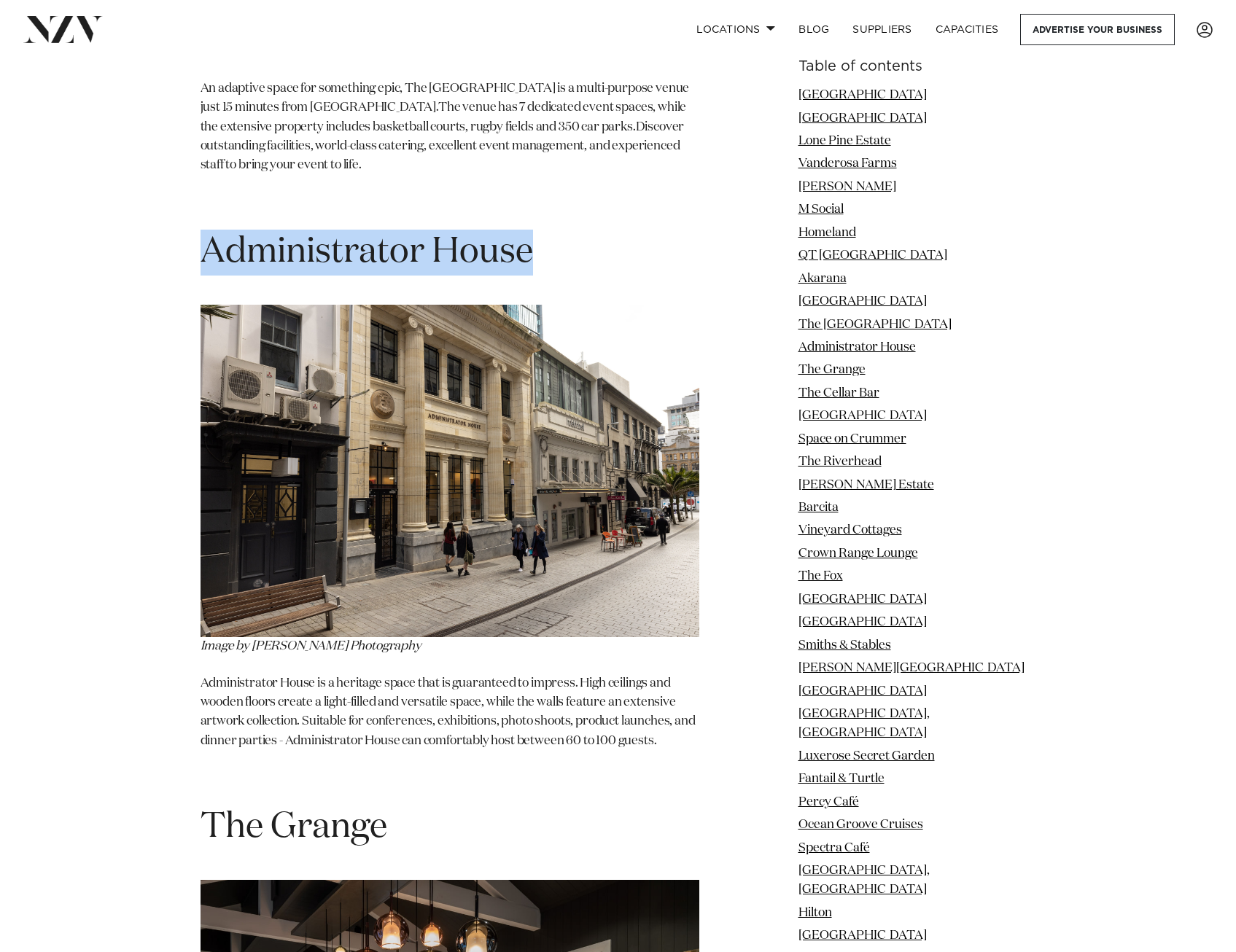
click at [355, 229] on h1 "Administrator House" at bounding box center [450, 252] width 499 height 46
copy section "Administrator House"
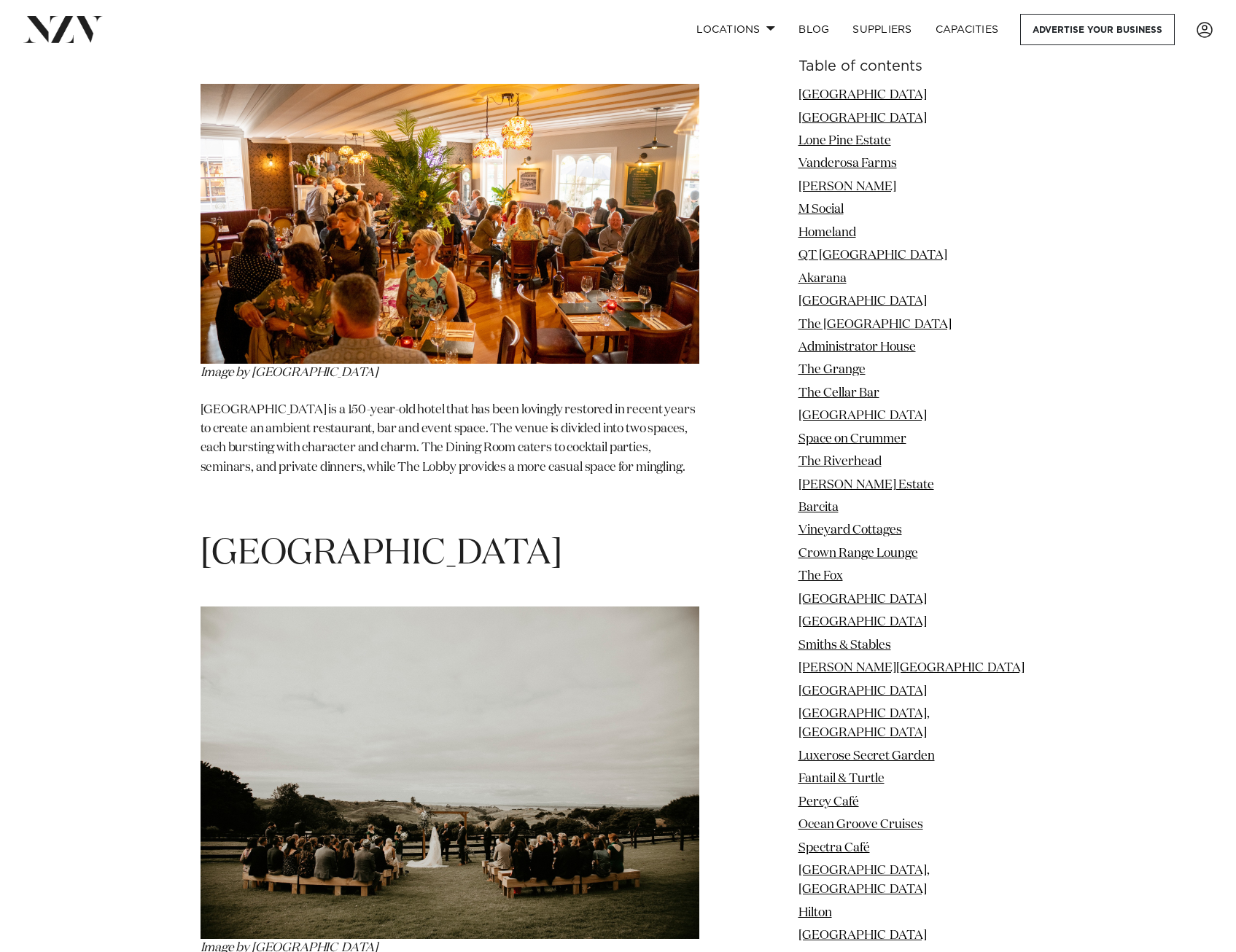
scroll to position [15091, 0]
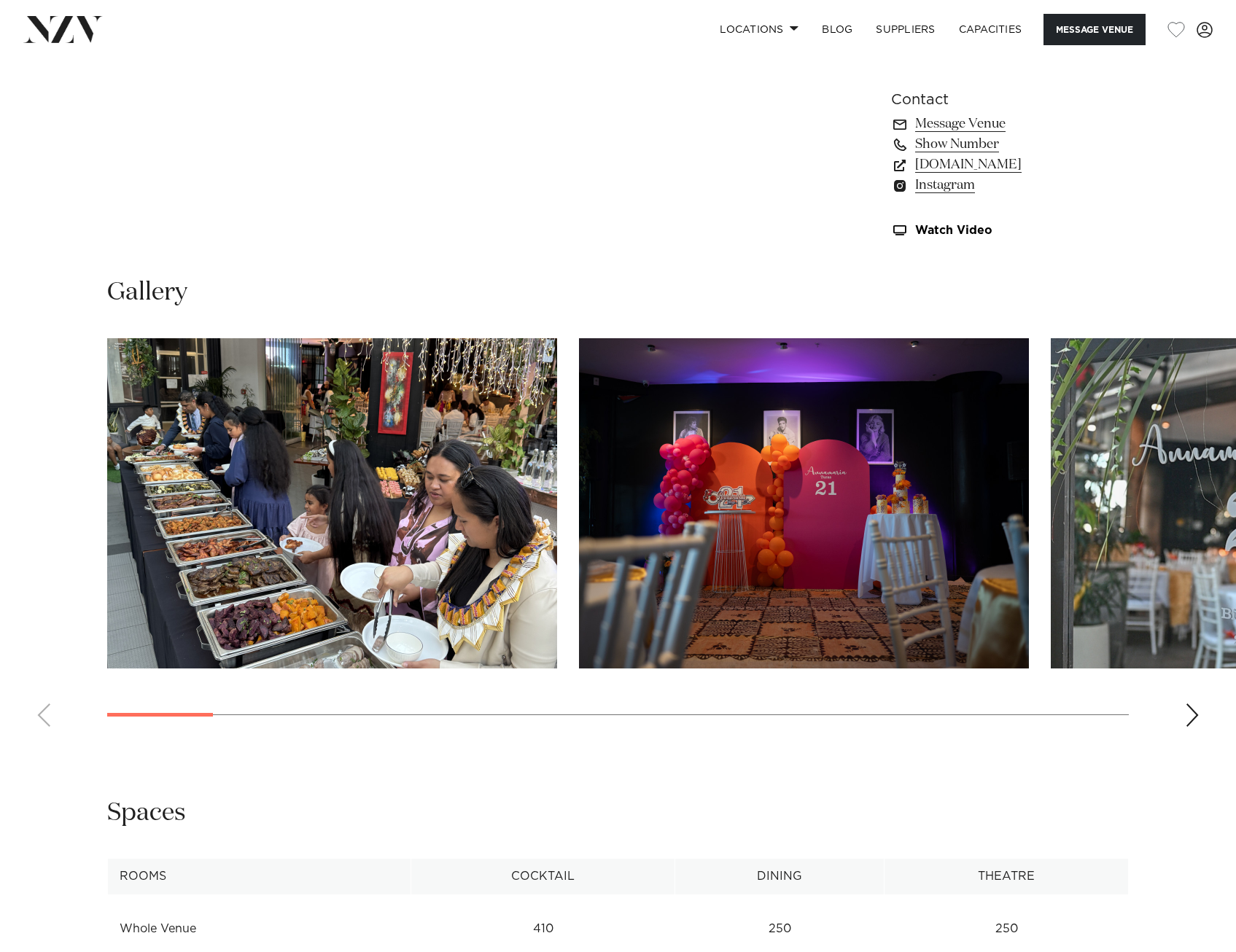
scroll to position [1167, 0]
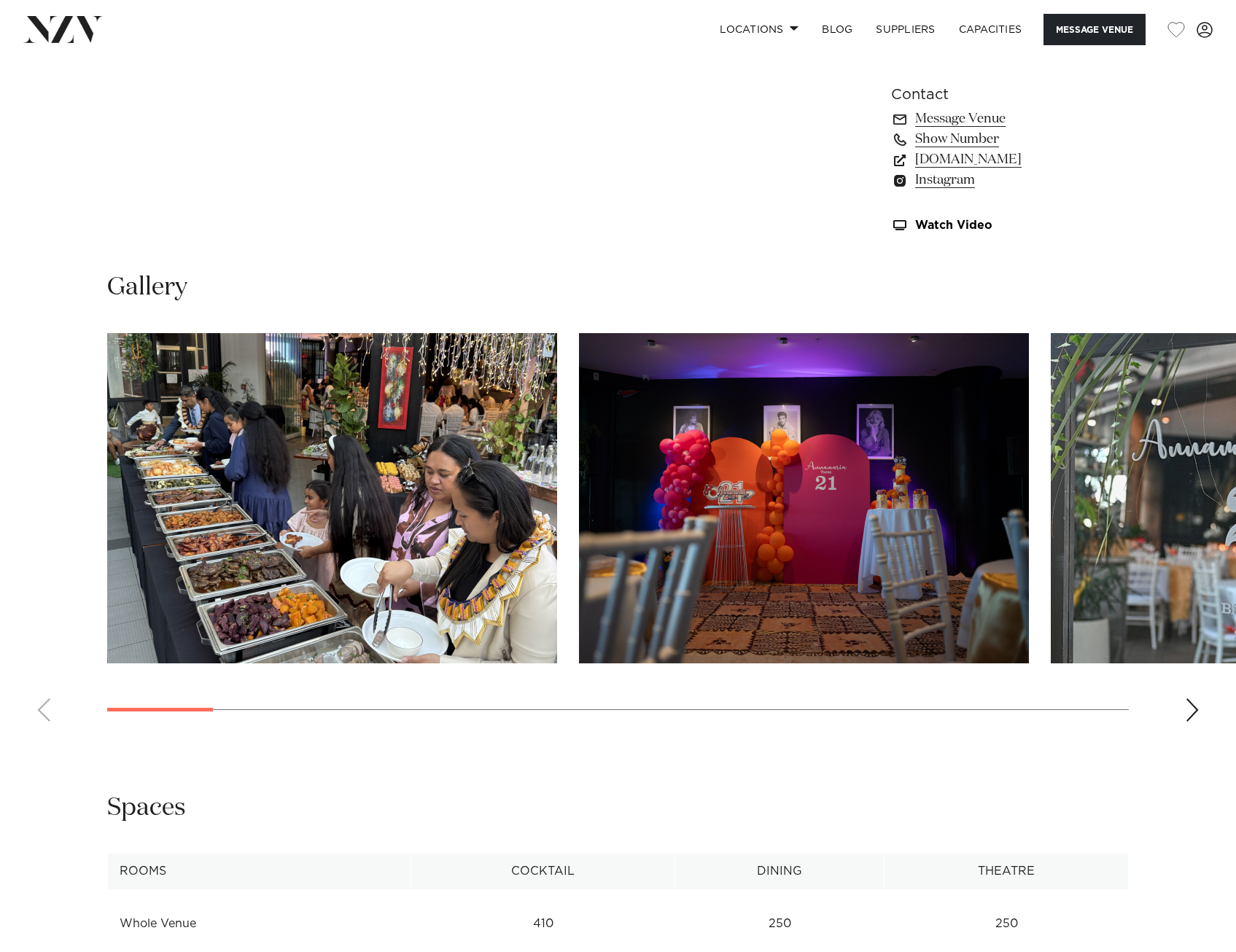
click at [1192, 705] on div "Next slide" at bounding box center [1192, 710] width 15 height 24
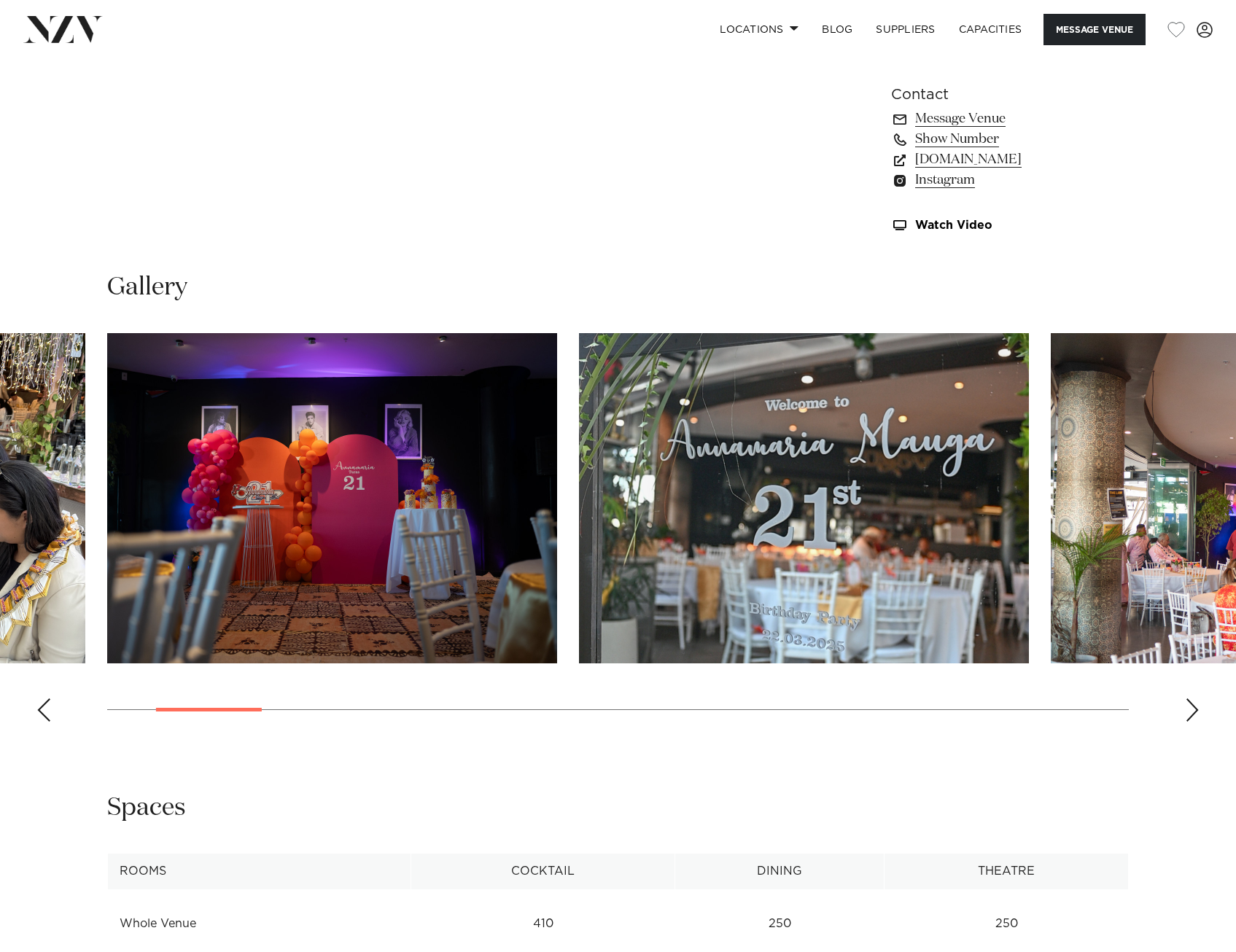
click at [1192, 705] on div "Next slide" at bounding box center [1192, 710] width 15 height 24
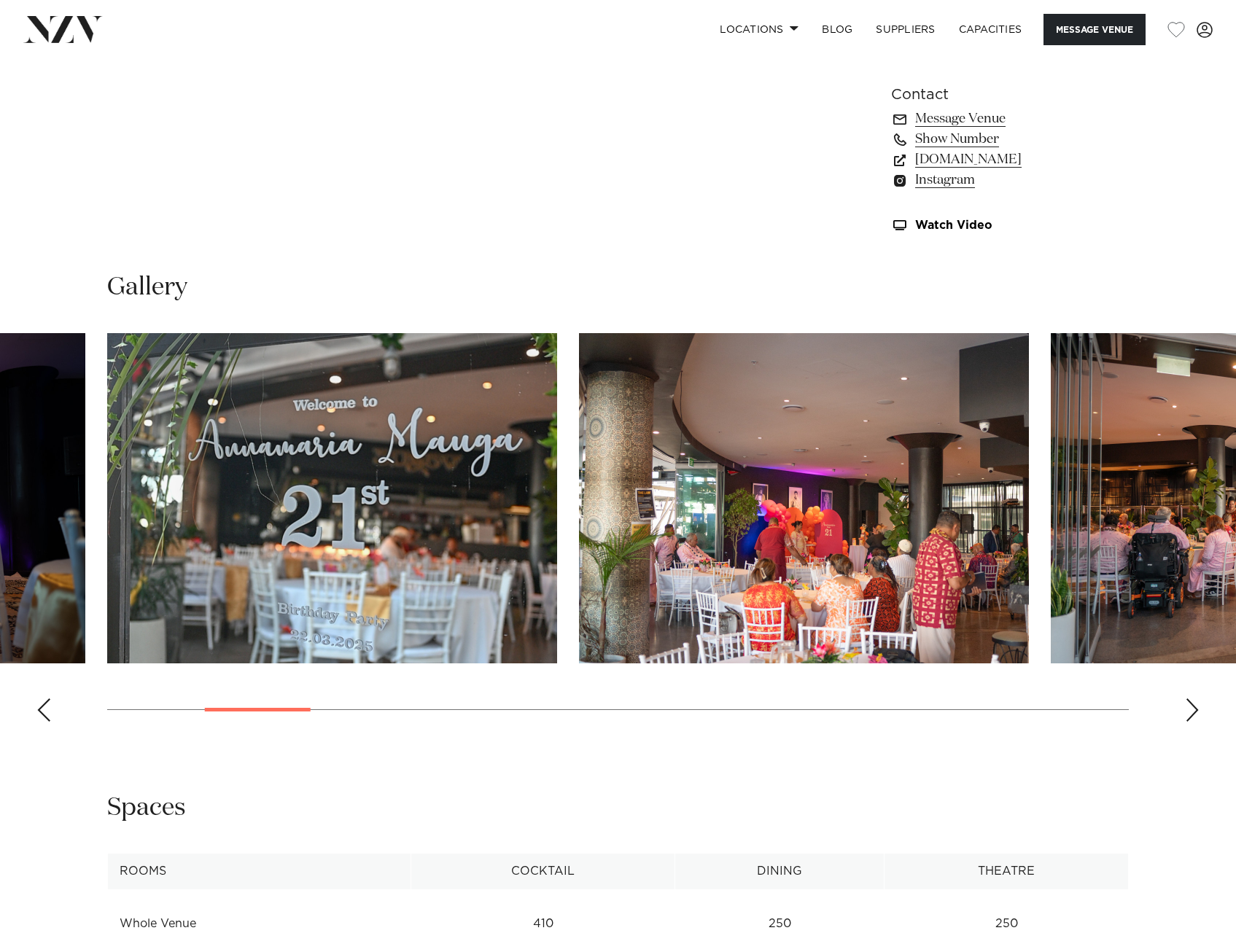
click at [1192, 705] on div "Next slide" at bounding box center [1192, 710] width 15 height 24
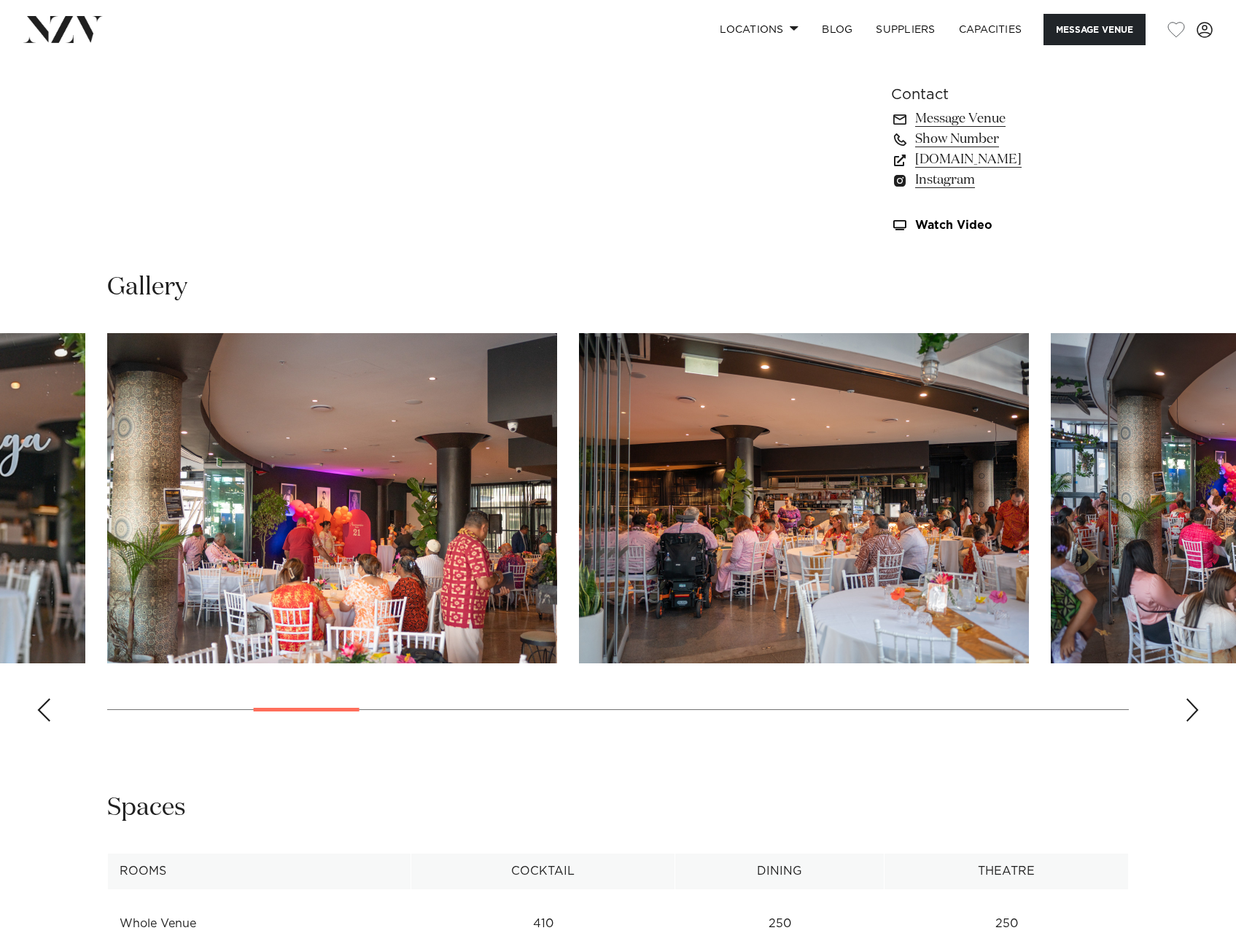
click at [1192, 705] on div "Next slide" at bounding box center [1192, 710] width 15 height 24
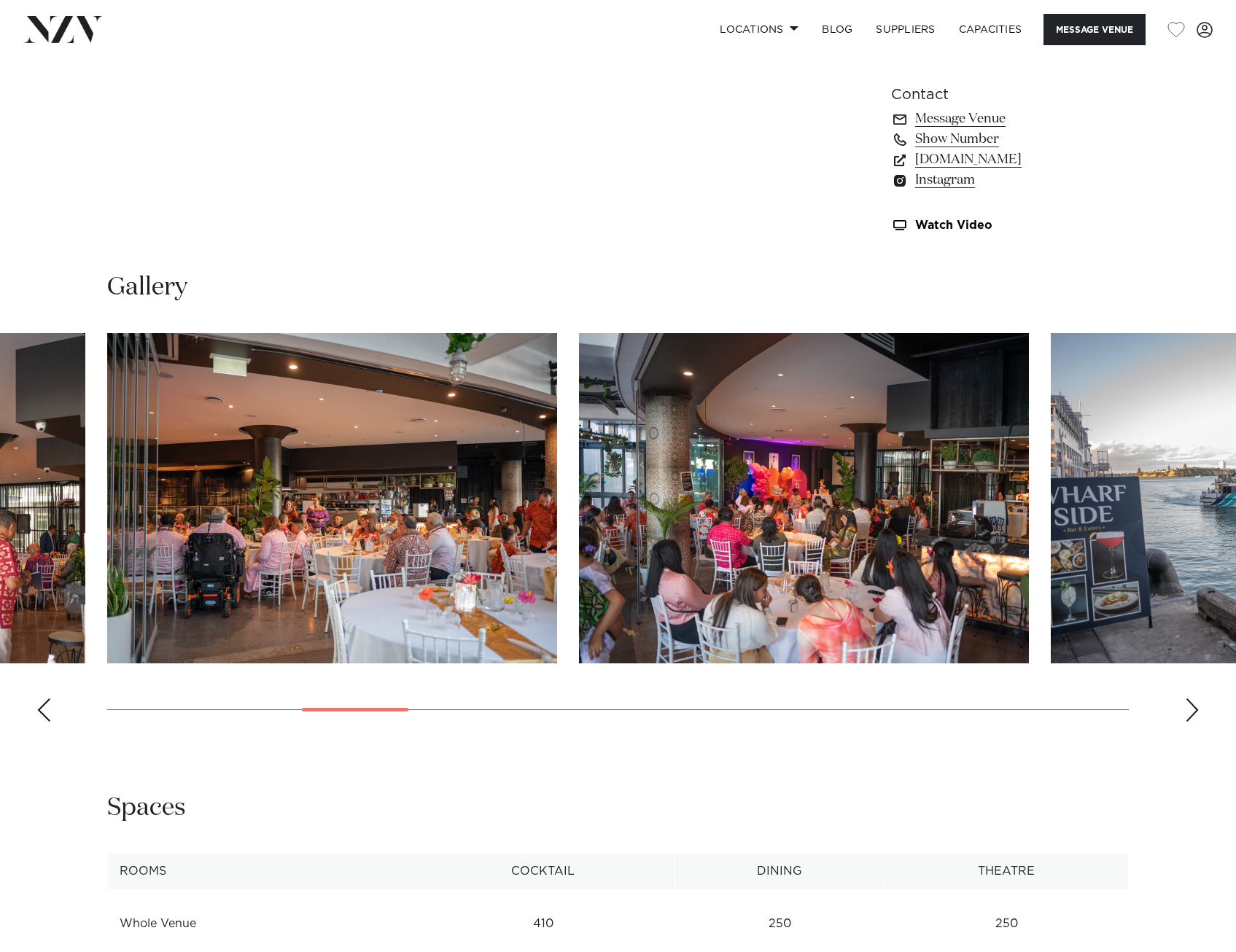
click at [1192, 705] on div "Next slide" at bounding box center [1192, 710] width 15 height 24
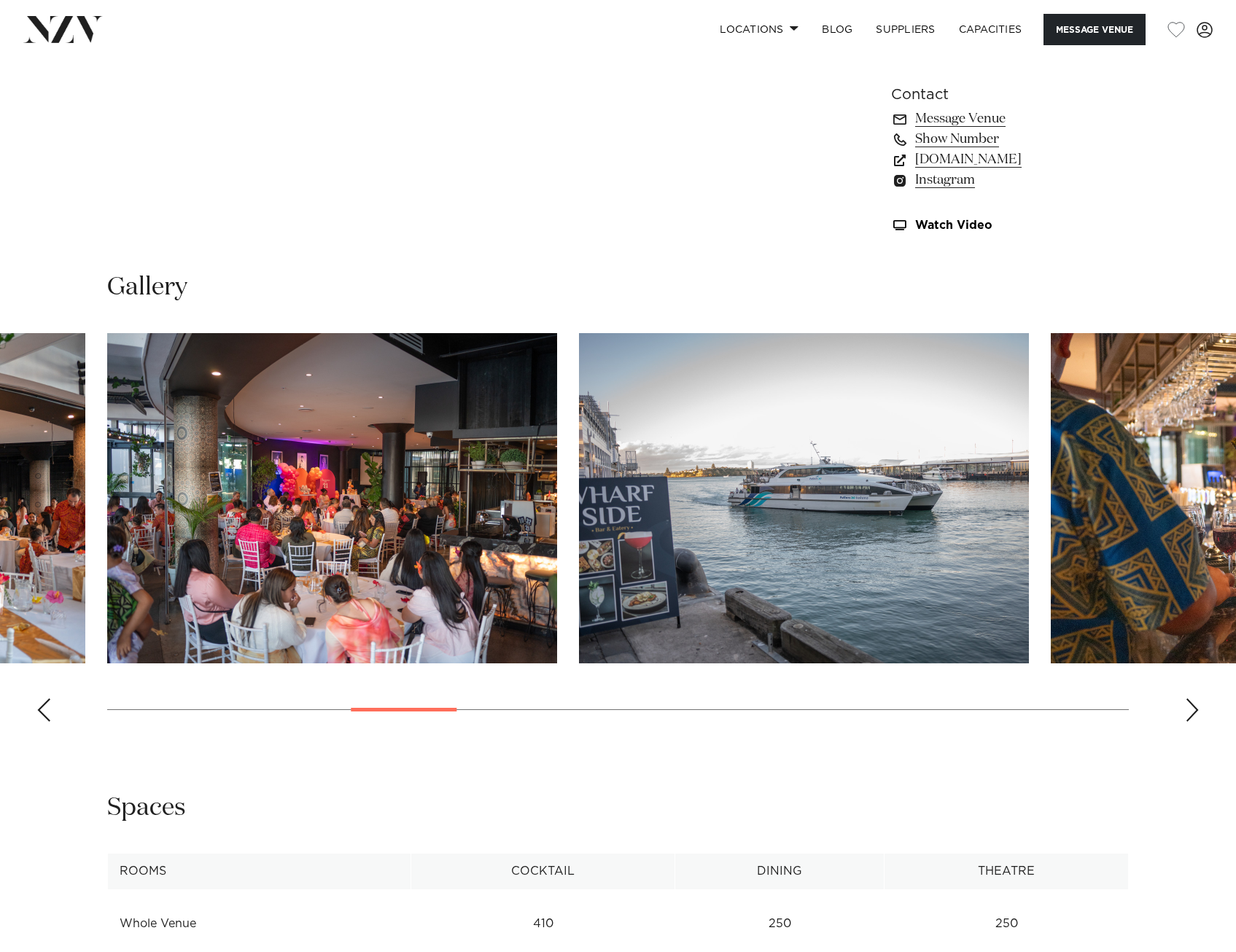
click at [1192, 705] on div "Next slide" at bounding box center [1192, 710] width 15 height 24
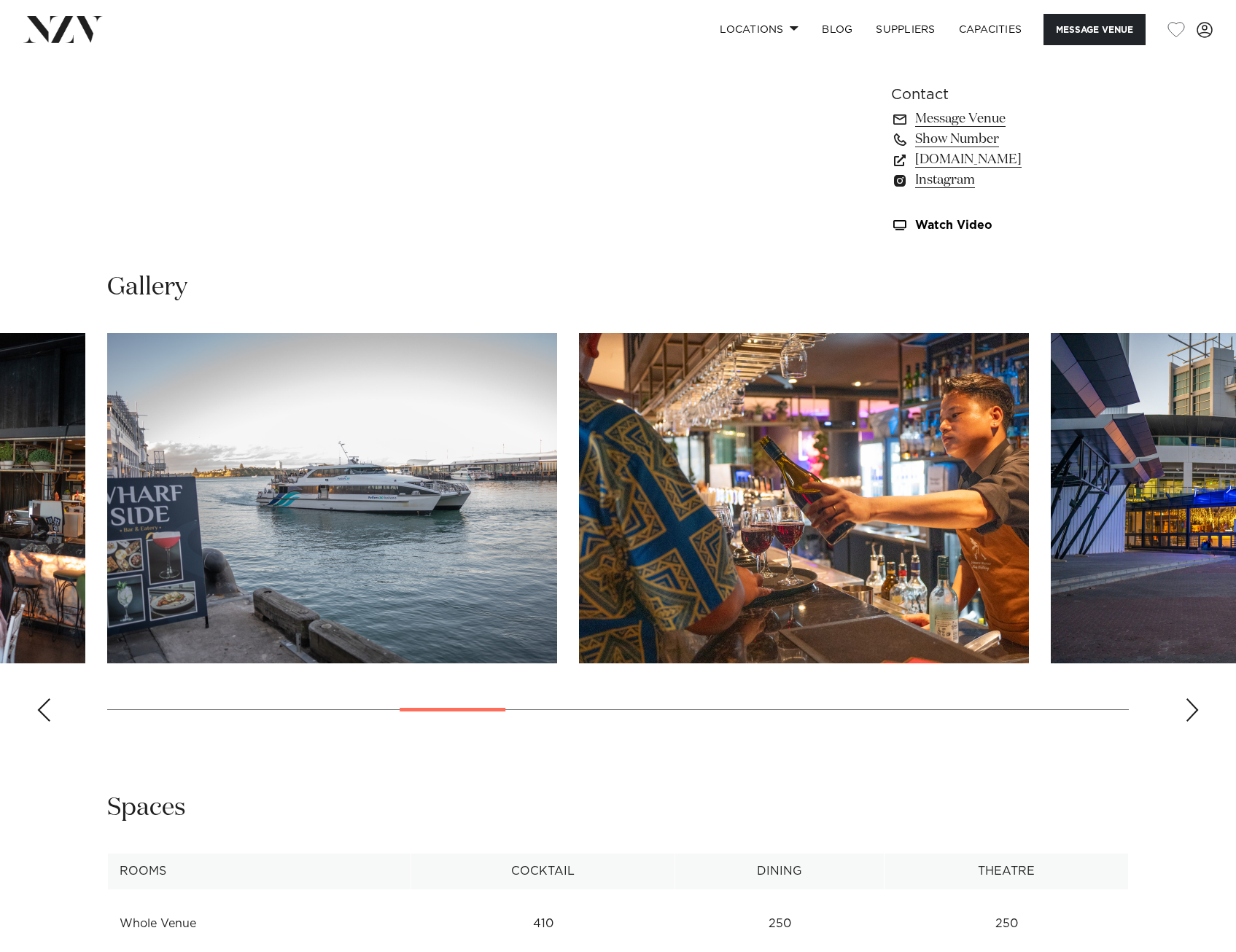
click at [1192, 705] on div "Next slide" at bounding box center [1192, 710] width 15 height 24
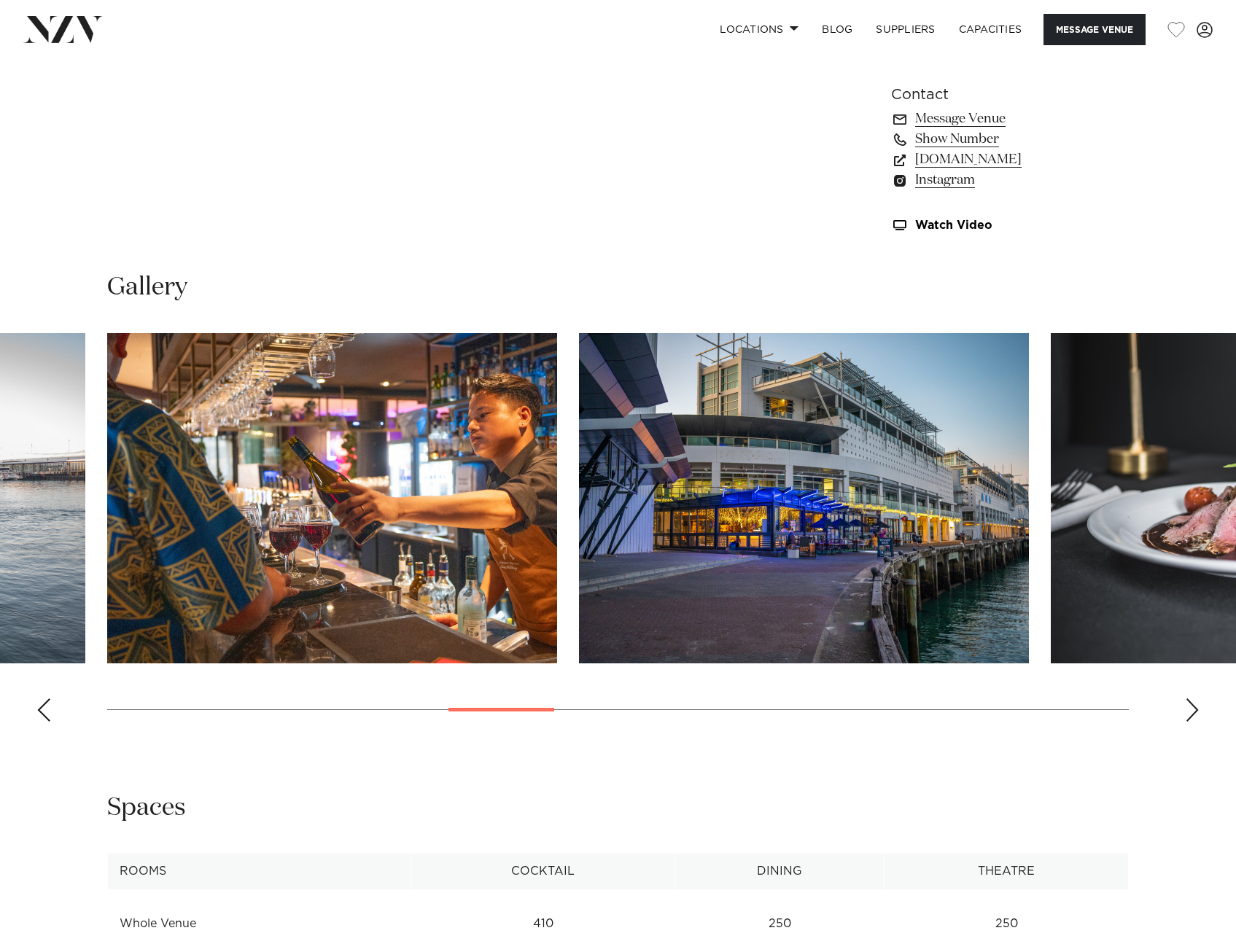
click at [1192, 705] on div "Next slide" at bounding box center [1192, 710] width 15 height 24
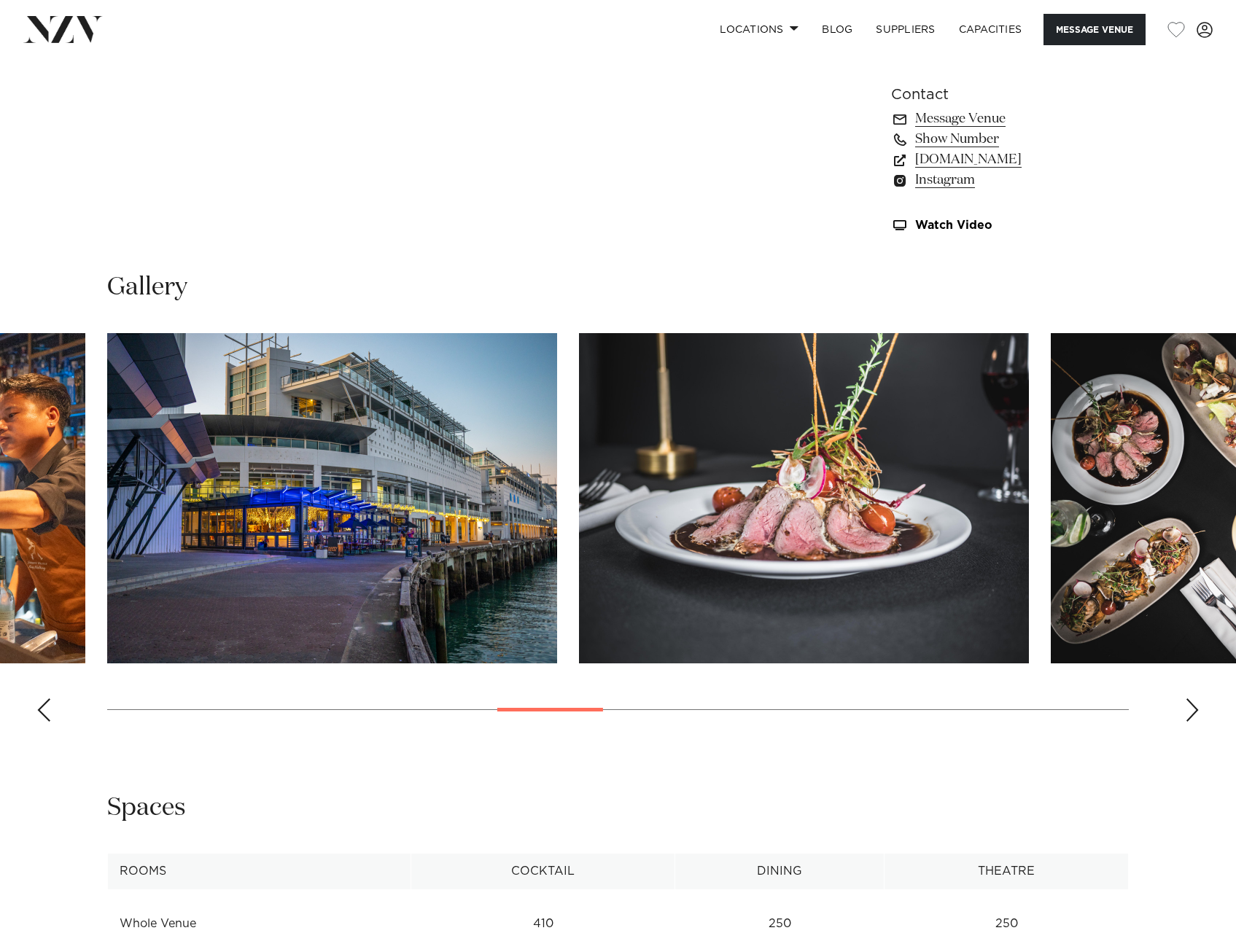
click at [1192, 705] on div "Next slide" at bounding box center [1192, 710] width 15 height 24
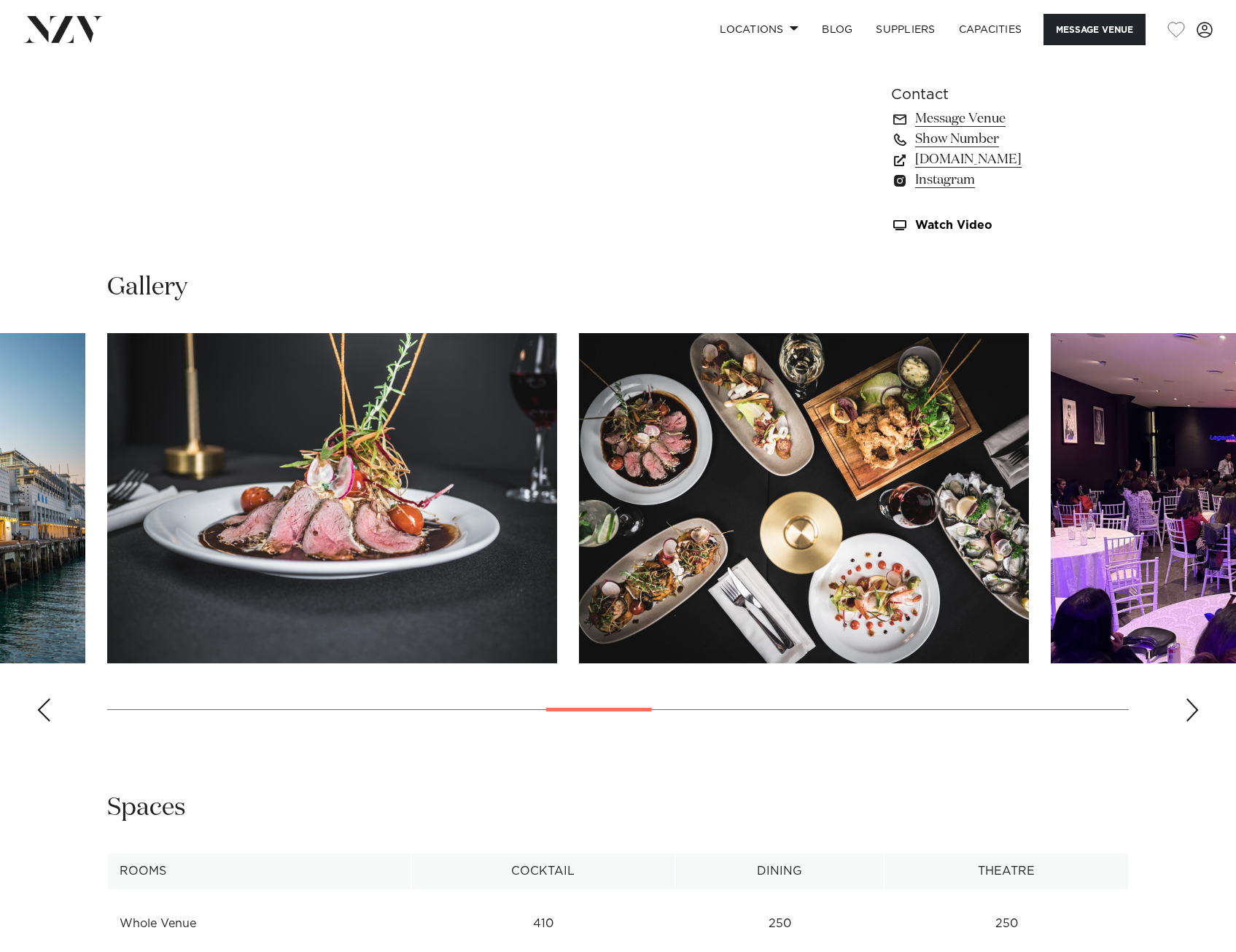
click at [1192, 705] on div "Next slide" at bounding box center [1192, 710] width 15 height 24
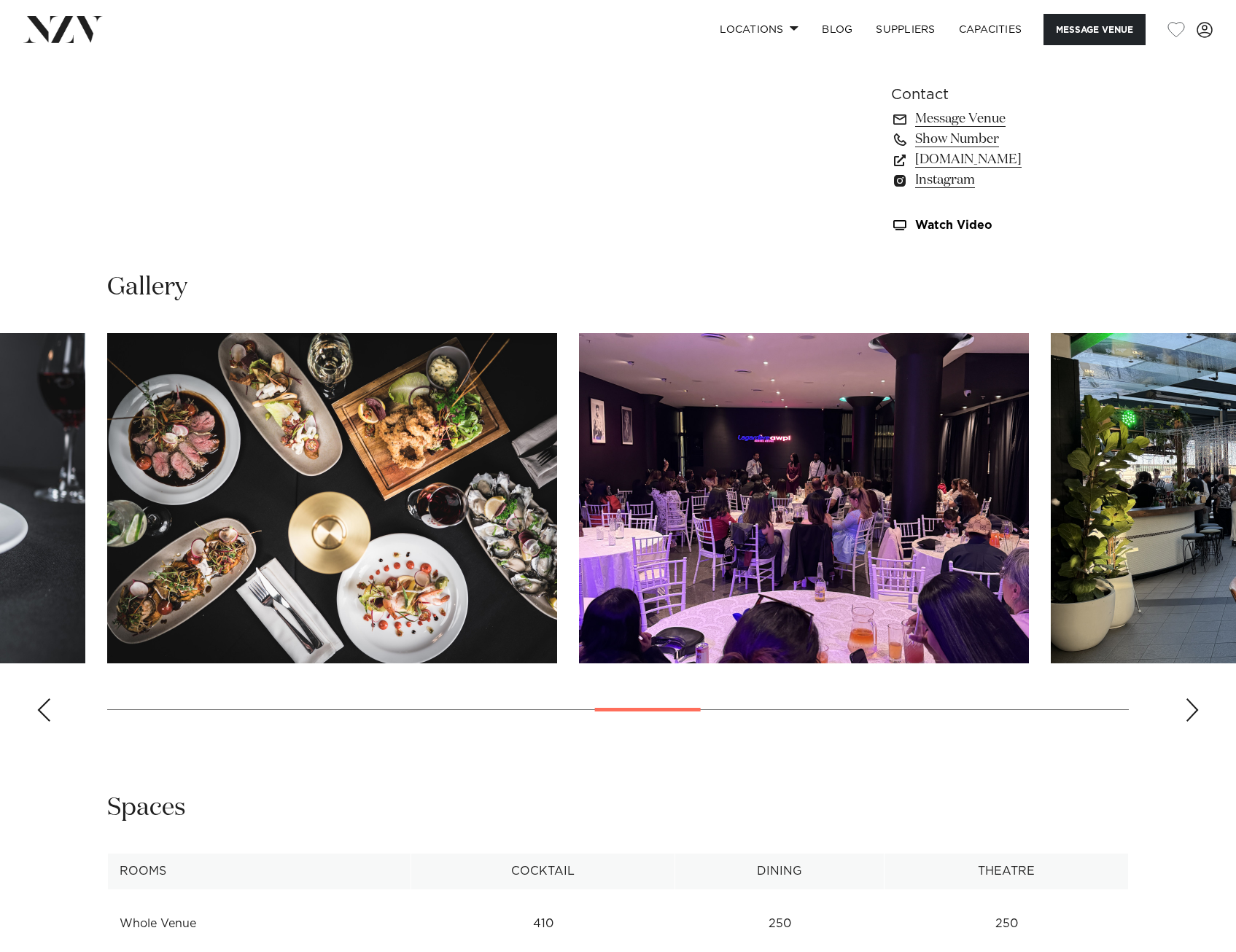
click at [1192, 705] on div "Next slide" at bounding box center [1192, 710] width 15 height 24
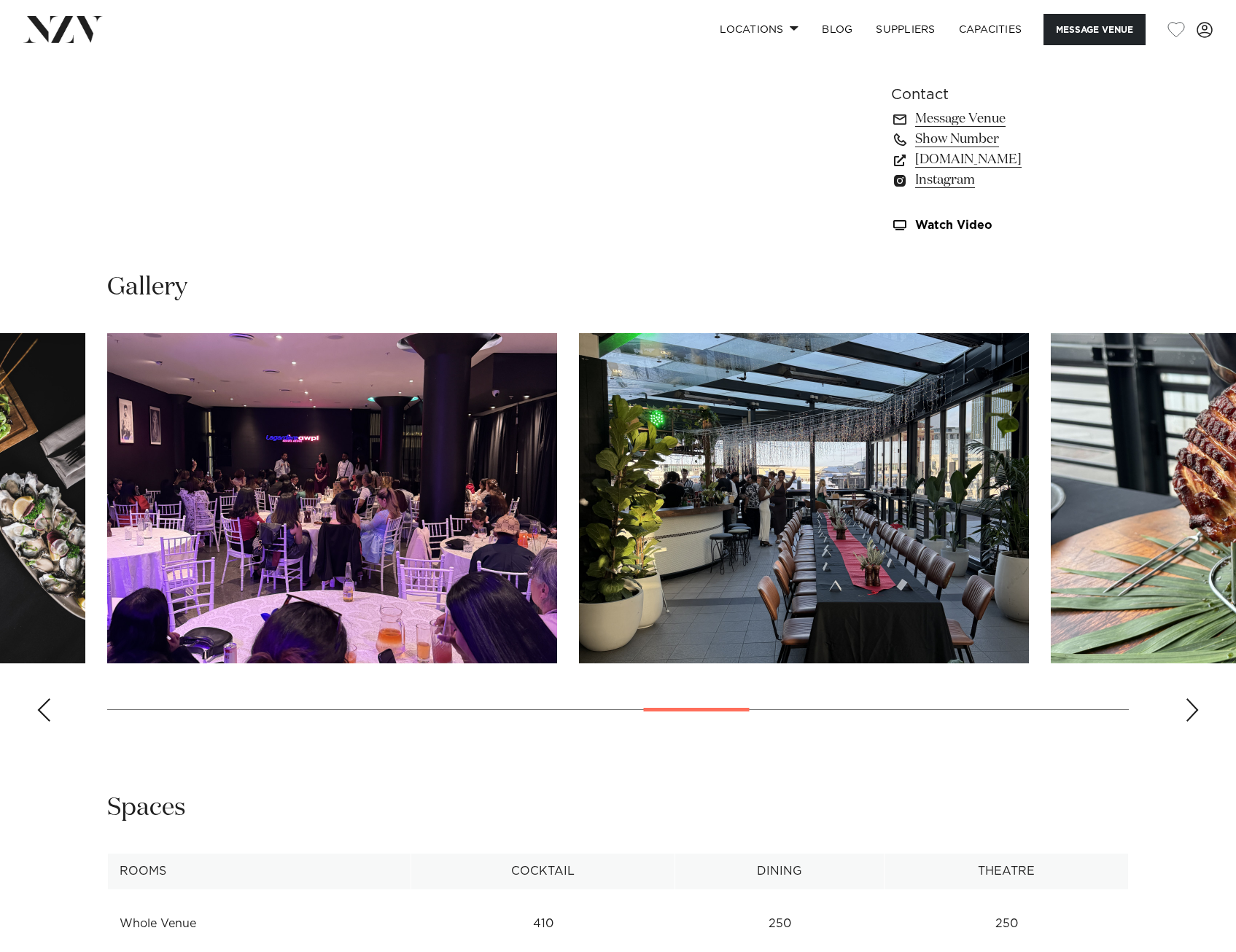
click at [1187, 713] on div "Next slide" at bounding box center [1192, 710] width 15 height 24
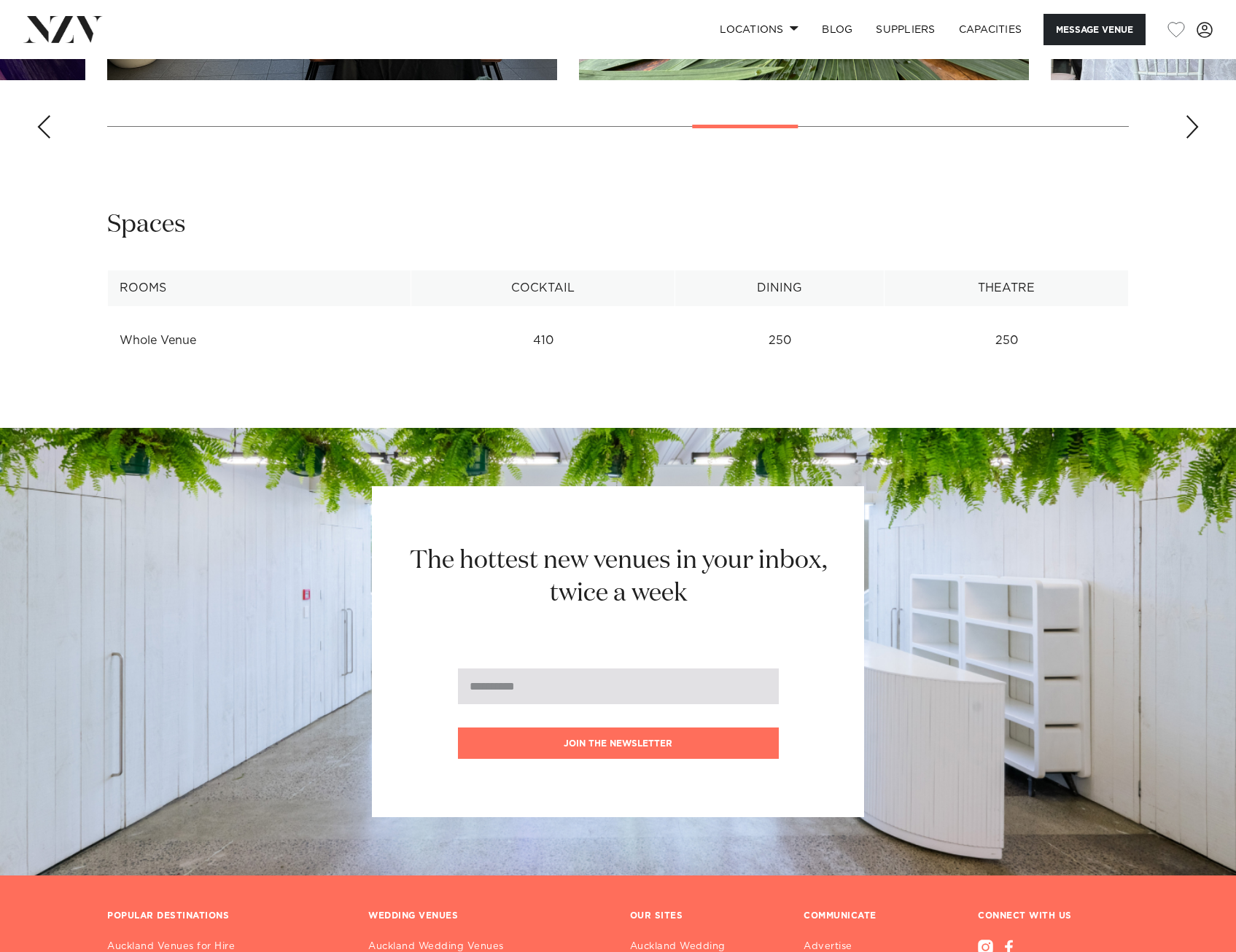
scroll to position [2042, 0]
